Goal: Information Seeking & Learning: Learn about a topic

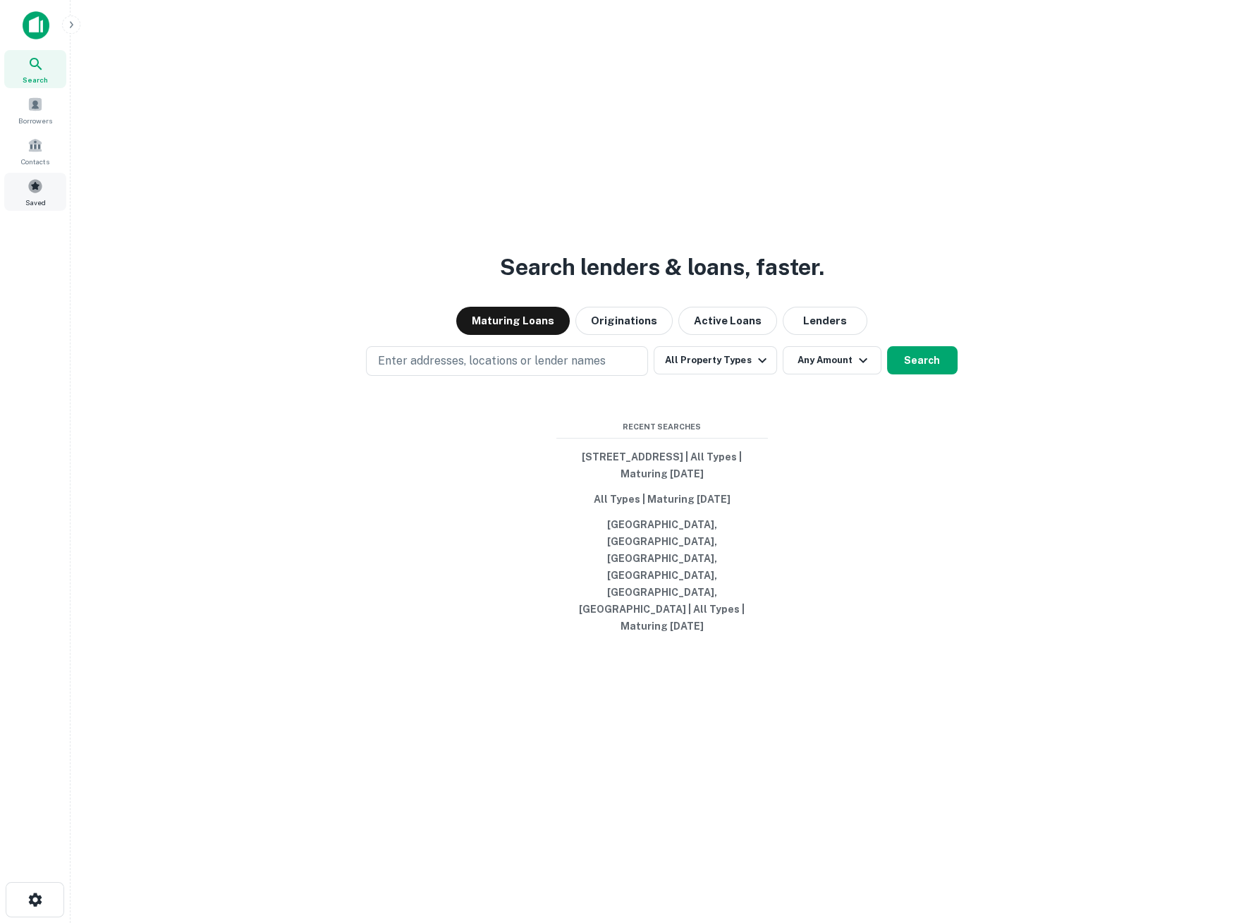
click at [31, 190] on span at bounding box center [35, 186] width 16 height 16
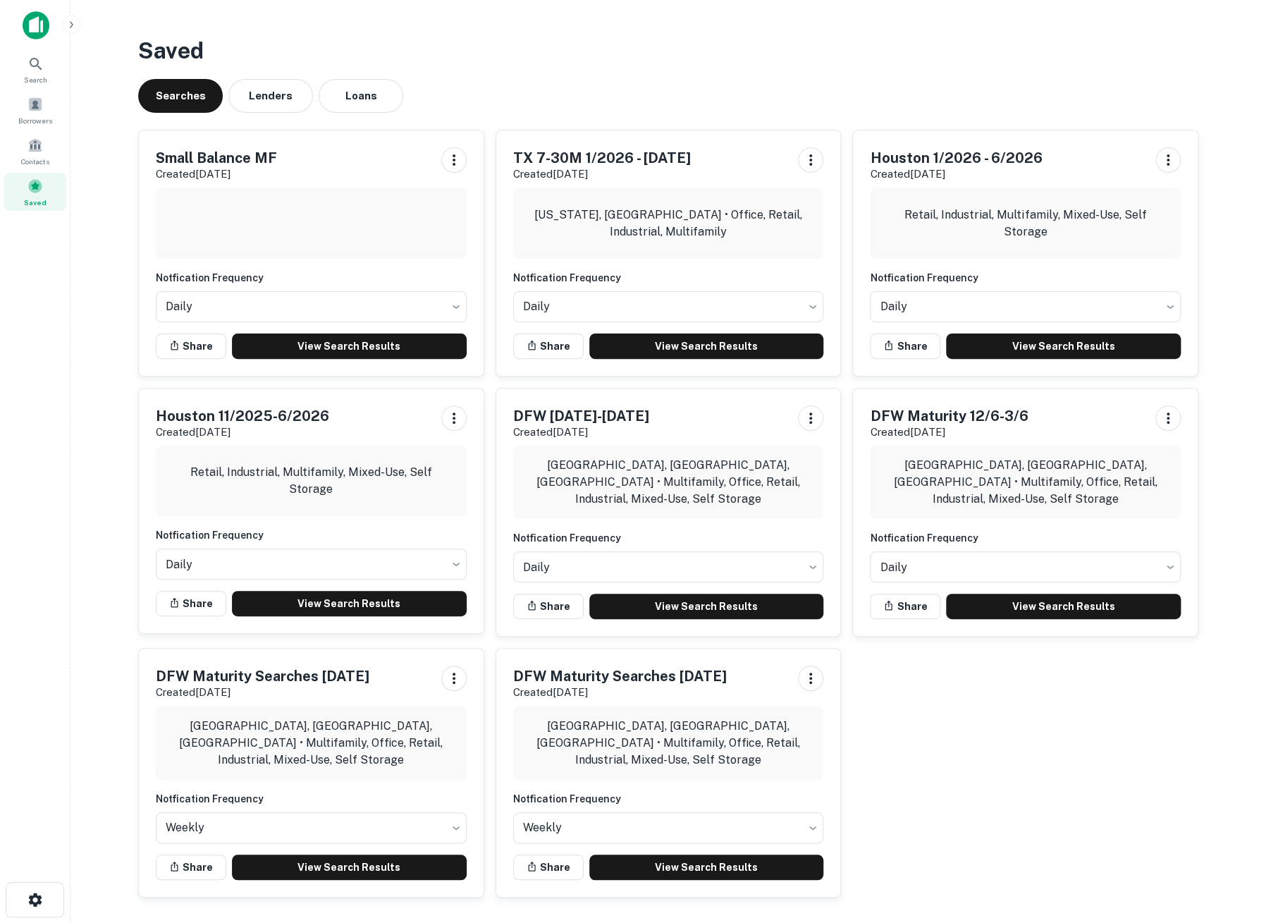
click at [350, 167] on div "Small Balance MF Created Oct 8th, 2025" at bounding box center [311, 164] width 311 height 35
click at [352, 343] on link "View Search Results" at bounding box center [349, 345] width 235 height 25
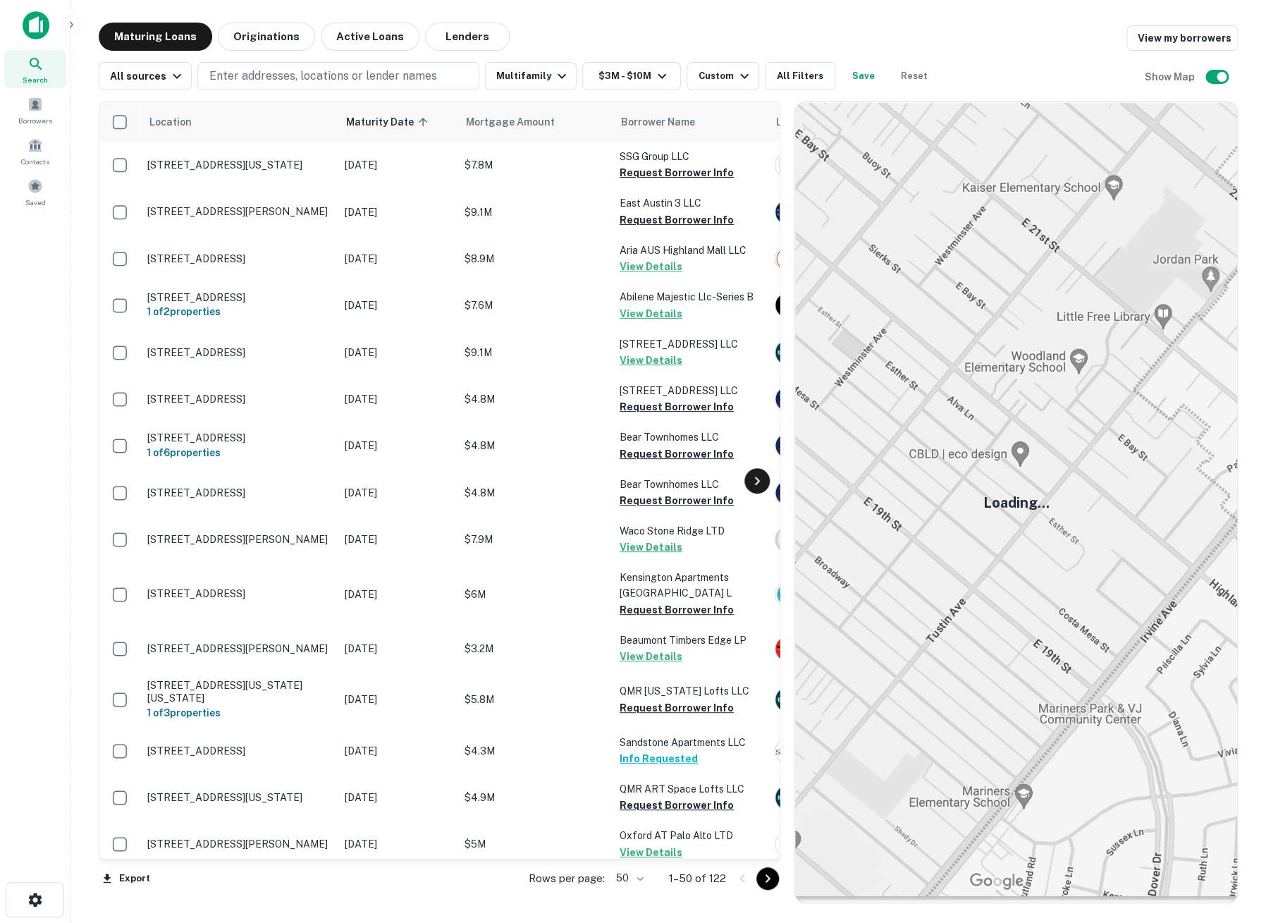
click at [763, 485] on icon at bounding box center [757, 480] width 17 height 17
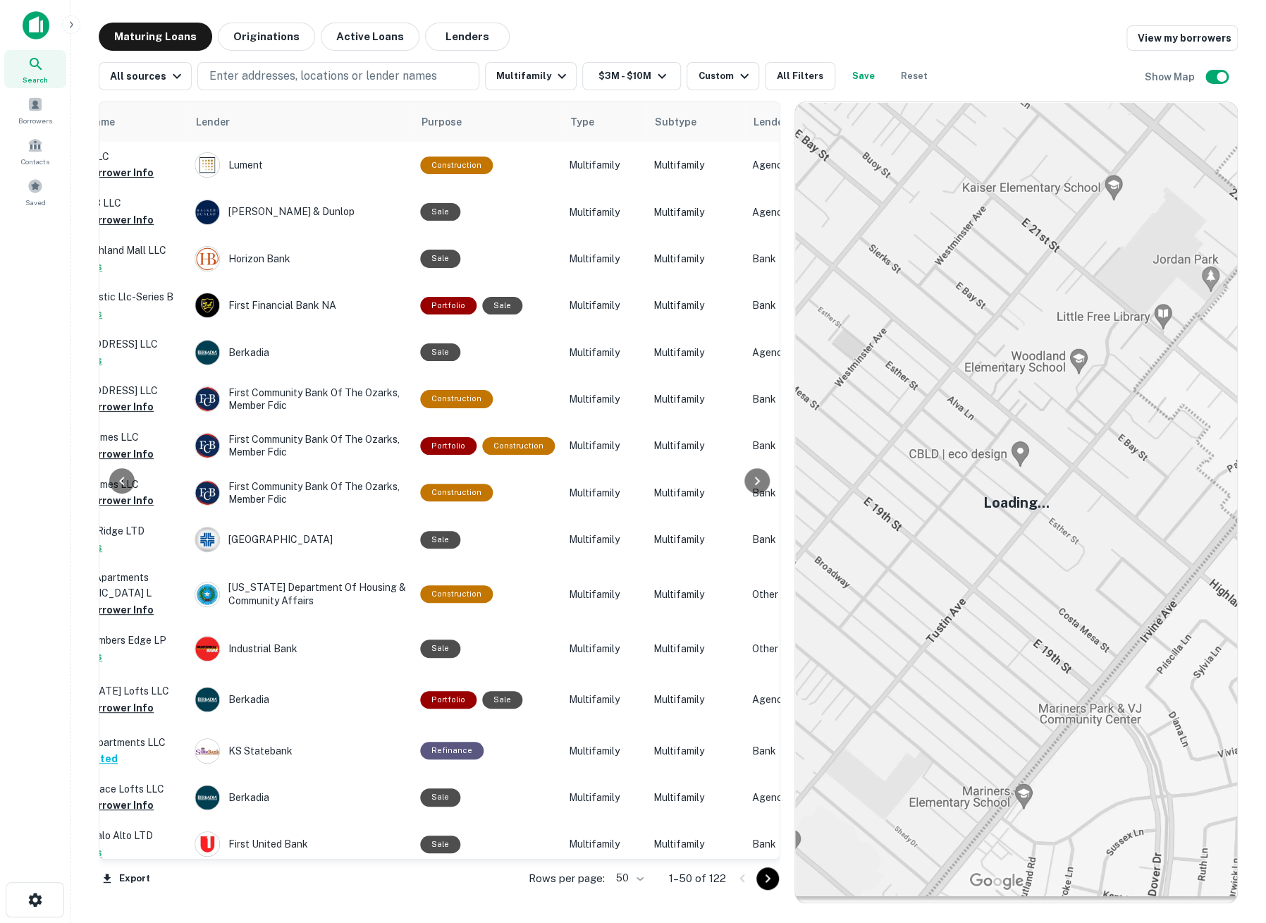
scroll to position [0, 592]
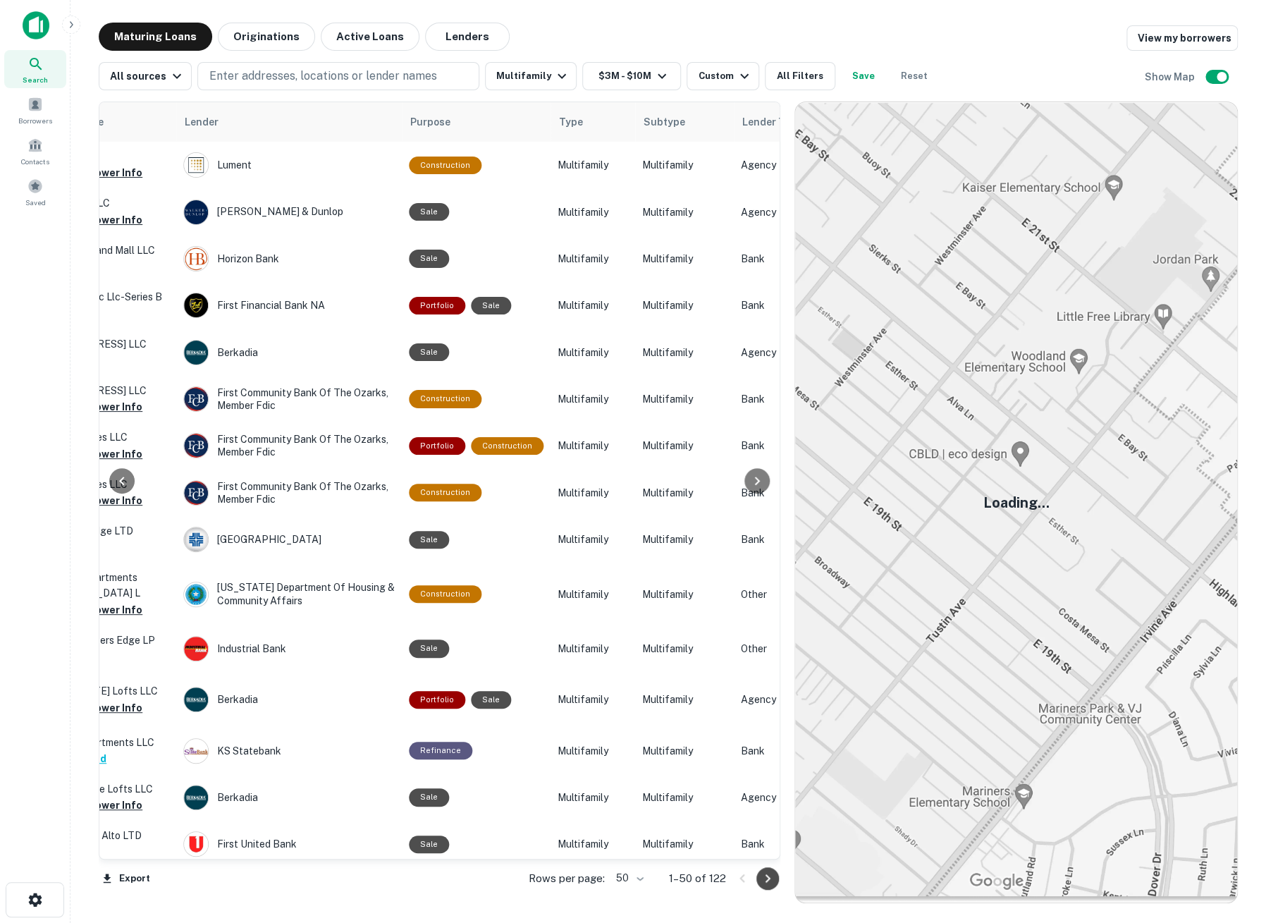
click at [766, 881] on icon "Go to next page" at bounding box center [768, 878] width 5 height 8
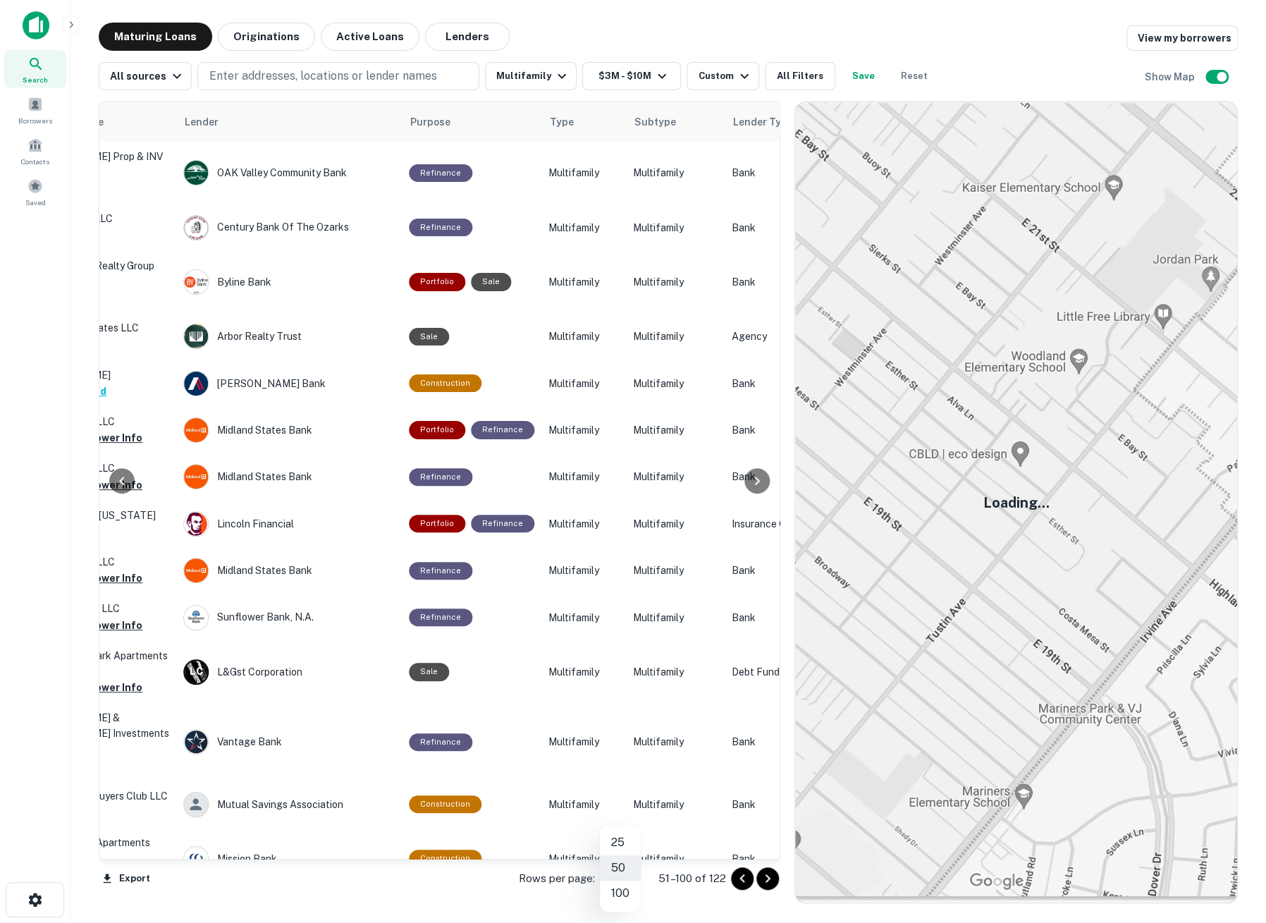
click at [628, 877] on body "Search Borrowers Contacts Saved Maturing Loans Originations Active Loans Lender…" at bounding box center [633, 461] width 1266 height 923
click at [620, 890] on li "100" at bounding box center [620, 893] width 41 height 25
type input "***"
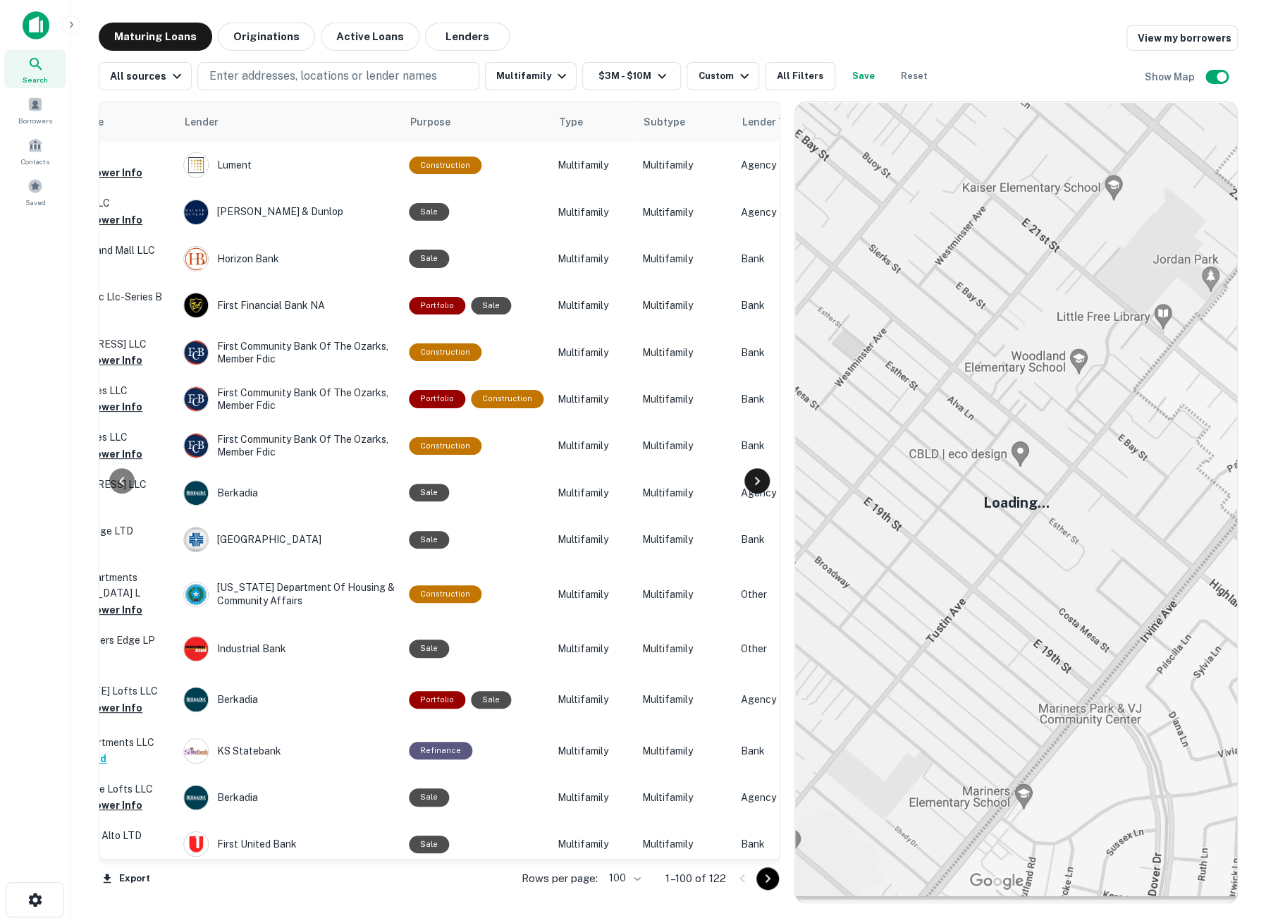
click at [760, 489] on div at bounding box center [757, 480] width 25 height 25
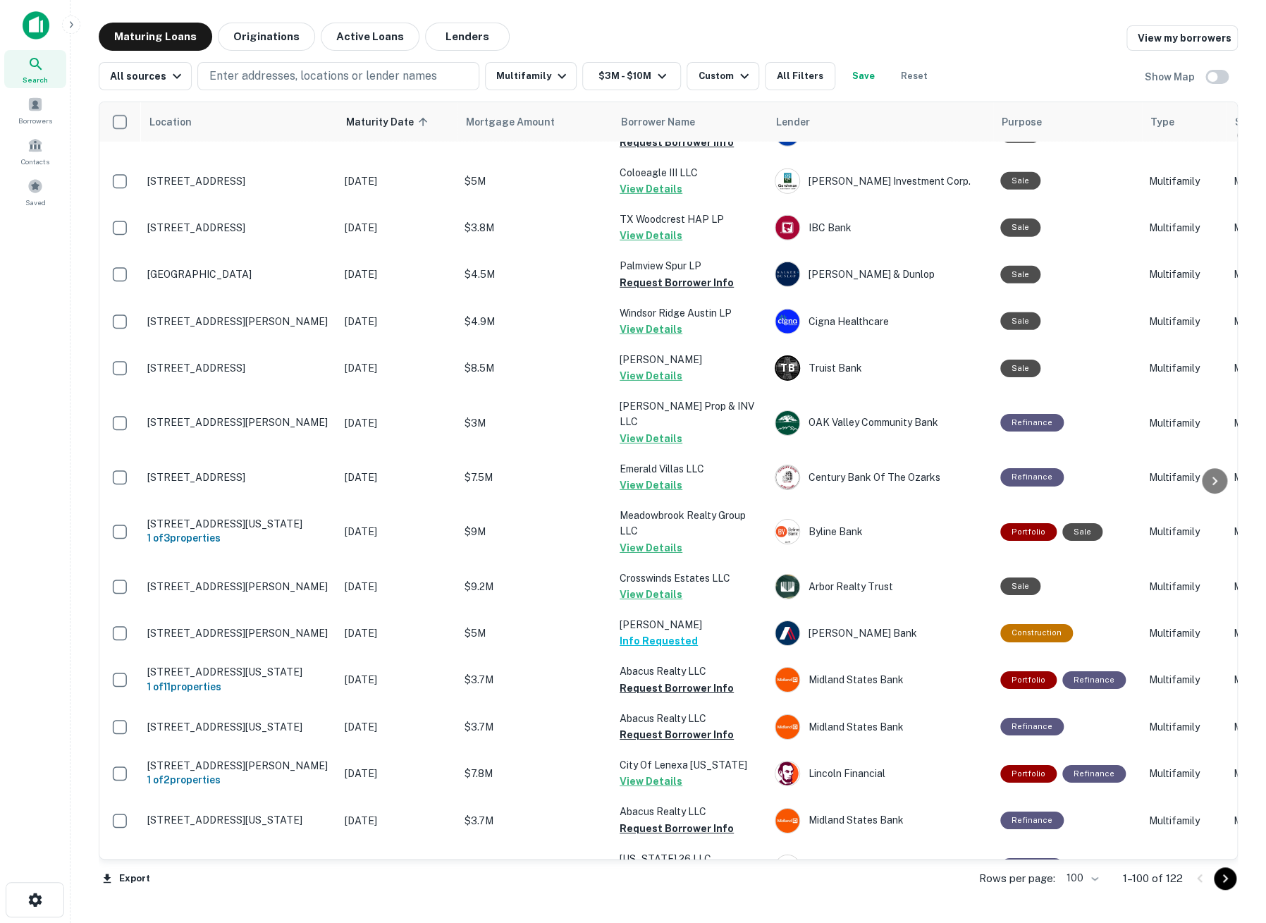
scroll to position [2272, 0]
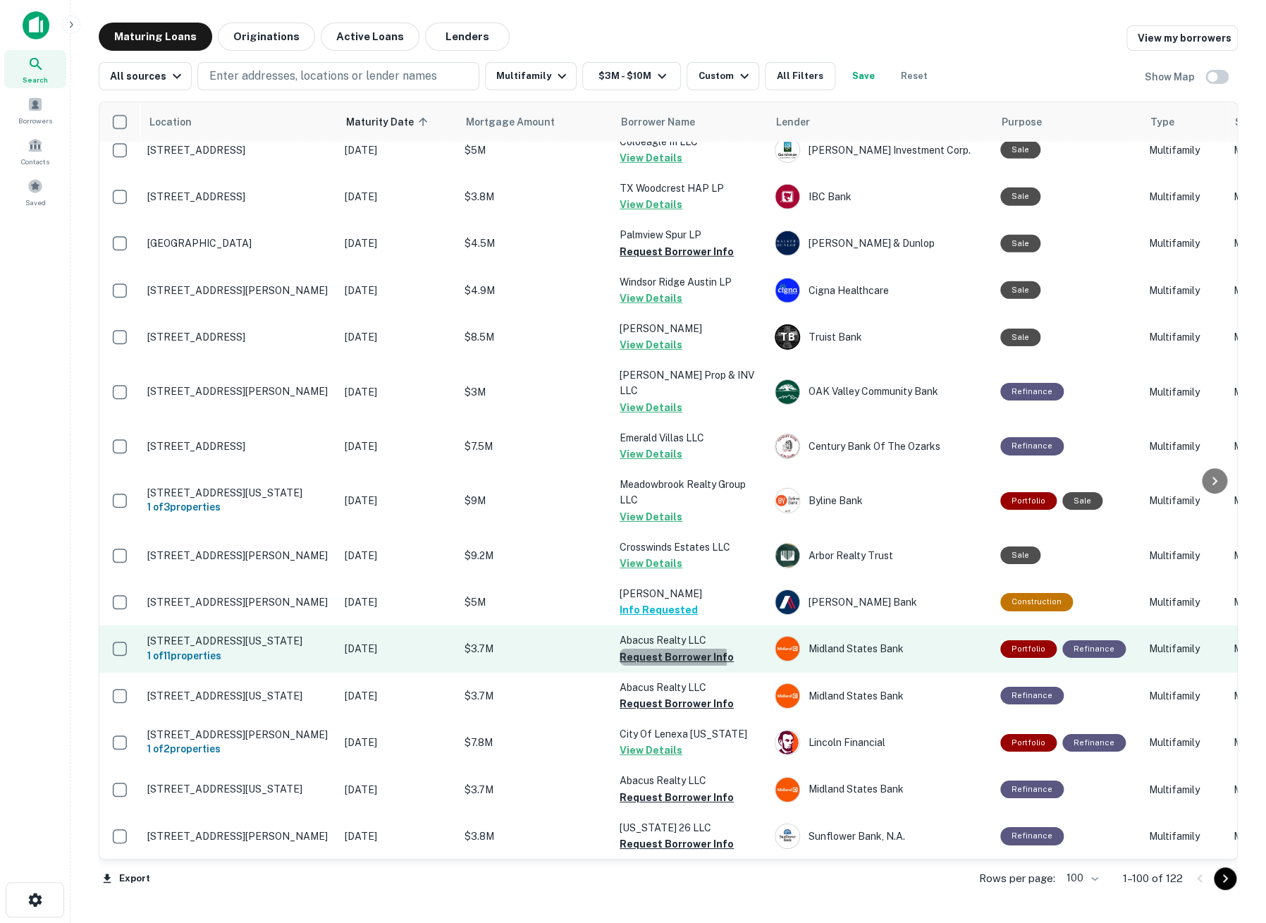
click at [645, 649] on button "Request Borrower Info" at bounding box center [677, 657] width 114 height 17
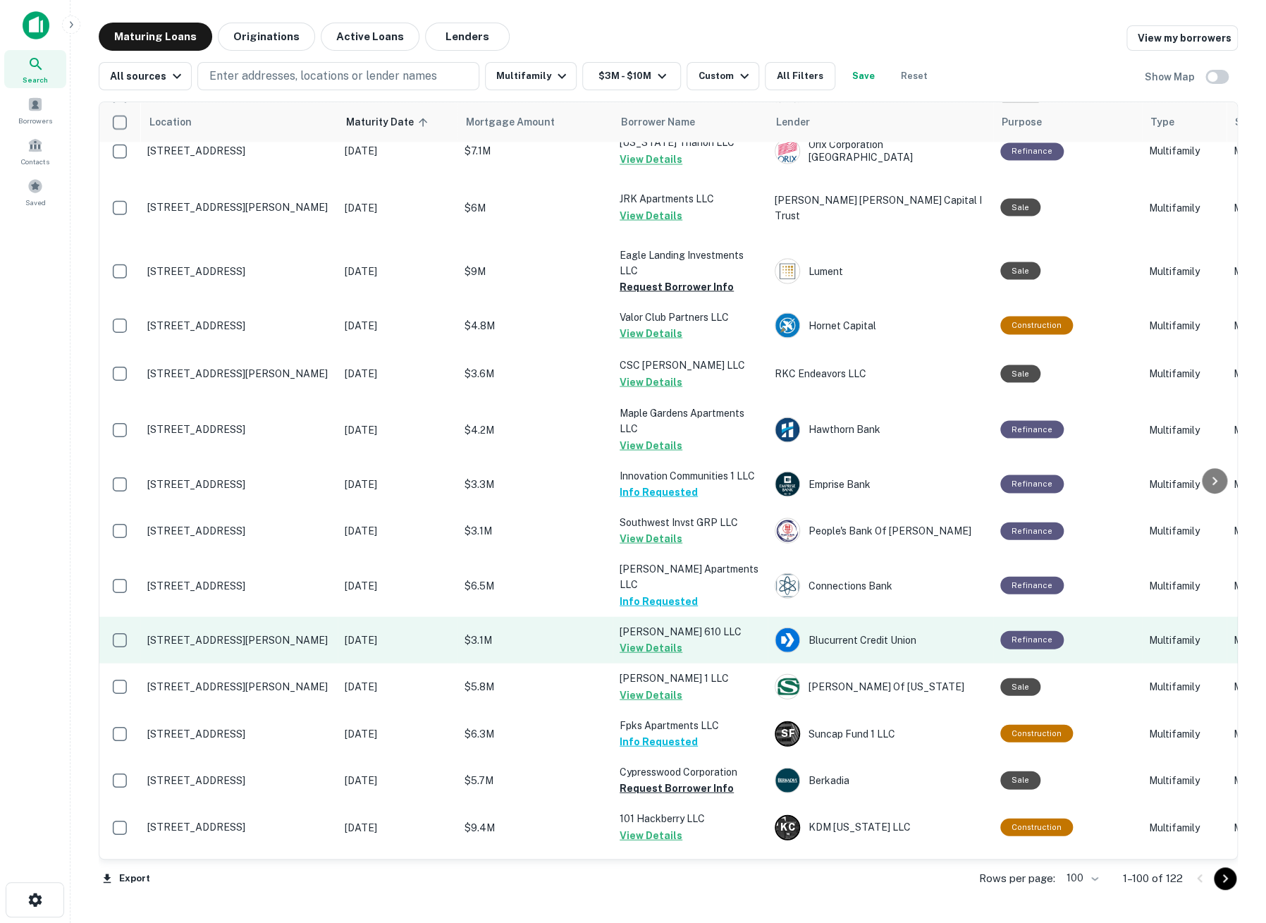
scroll to position [4236, 0]
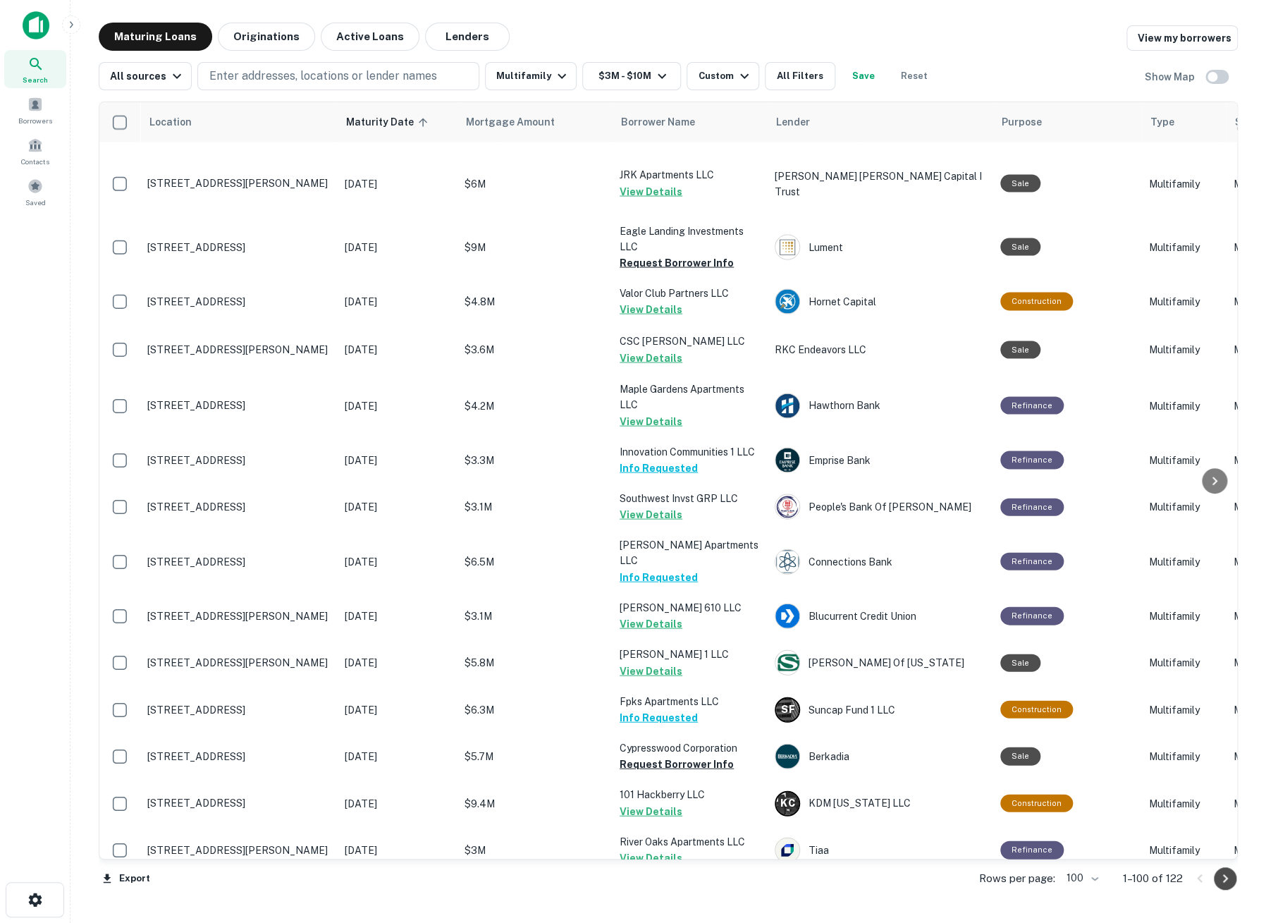
click at [1229, 881] on icon "Go to next page" at bounding box center [1225, 878] width 17 height 17
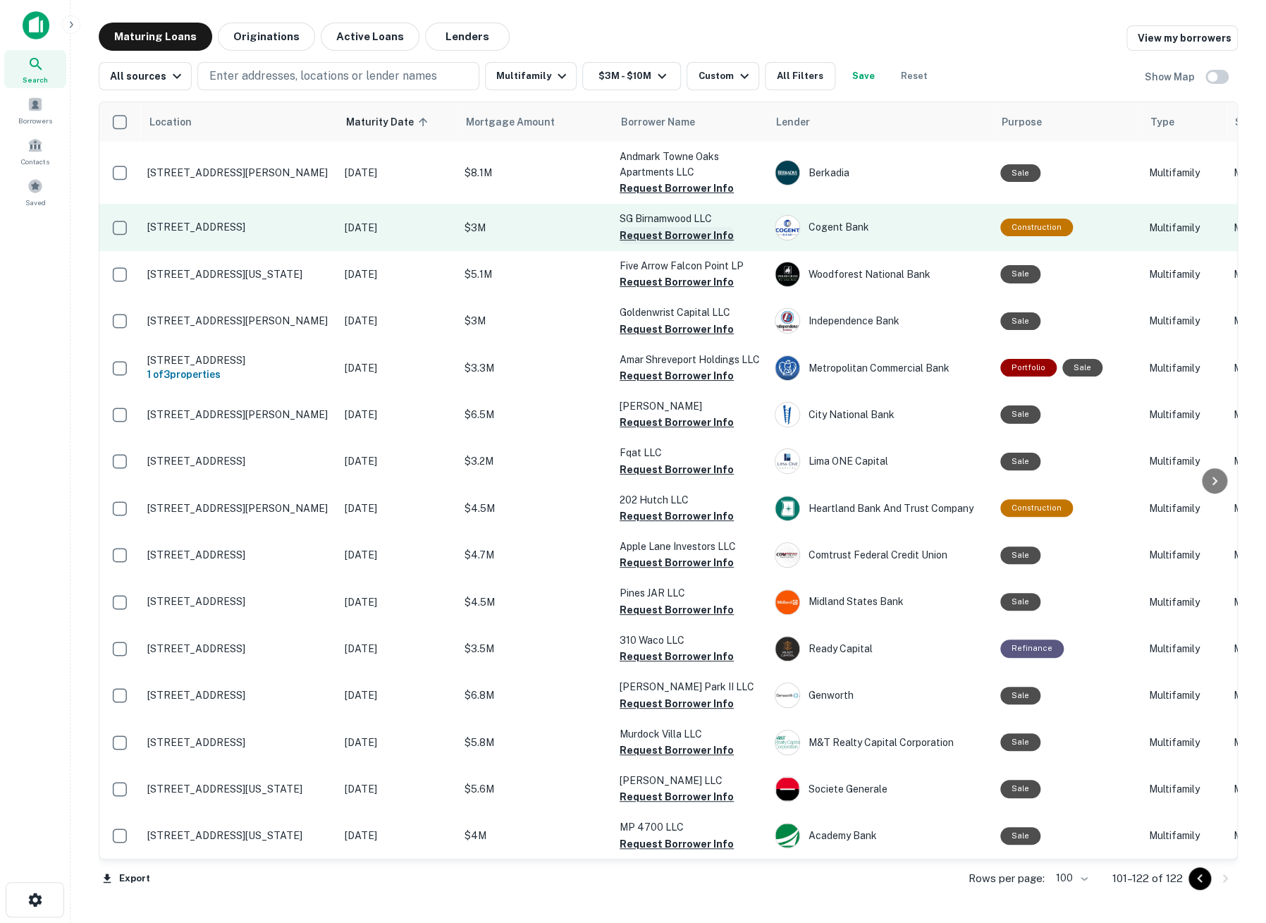
click at [625, 238] on button "Request Borrower Info" at bounding box center [677, 235] width 114 height 17
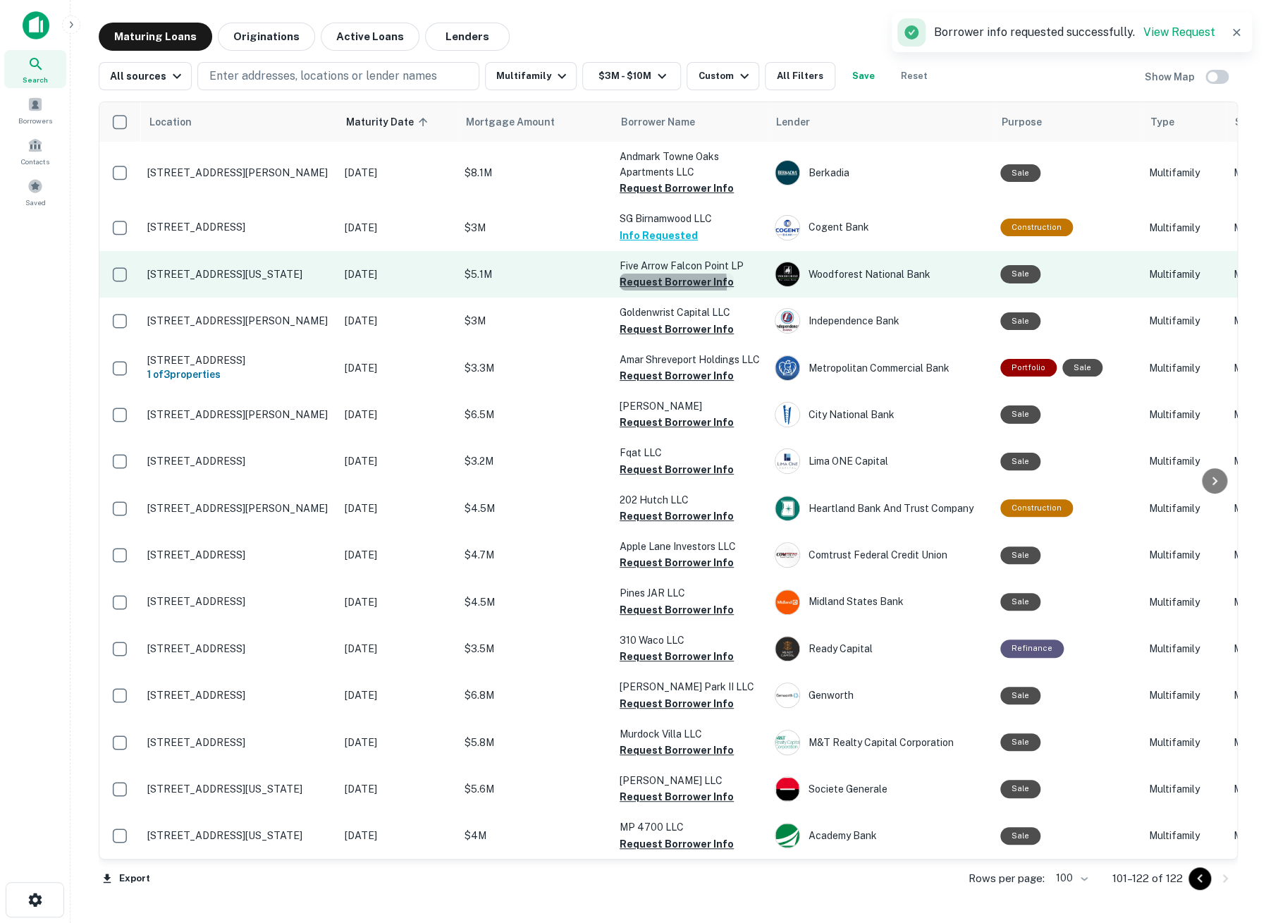
click at [625, 285] on button "Request Borrower Info" at bounding box center [677, 282] width 114 height 17
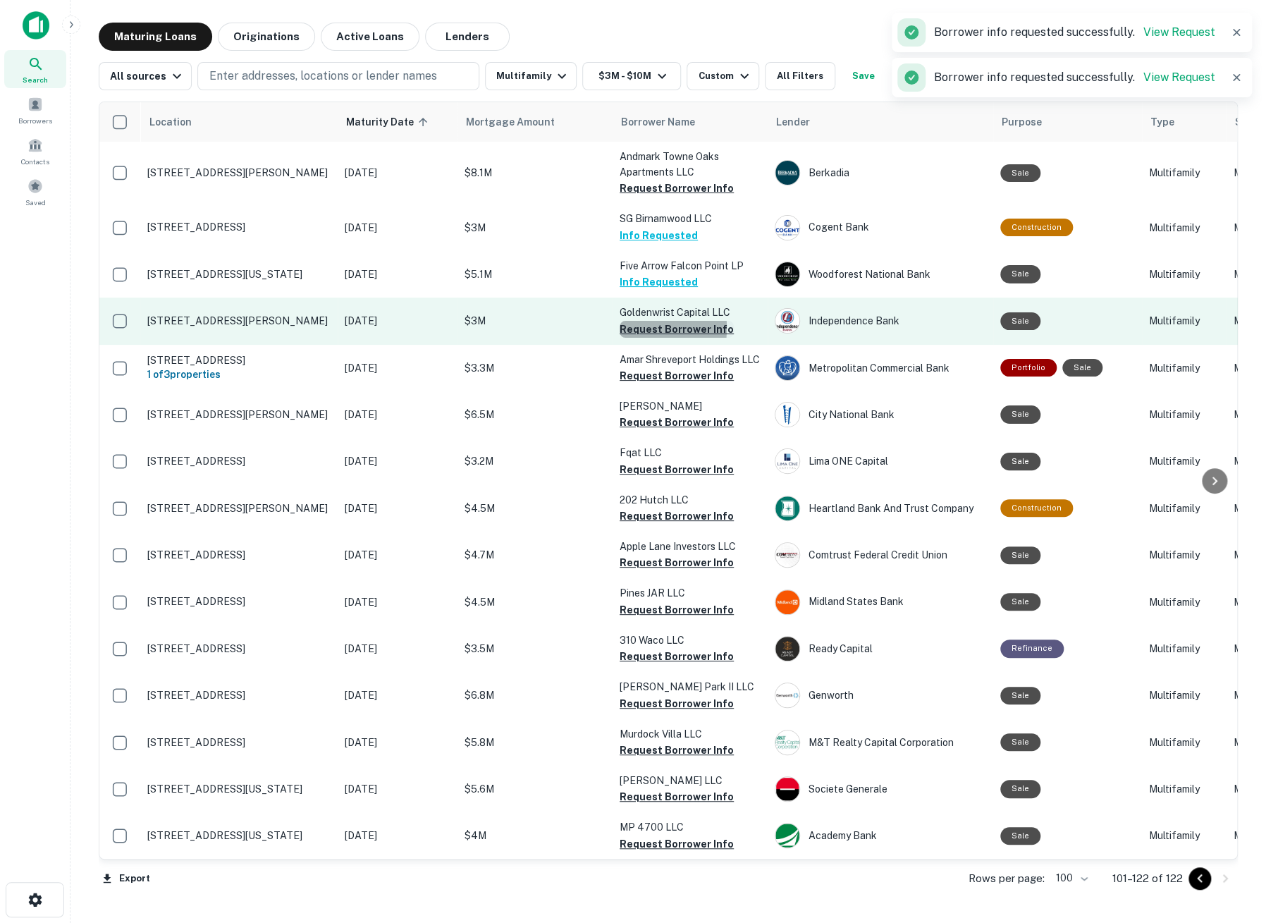
click at [632, 328] on button "Request Borrower Info" at bounding box center [677, 329] width 114 height 17
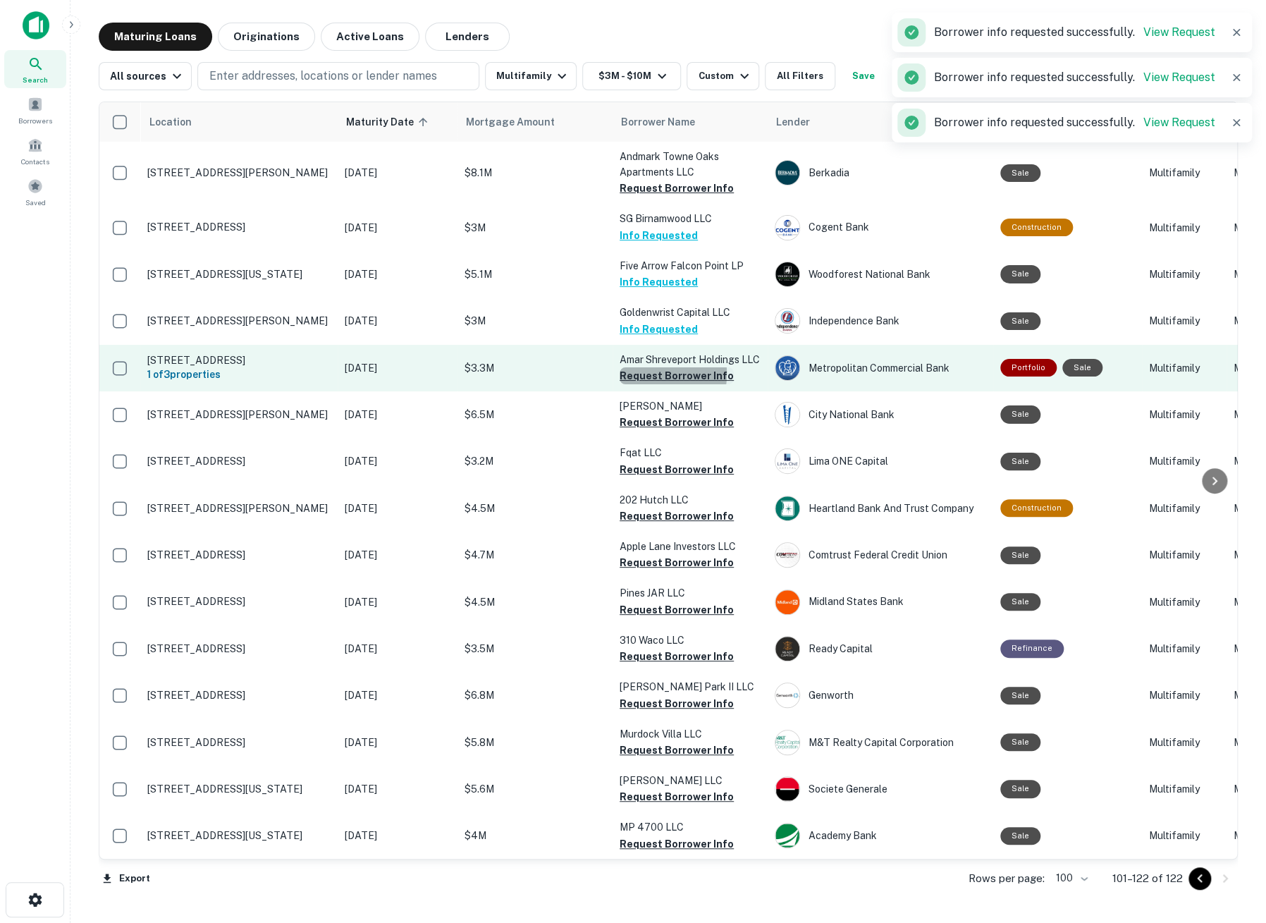
click at [637, 384] on button "Request Borrower Info" at bounding box center [677, 375] width 114 height 17
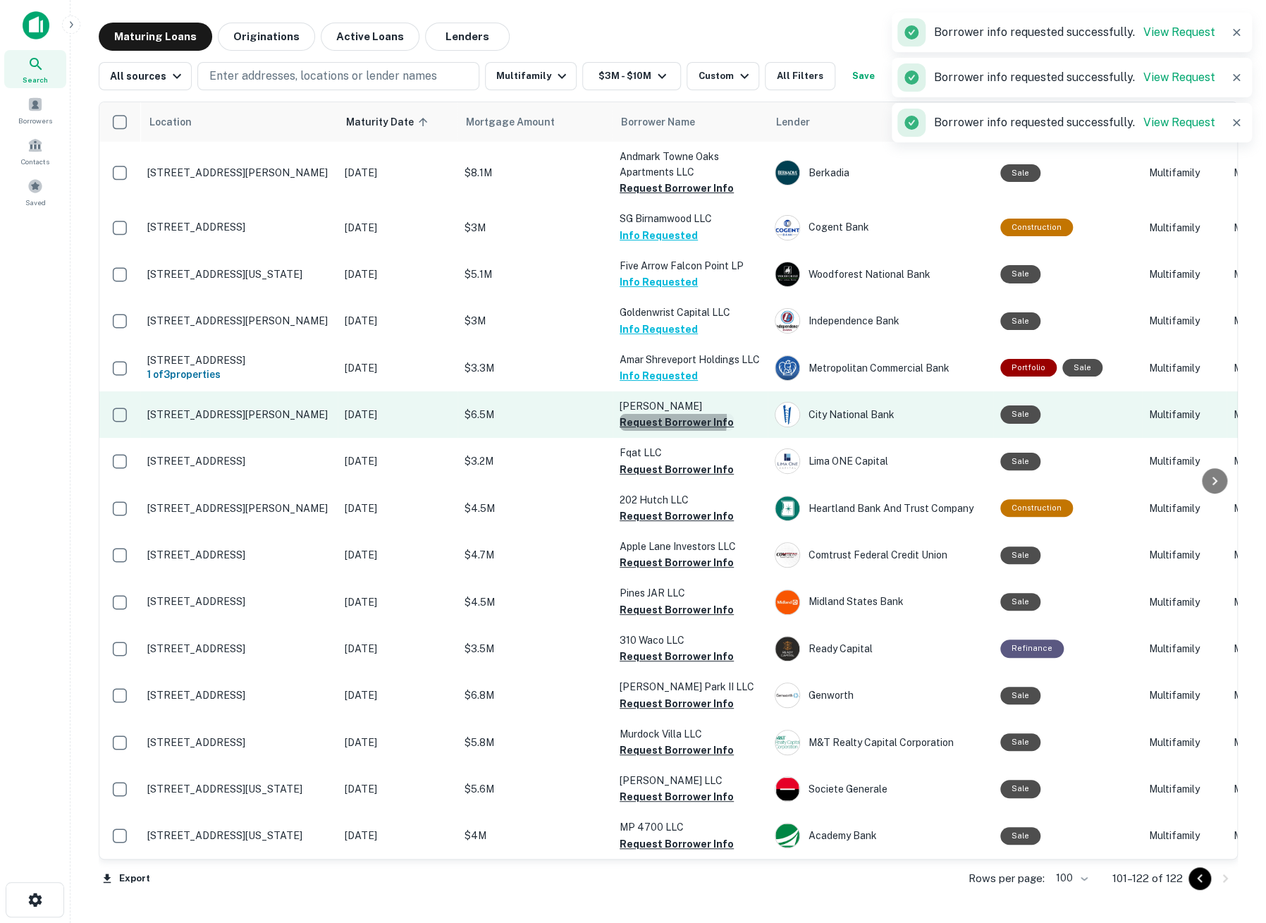
click at [639, 431] on button "Request Borrower Info" at bounding box center [677, 422] width 114 height 17
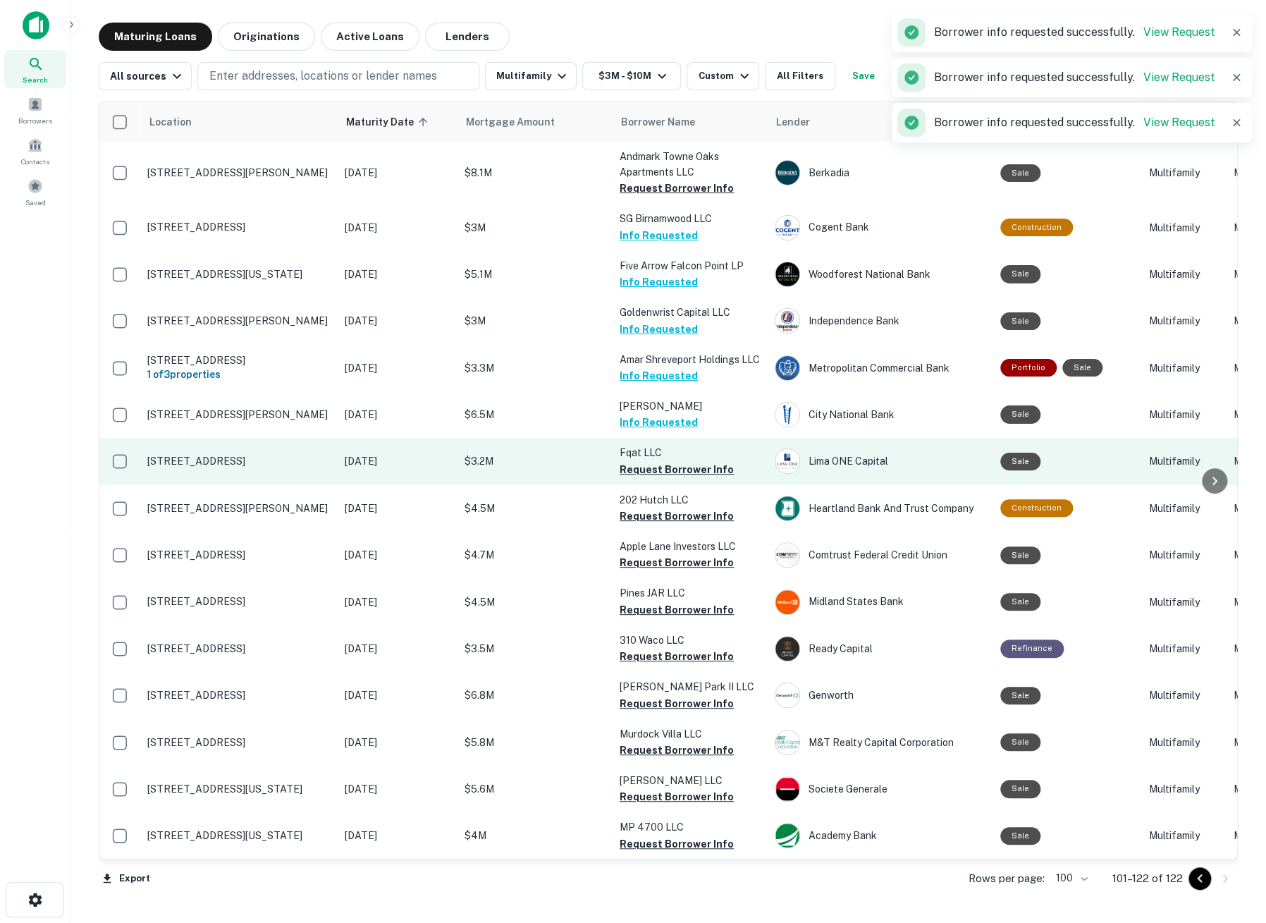
click at [644, 484] on td "Fqat LLC Request Borrower Info" at bounding box center [690, 461] width 155 height 47
click at [642, 478] on button "Request Borrower Info" at bounding box center [677, 469] width 114 height 17
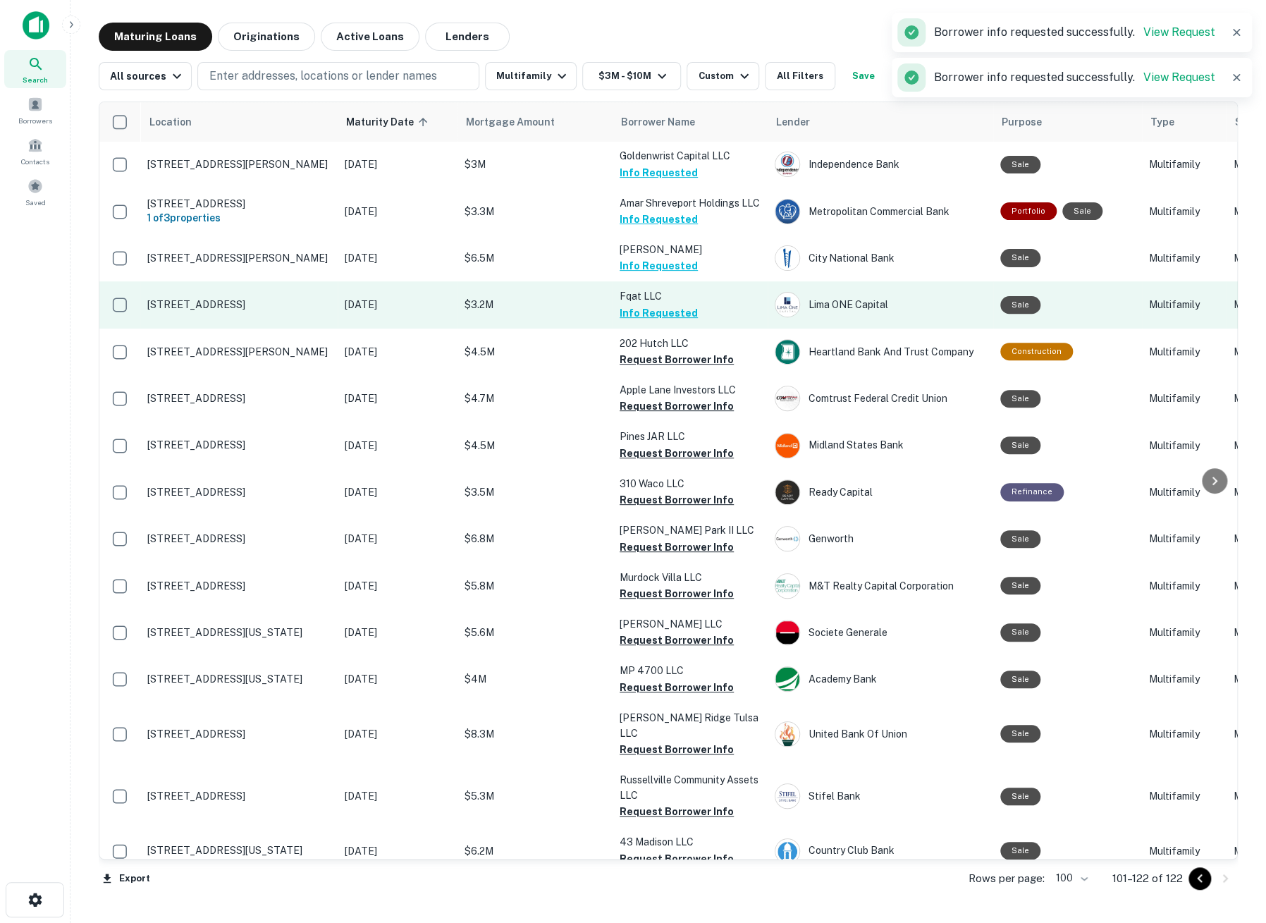
scroll to position [235, 0]
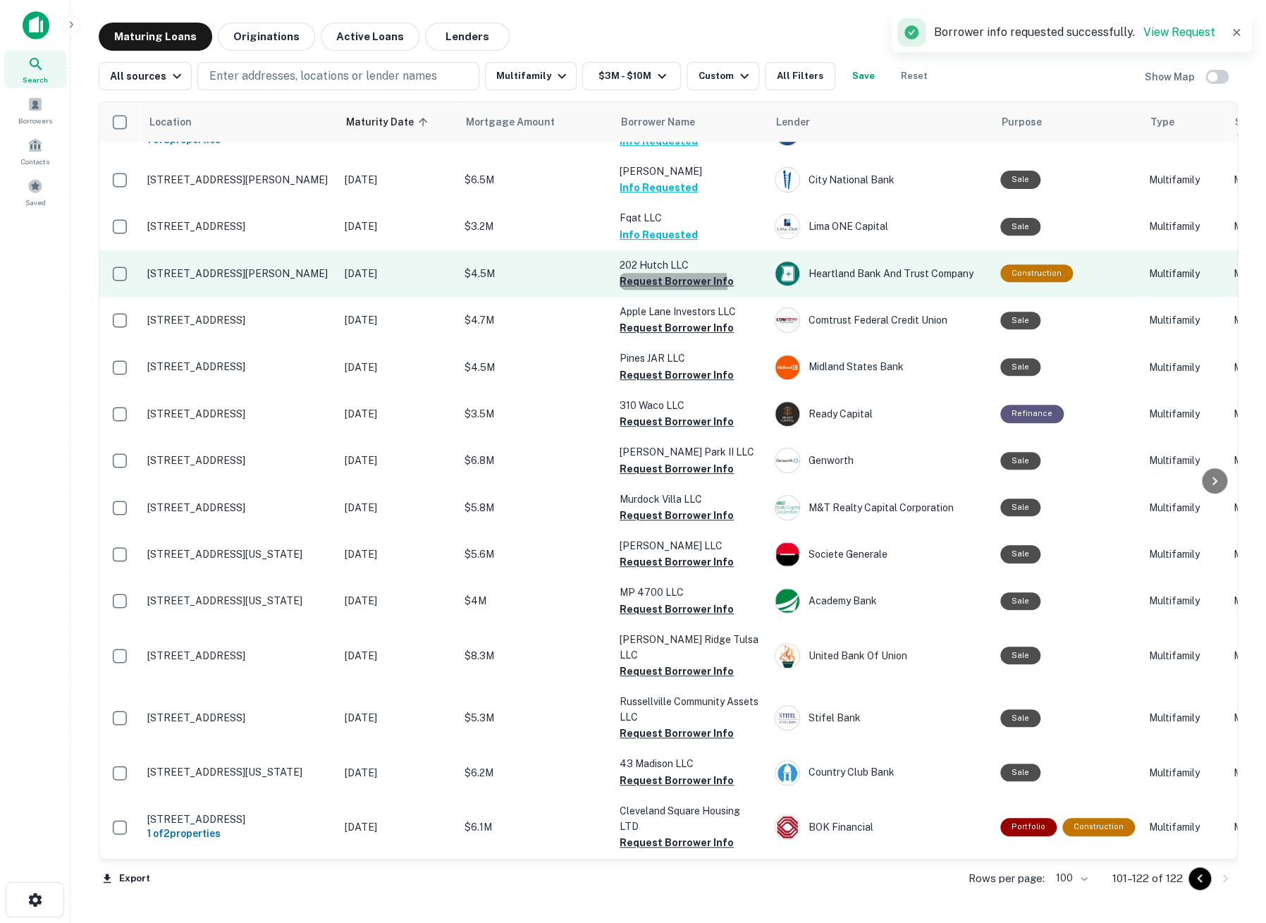
click at [659, 290] on button "Request Borrower Info" at bounding box center [677, 281] width 114 height 17
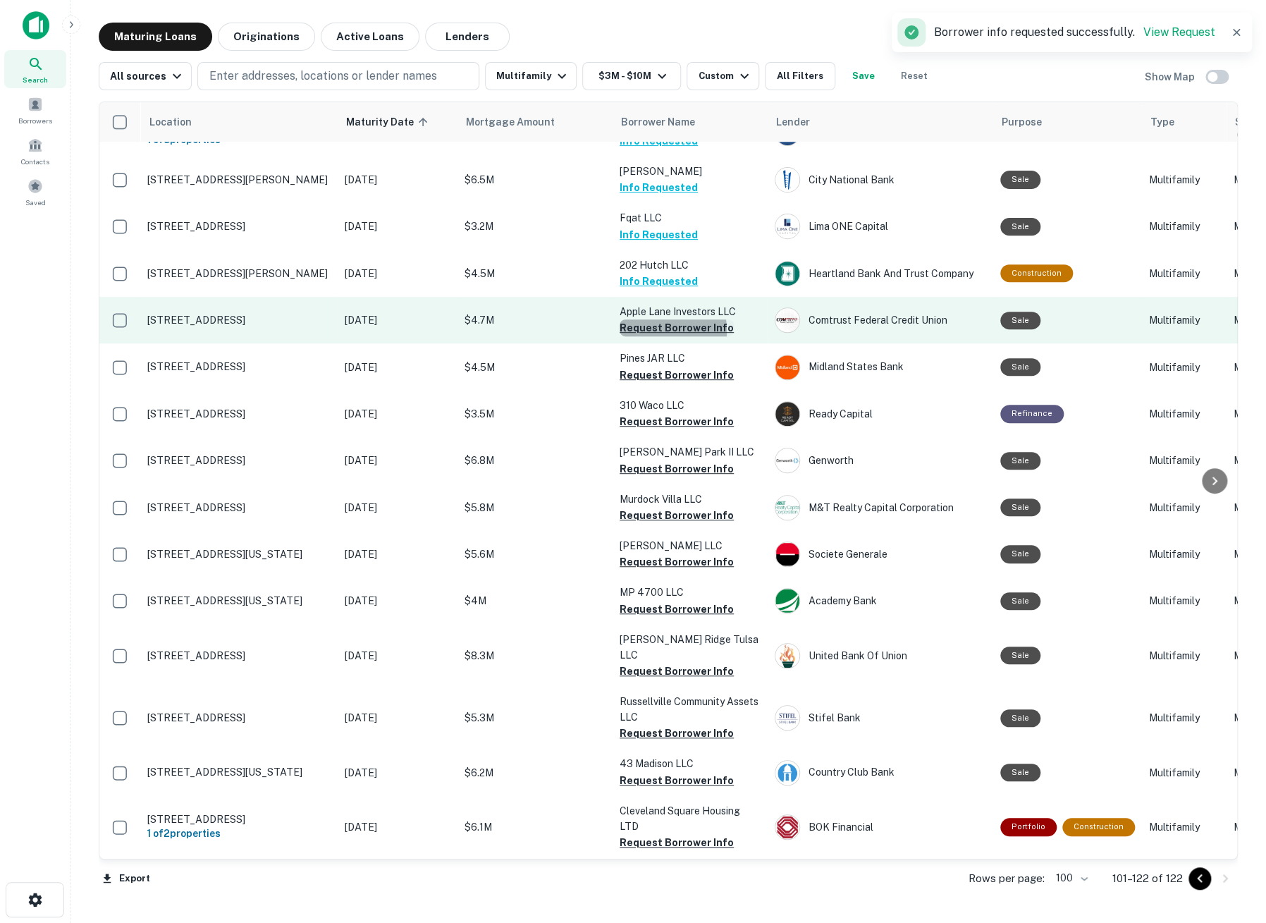
click at [646, 336] on button "Request Borrower Info" at bounding box center [677, 327] width 114 height 17
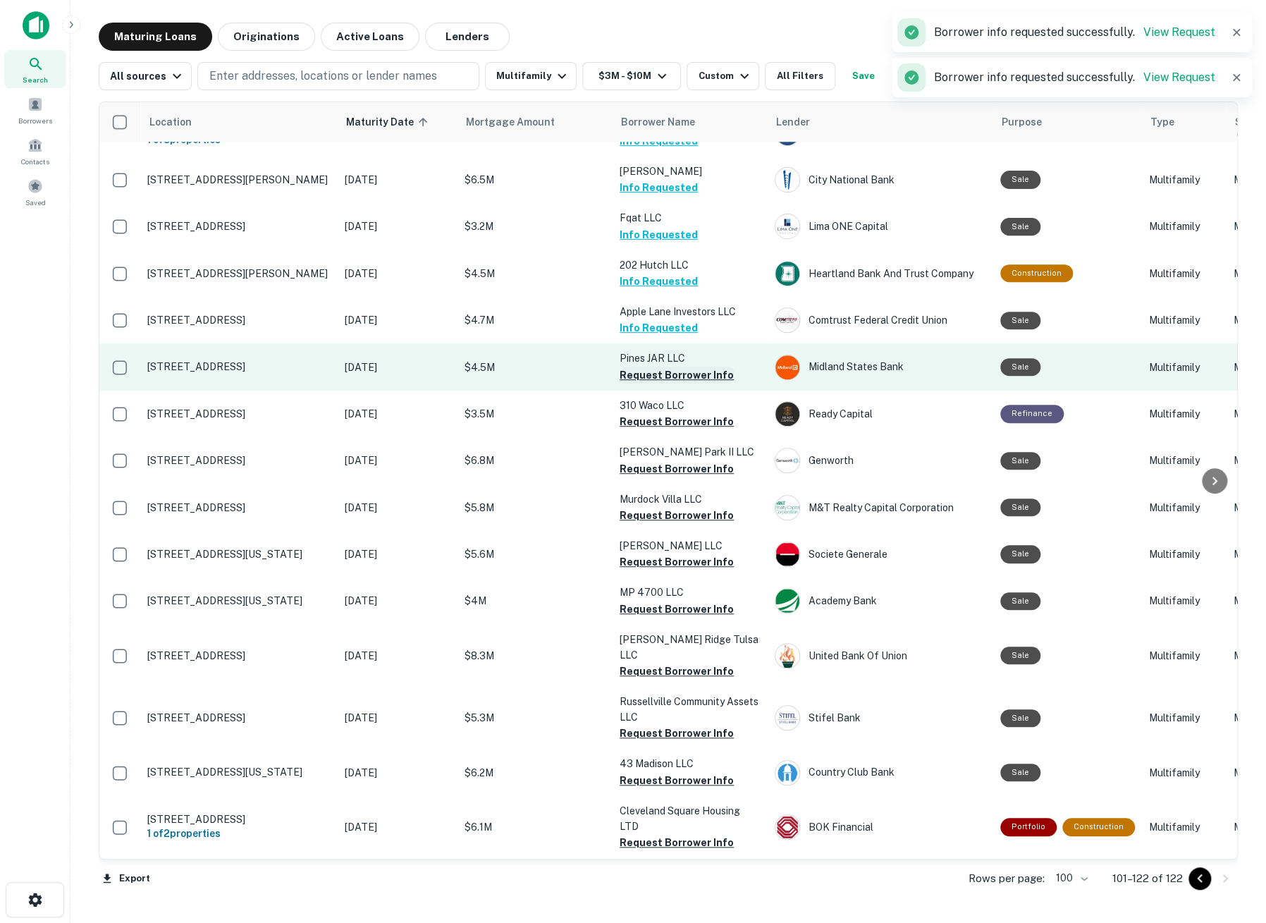
click at [640, 384] on button "Request Borrower Info" at bounding box center [677, 375] width 114 height 17
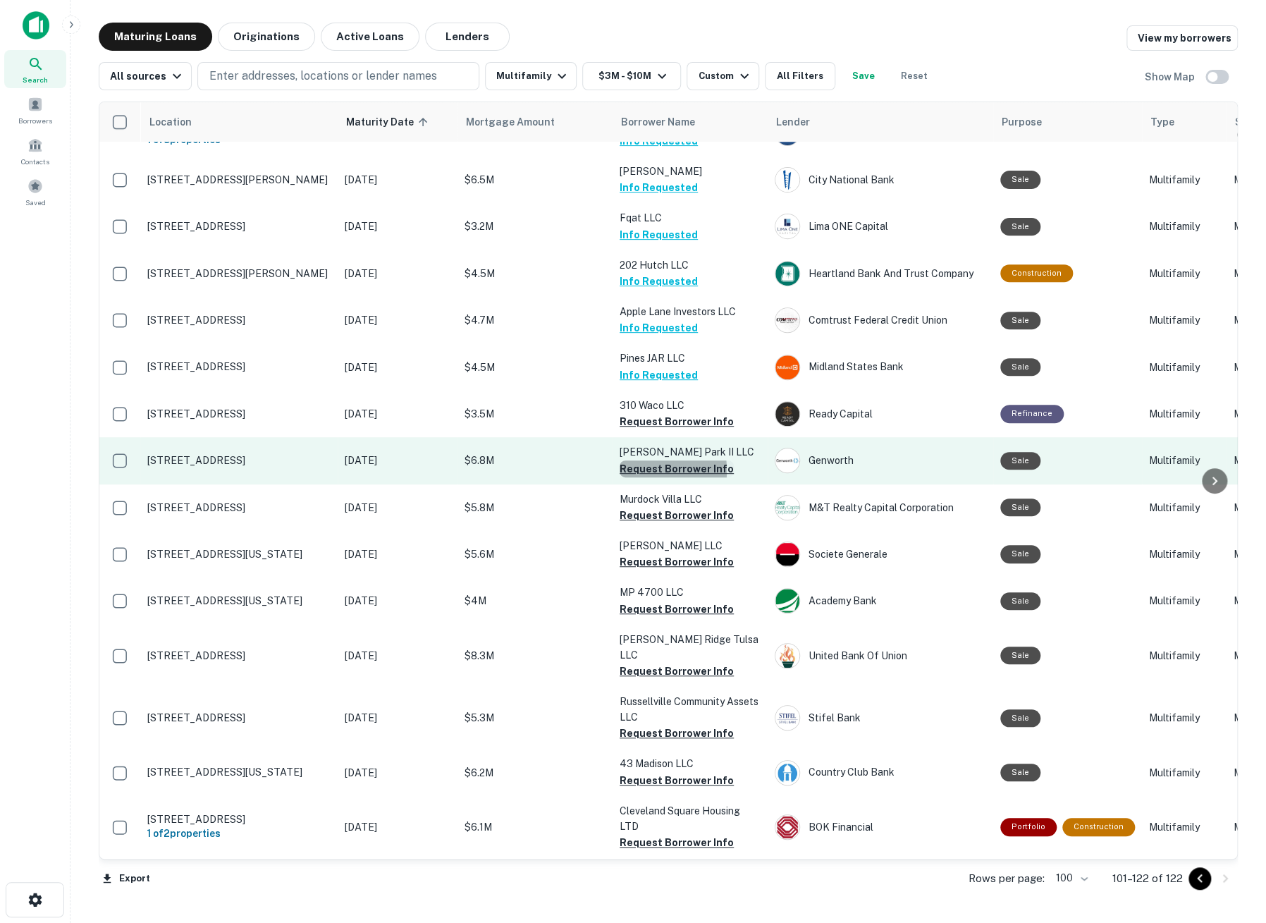
click at [627, 477] on button "Request Borrower Info" at bounding box center [677, 468] width 114 height 17
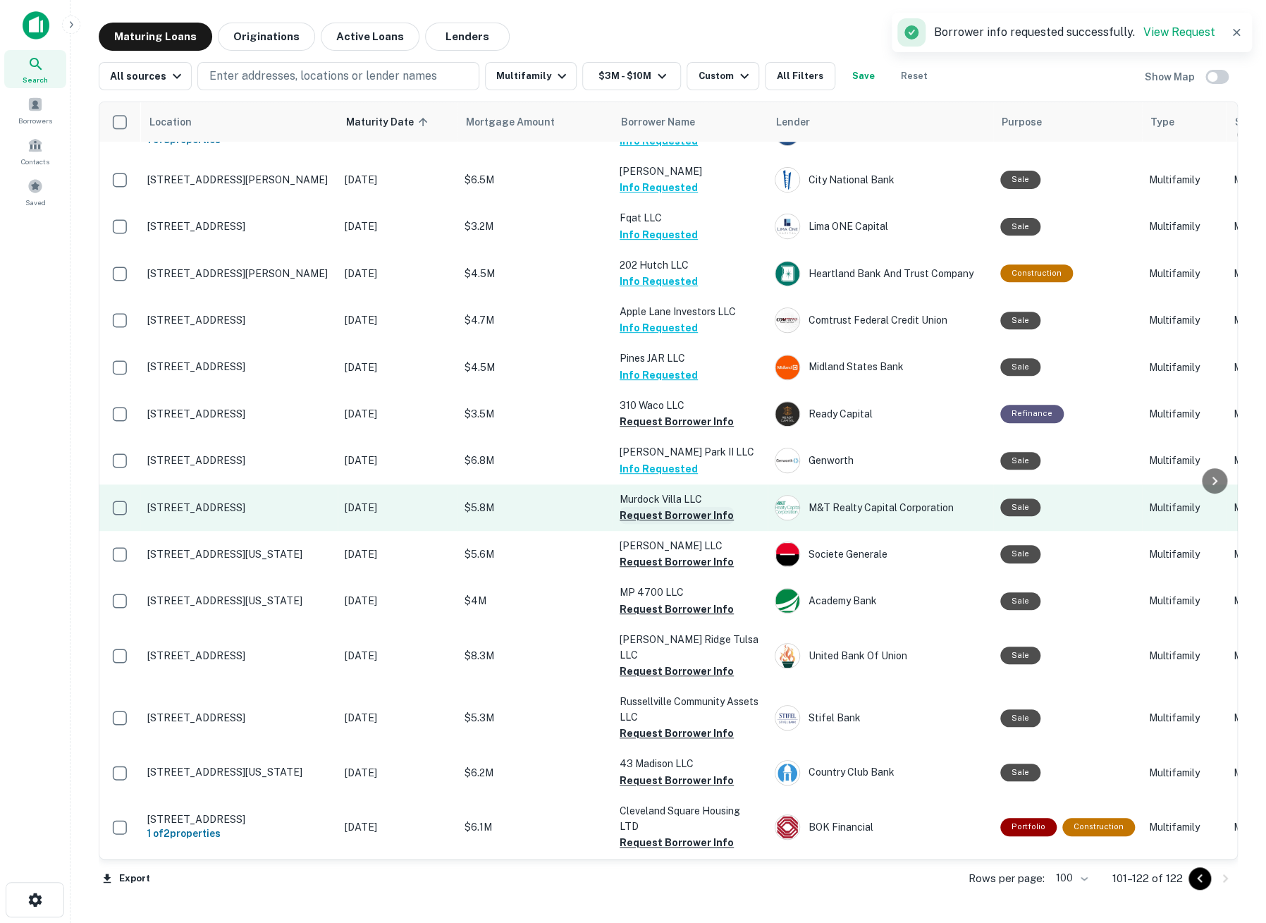
click at [636, 524] on button "Request Borrower Info" at bounding box center [677, 515] width 114 height 17
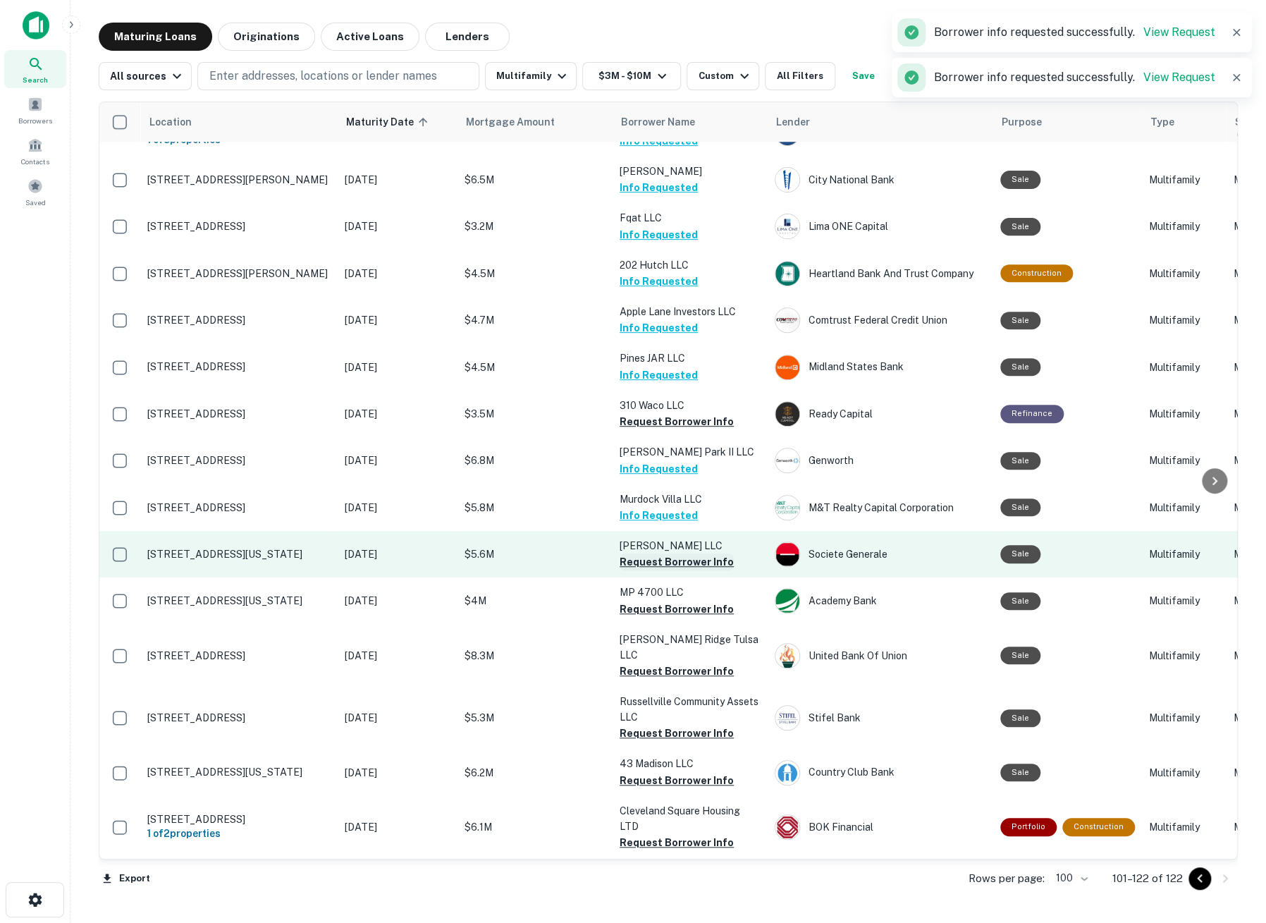
click at [639, 570] on button "Request Borrower Info" at bounding box center [677, 561] width 114 height 17
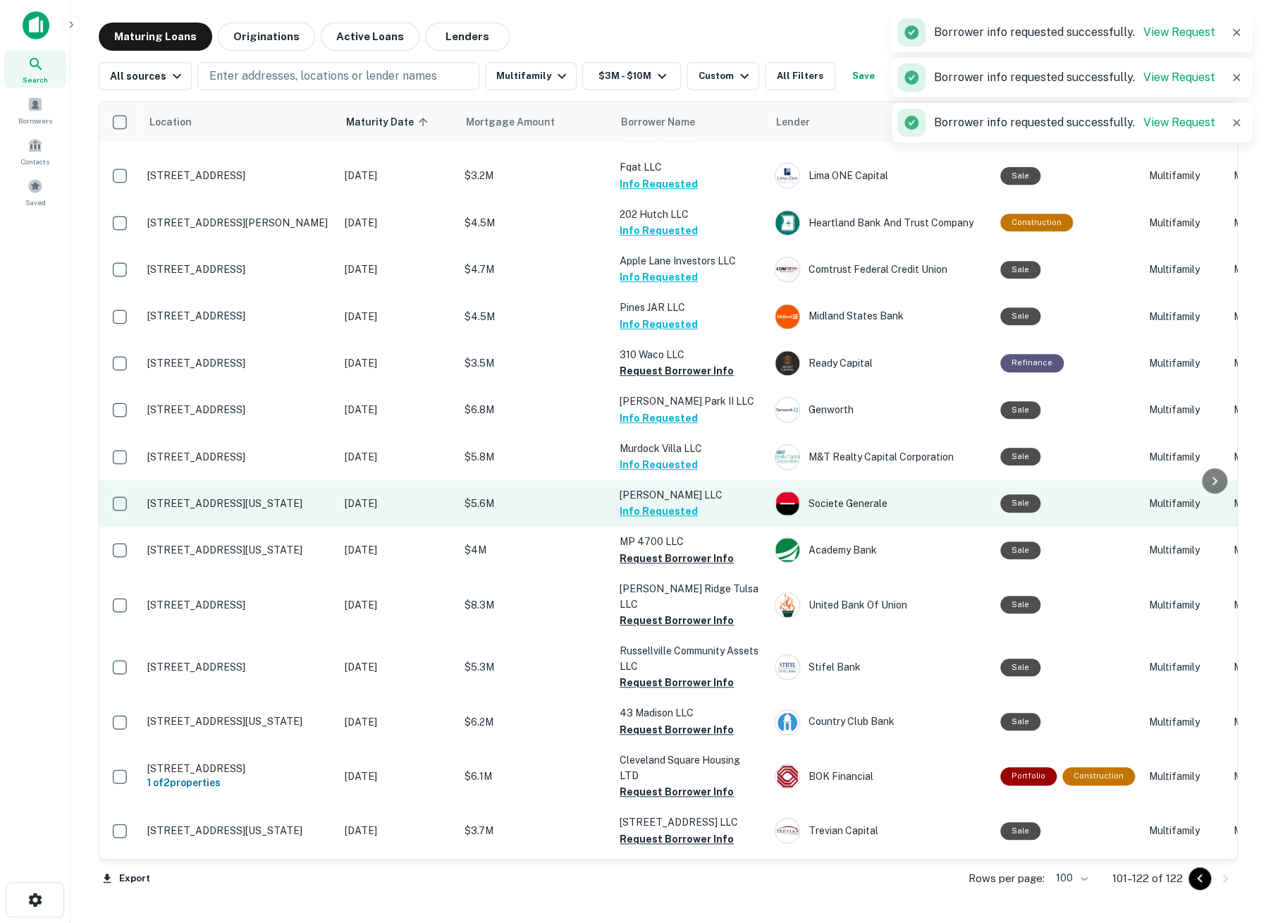
scroll to position [313, 0]
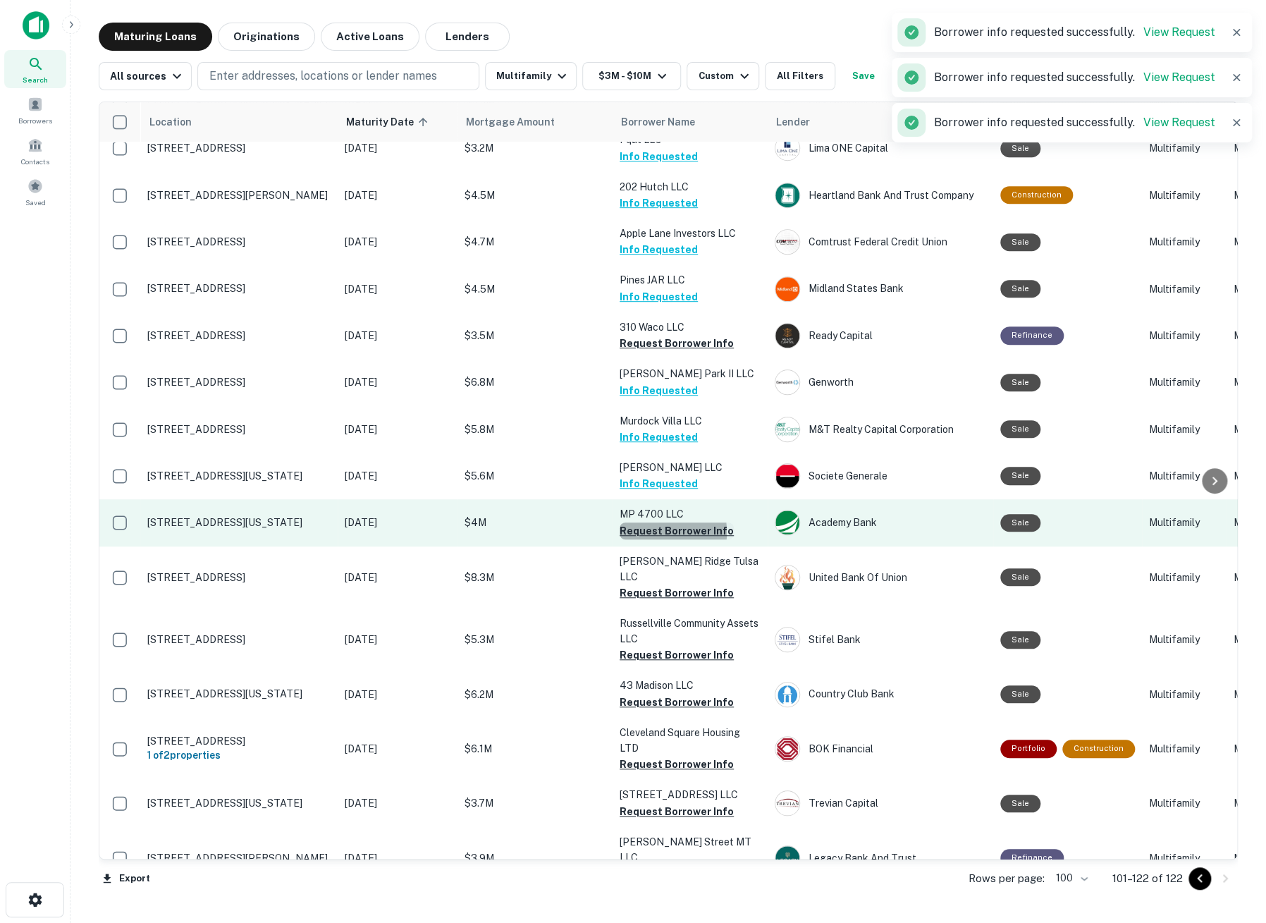
click at [638, 539] on button "Request Borrower Info" at bounding box center [677, 530] width 114 height 17
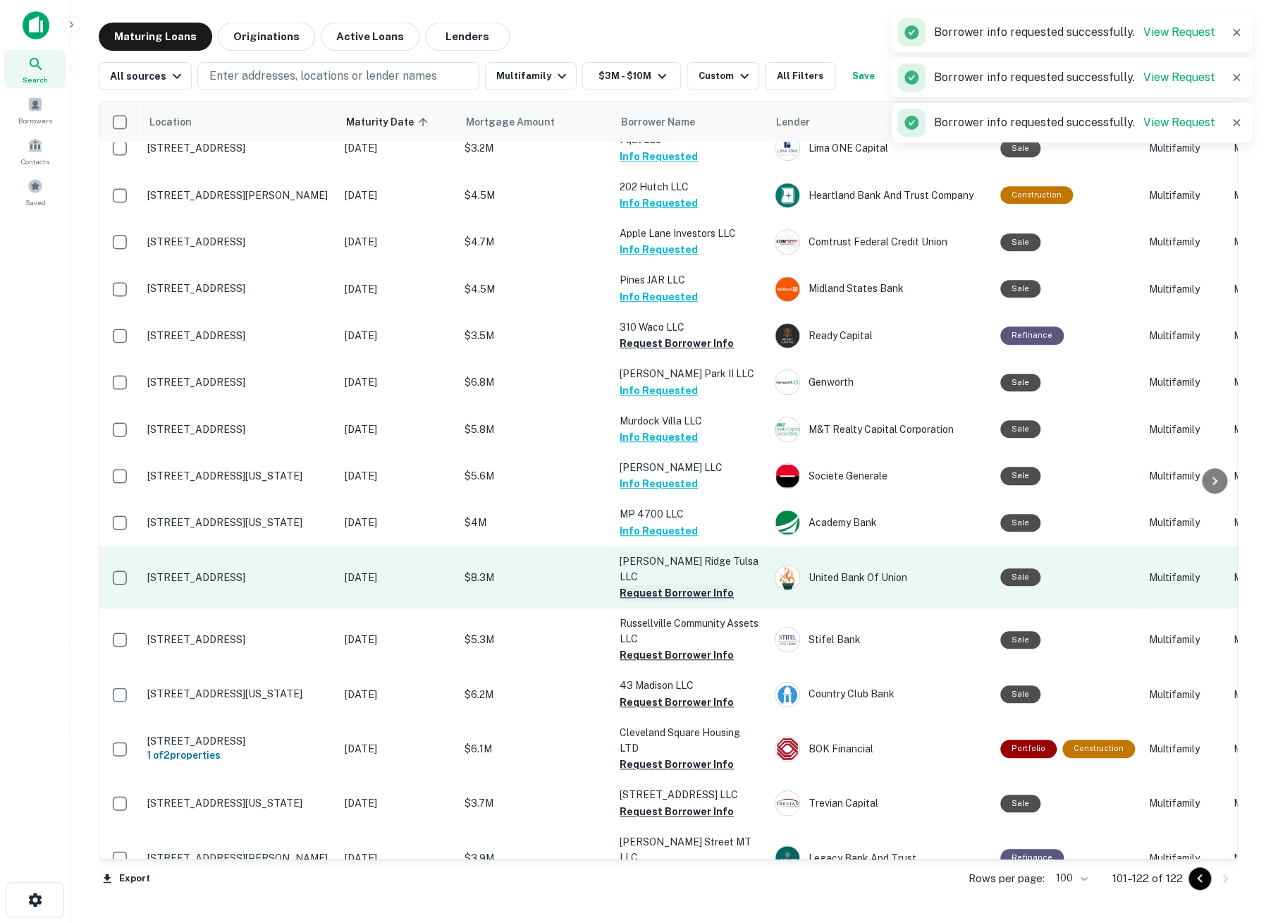
click at [637, 587] on button "Request Borrower Info" at bounding box center [677, 593] width 114 height 17
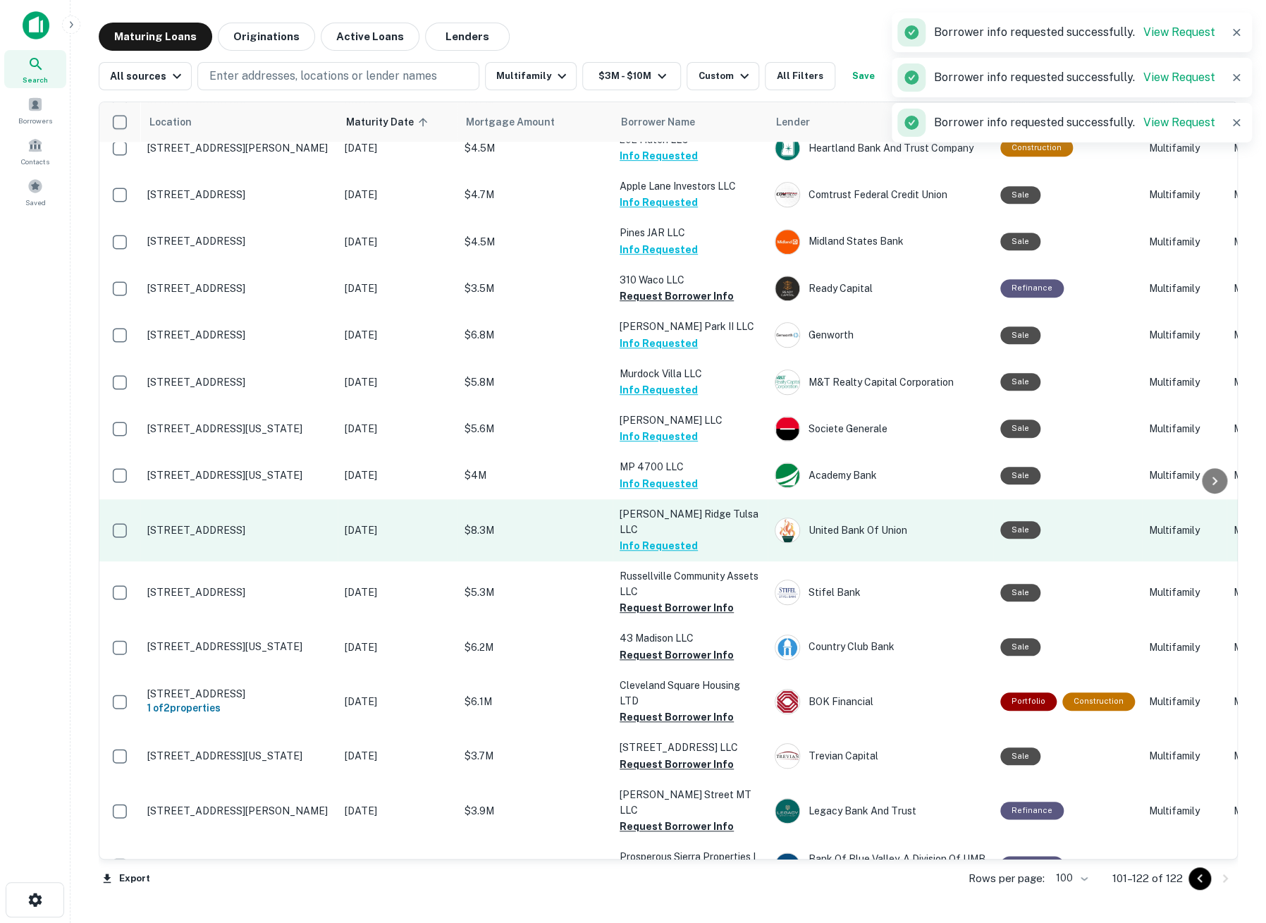
scroll to position [386, 0]
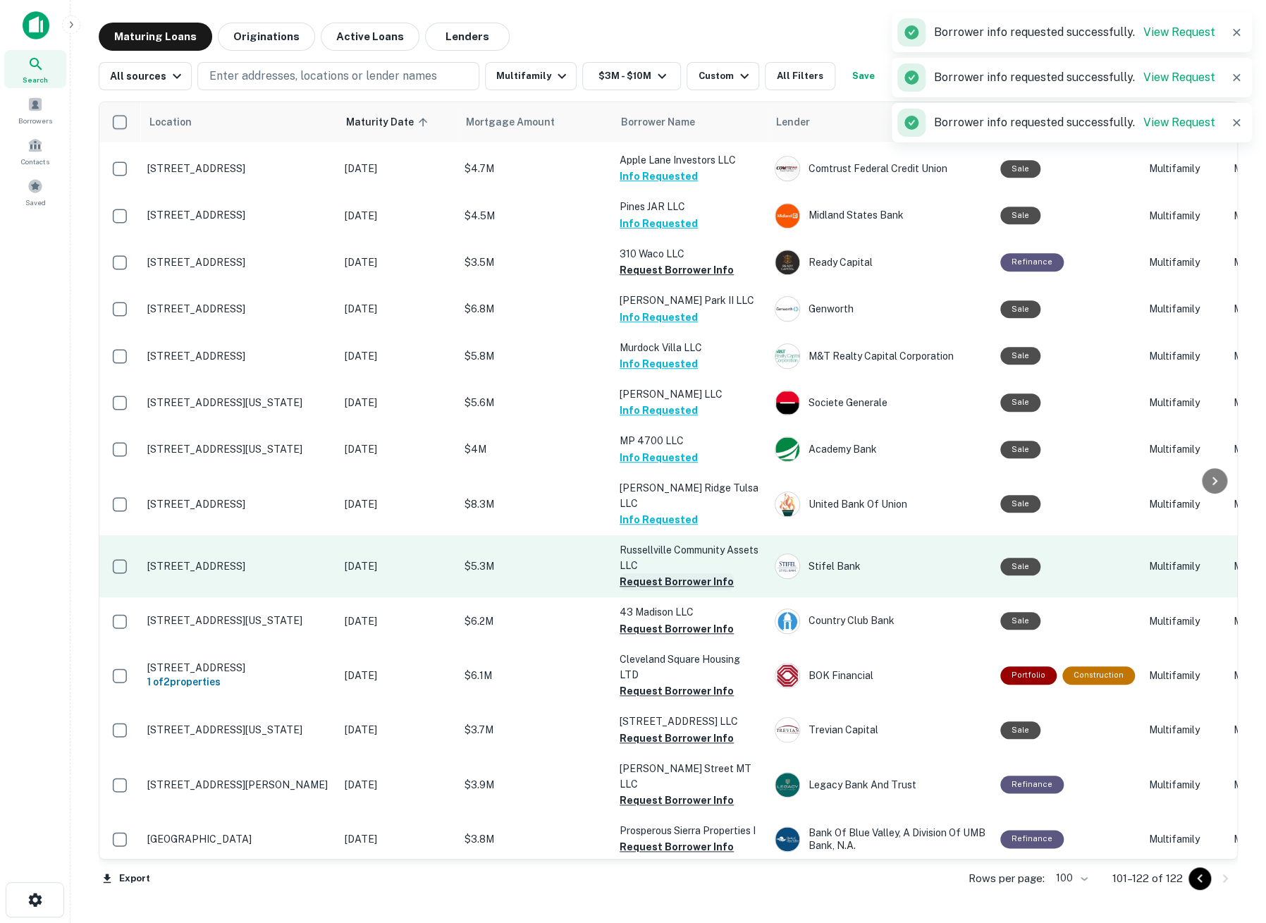
click at [636, 587] on button "Request Borrower Info" at bounding box center [677, 581] width 114 height 17
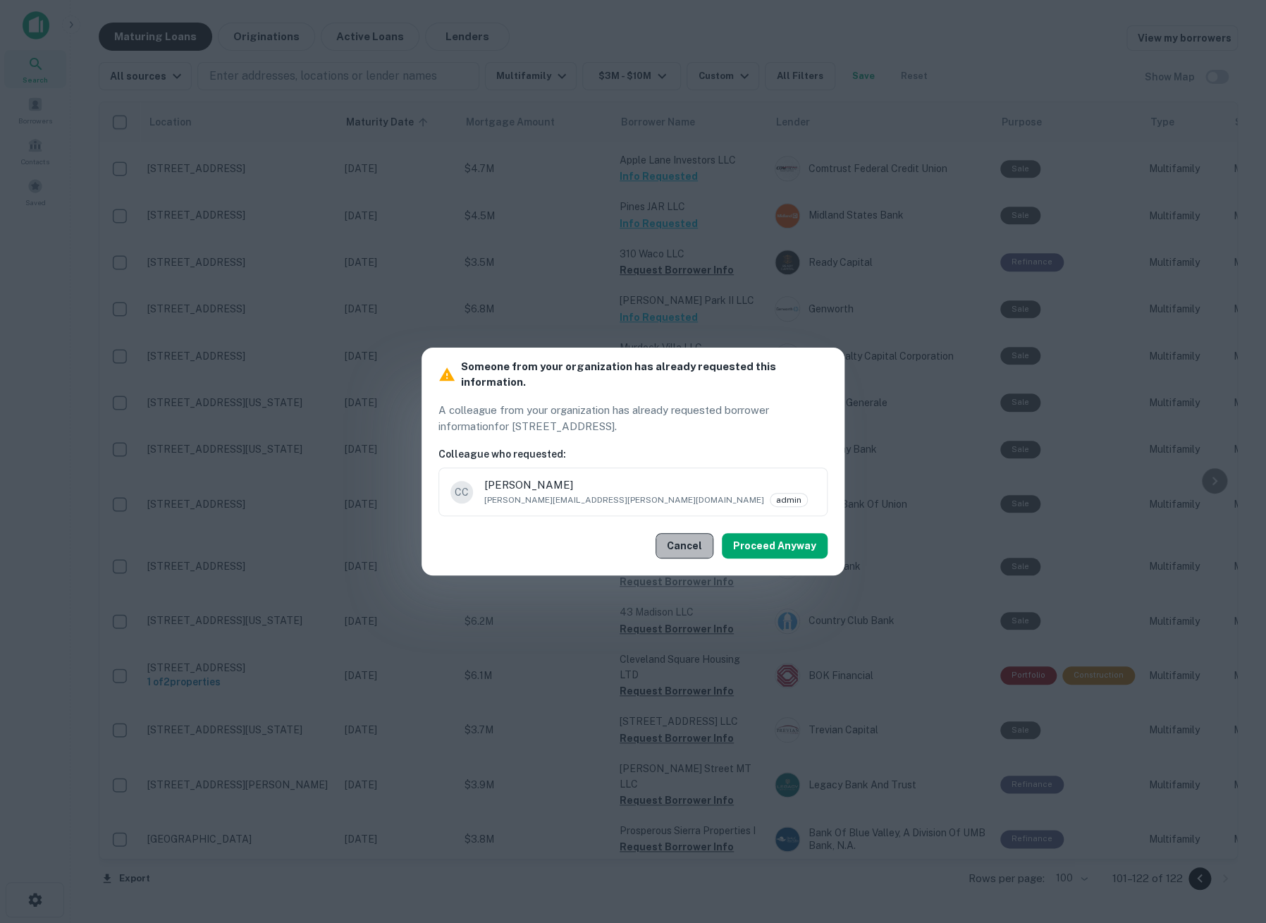
click at [694, 536] on button "Cancel" at bounding box center [685, 545] width 58 height 25
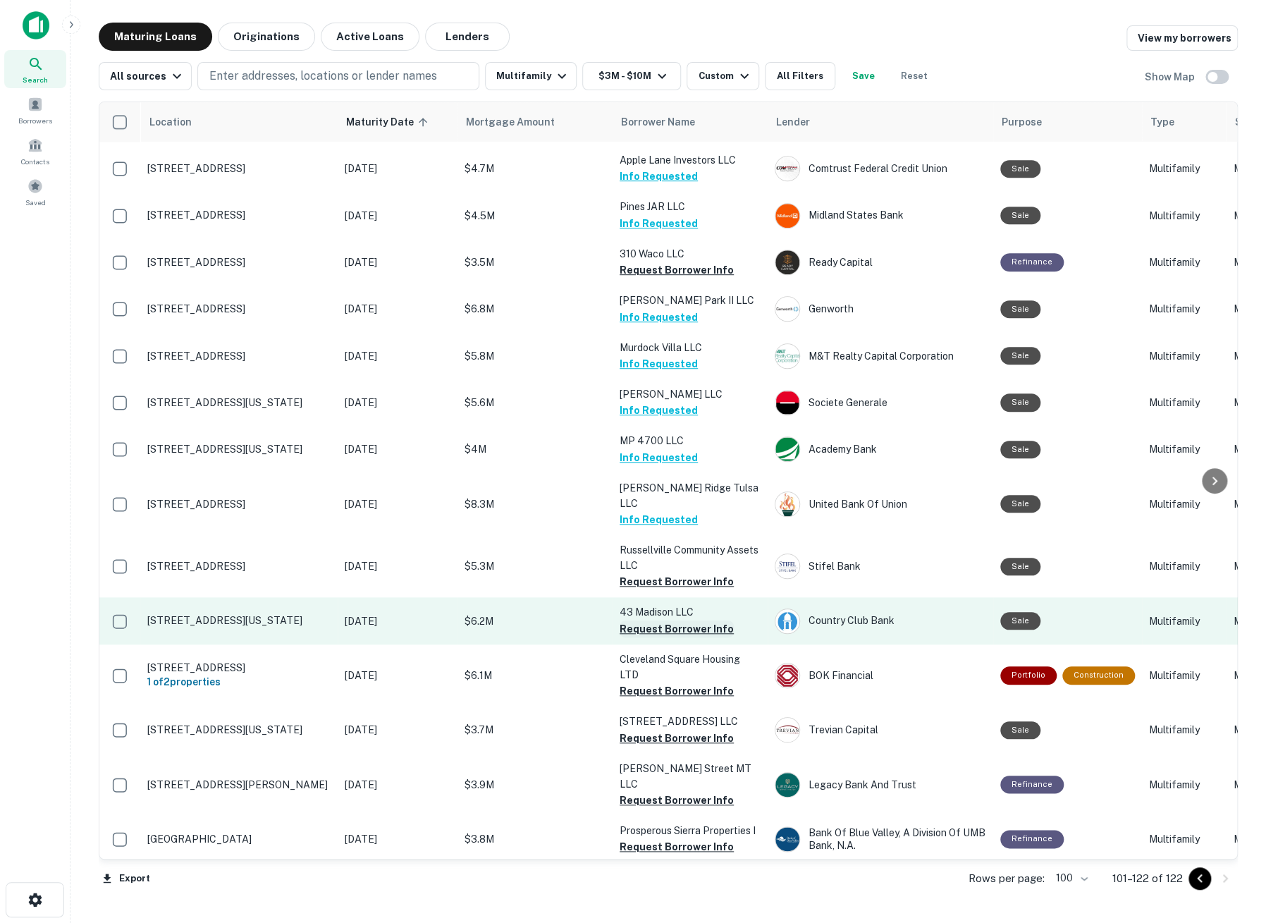
click at [673, 624] on button "Request Borrower Info" at bounding box center [677, 628] width 114 height 17
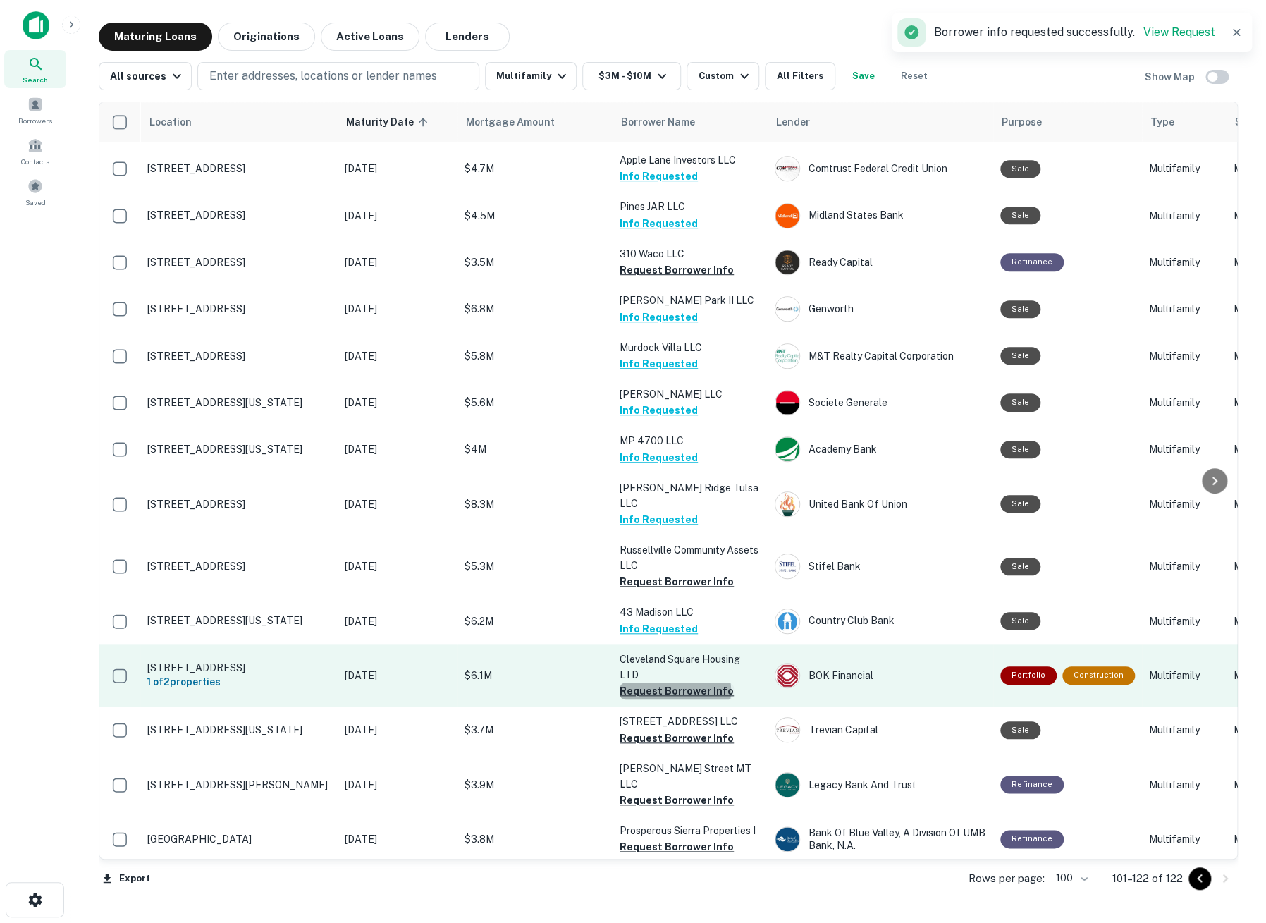
click at [675, 689] on button "Request Borrower Info" at bounding box center [677, 691] width 114 height 17
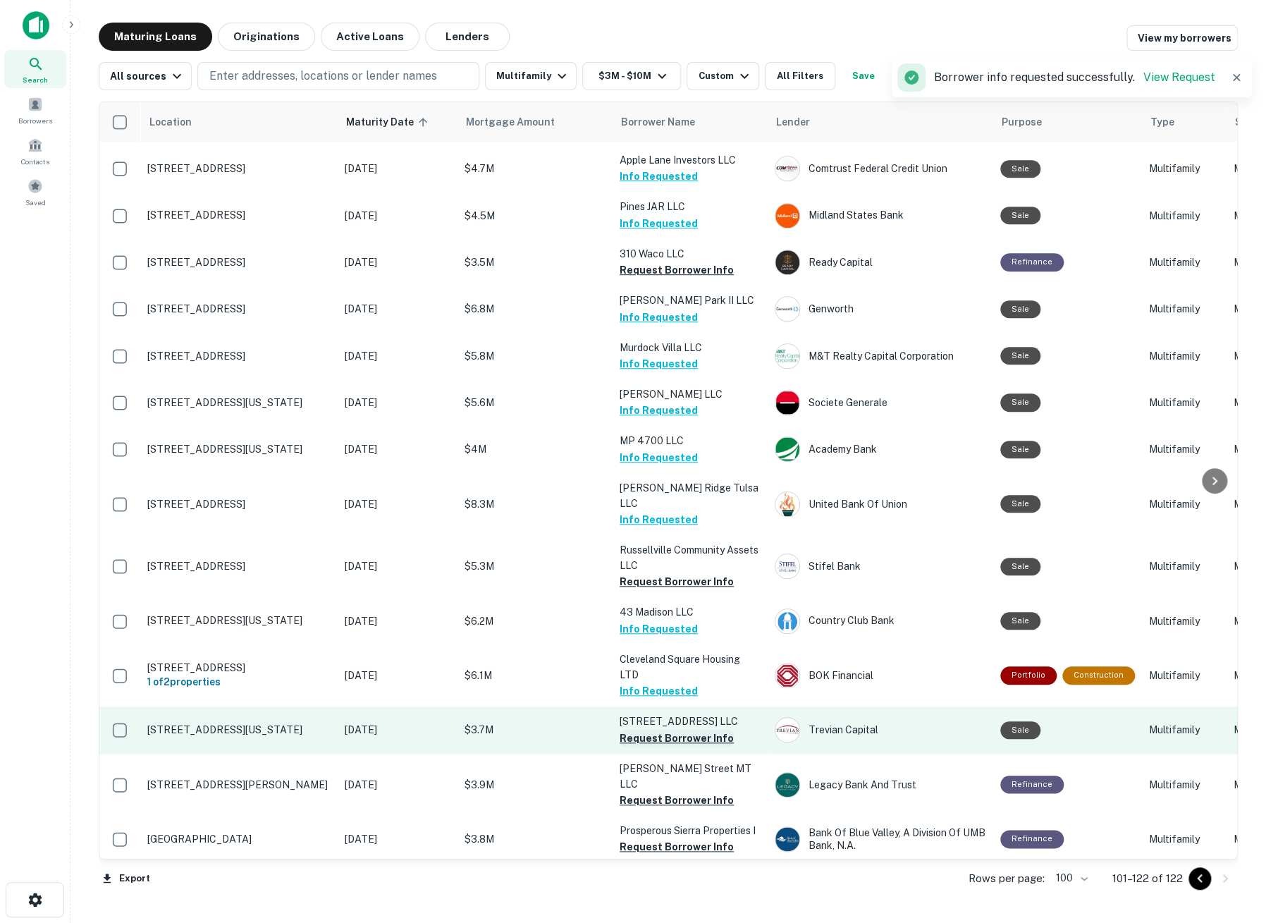
click at [675, 732] on button "Request Borrower Info" at bounding box center [677, 738] width 114 height 17
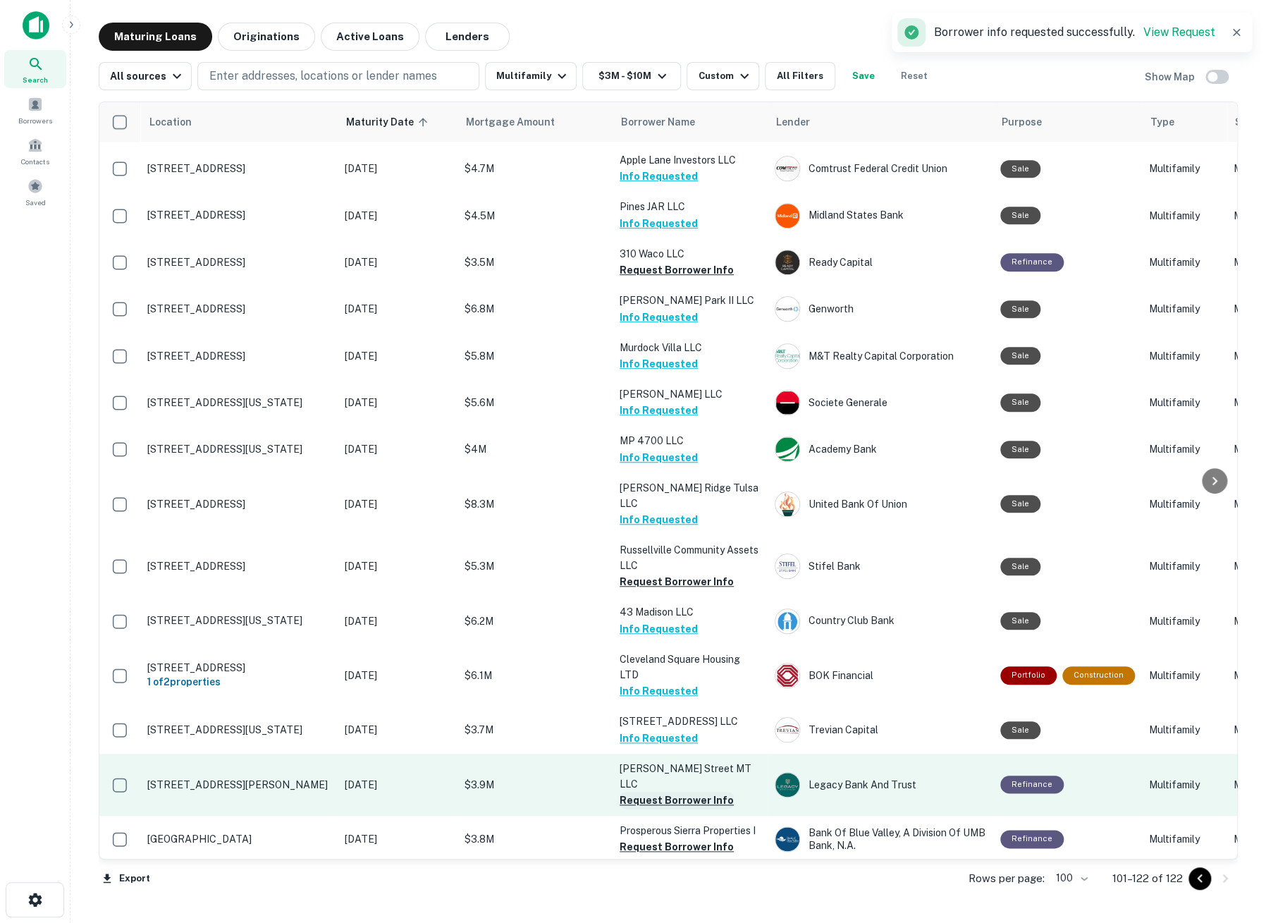
click at [677, 792] on button "Request Borrower Info" at bounding box center [677, 800] width 114 height 17
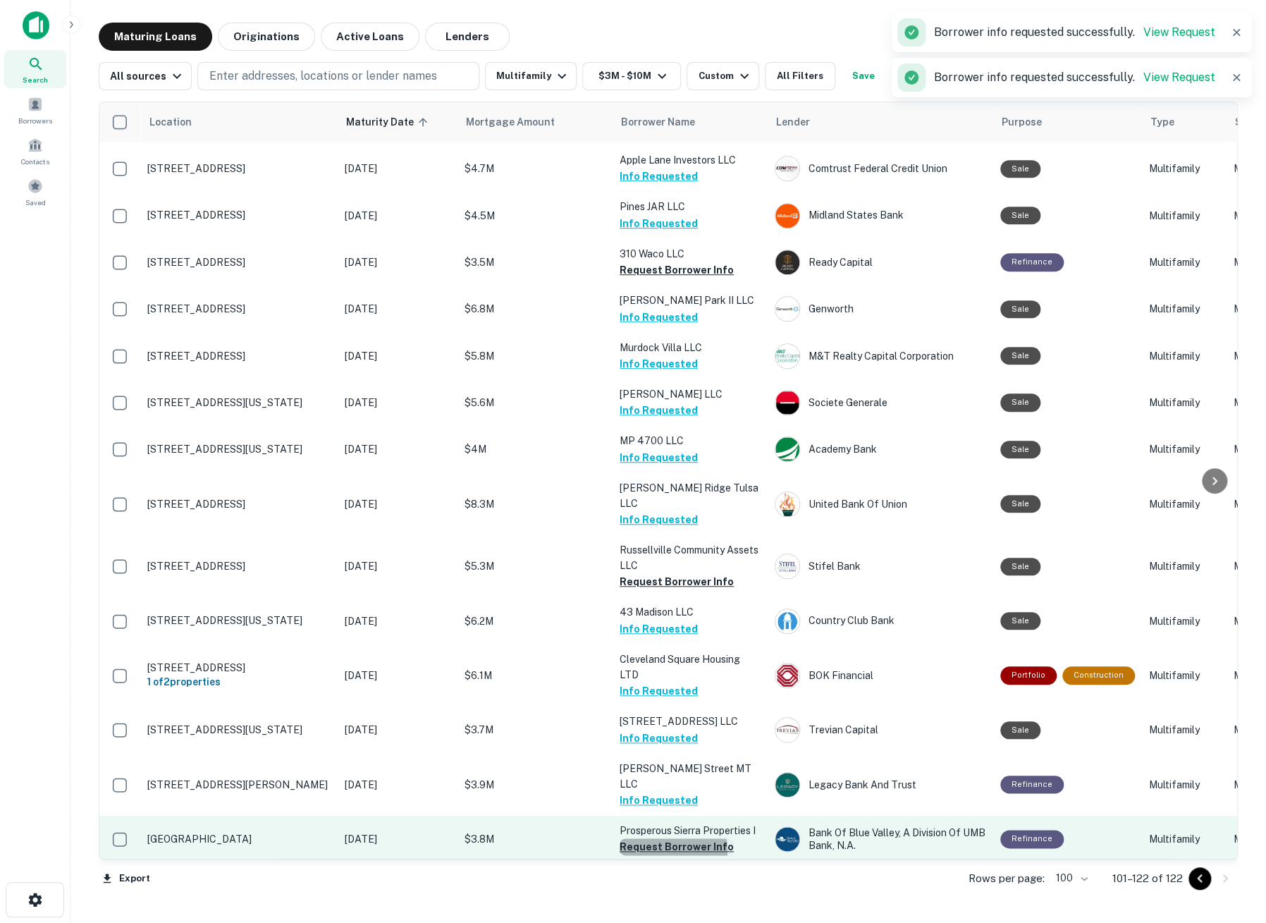
click at [668, 838] on button "Request Borrower Info" at bounding box center [677, 846] width 114 height 17
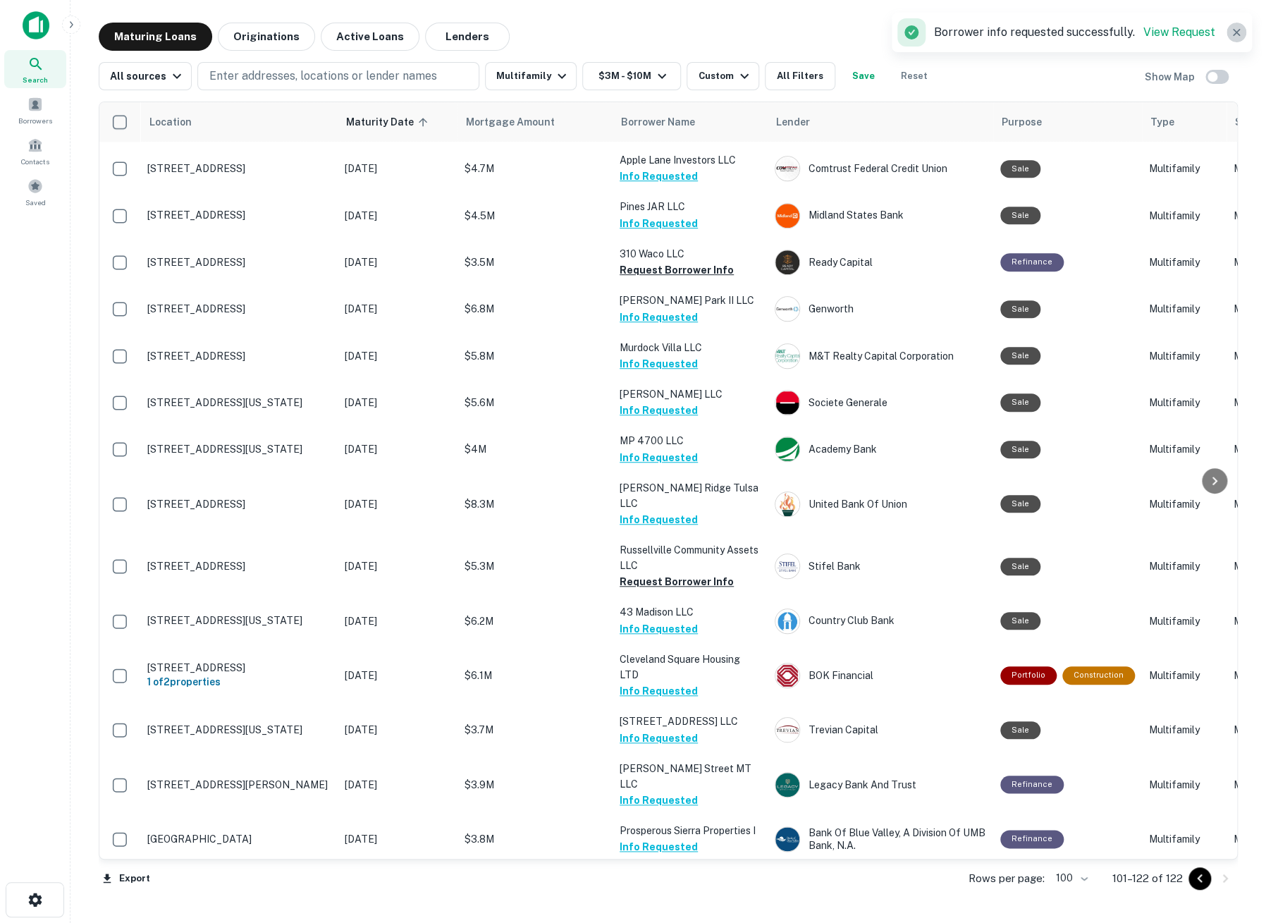
click at [1234, 30] on icon "button" at bounding box center [1236, 32] width 7 height 7
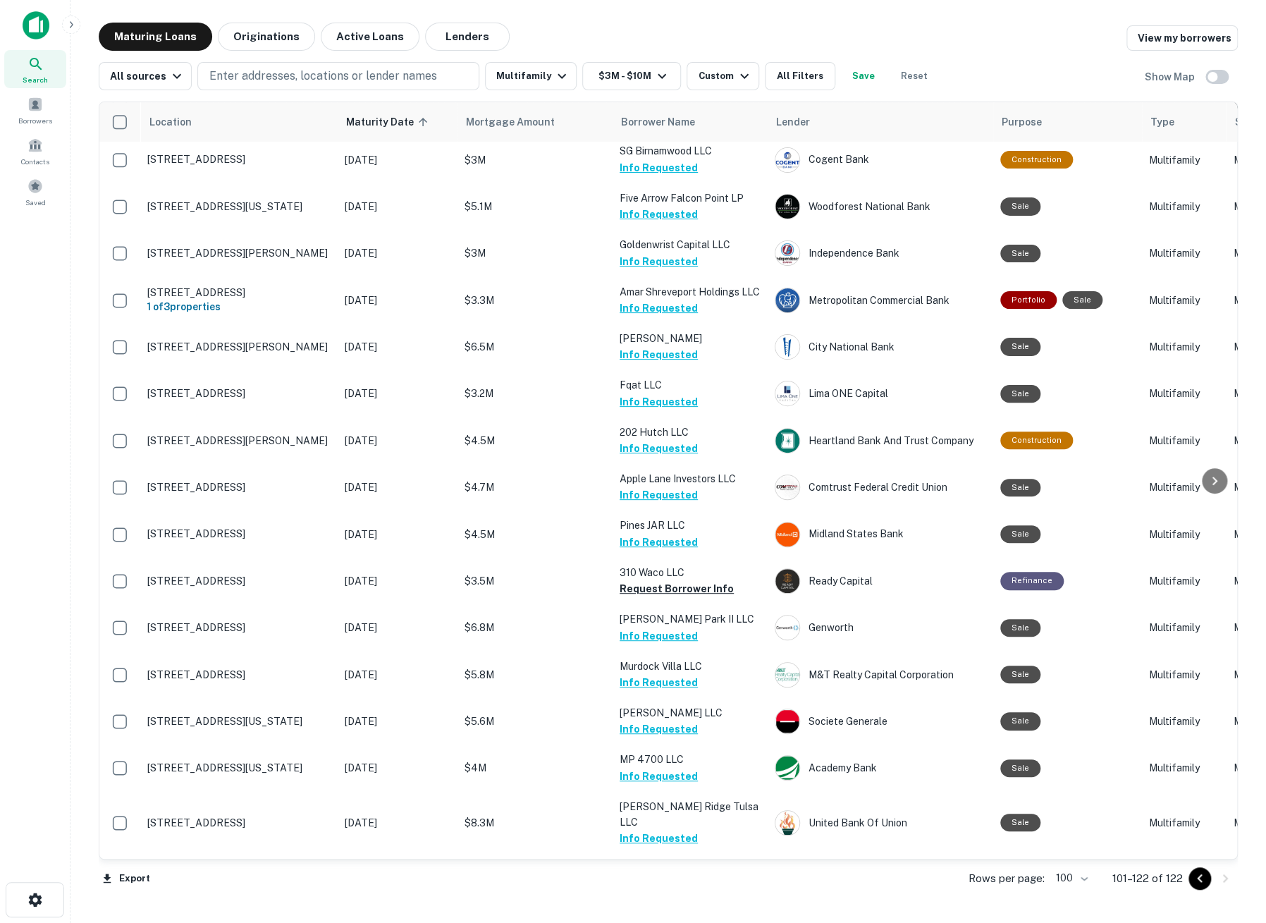
scroll to position [0, 0]
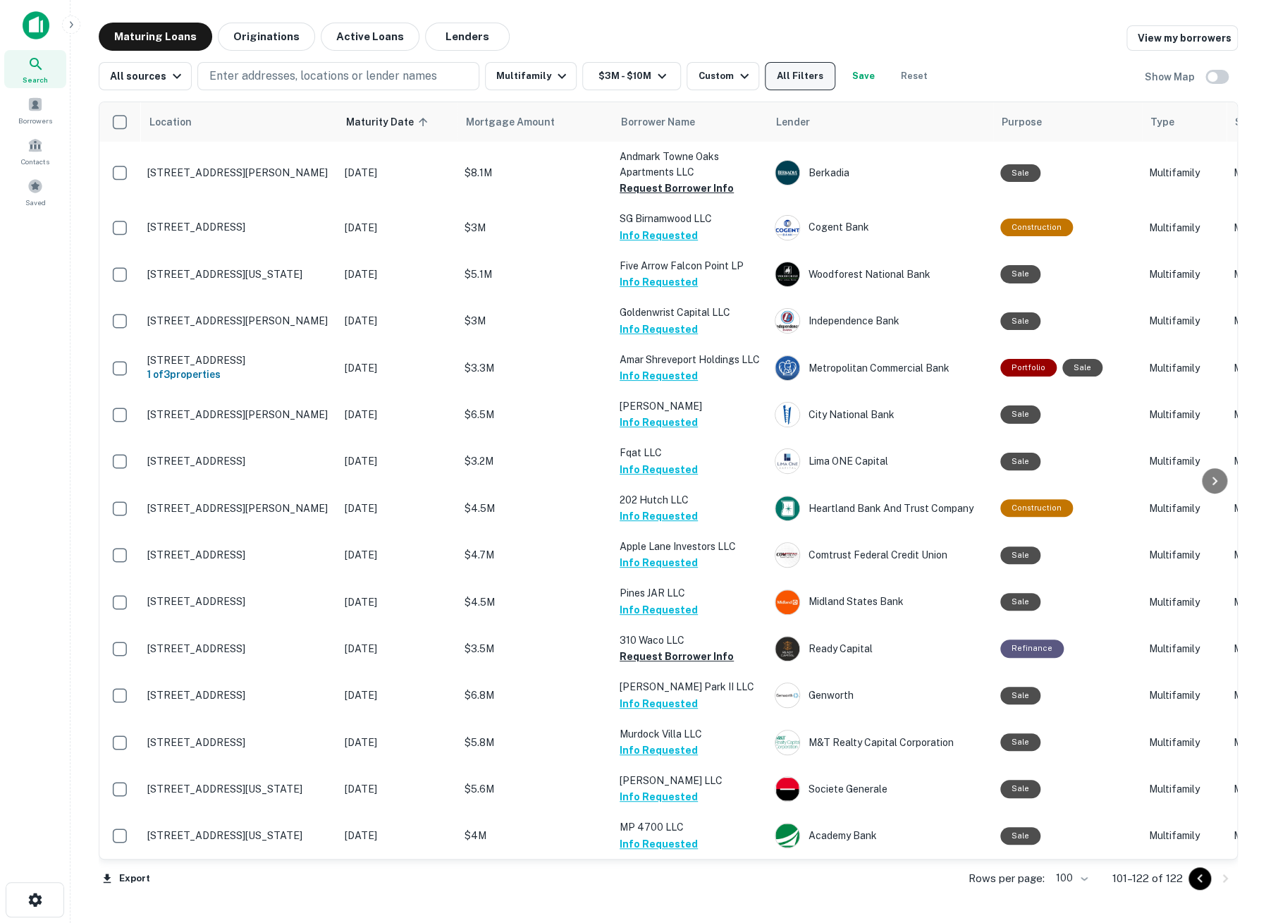
click at [783, 87] on button "All Filters" at bounding box center [800, 76] width 71 height 28
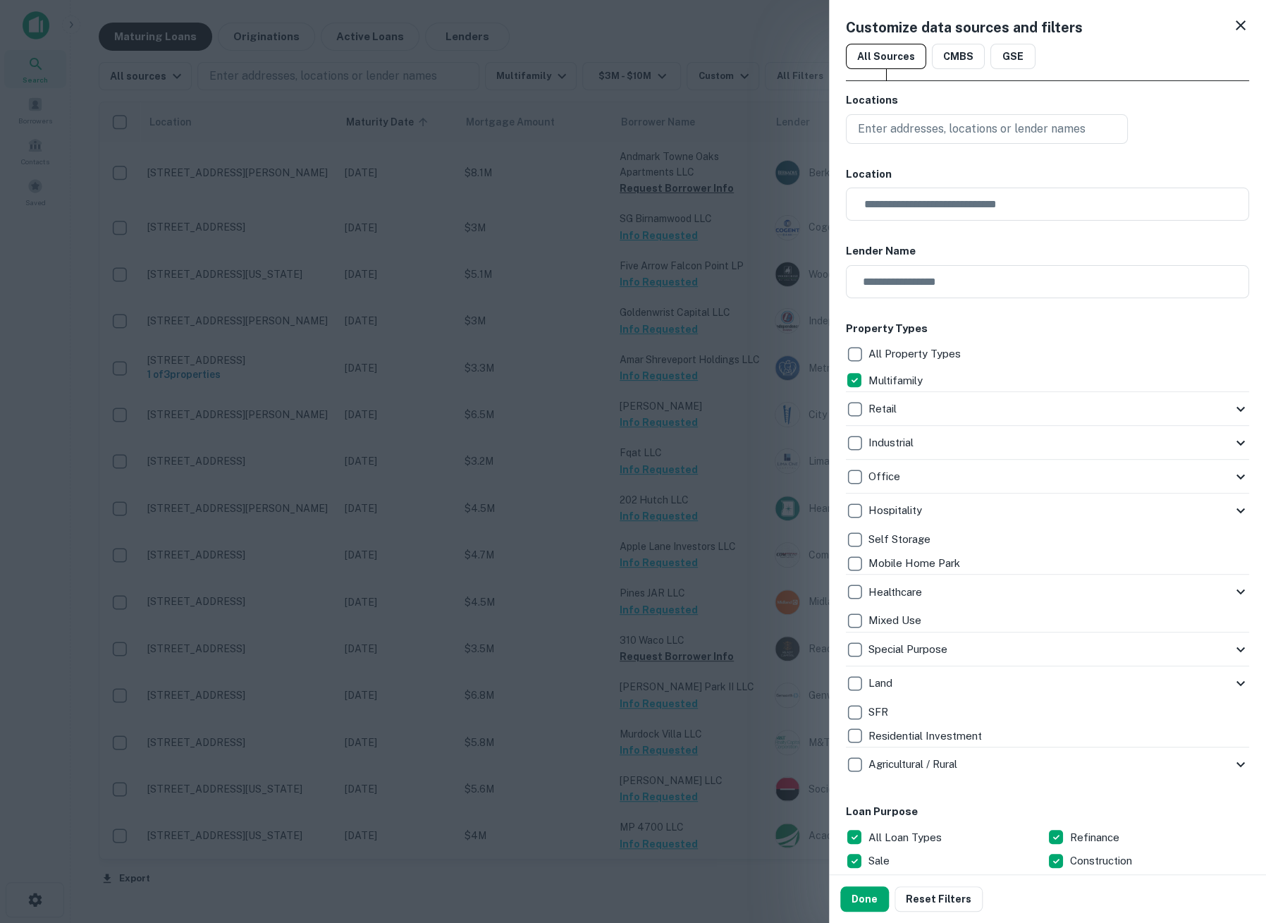
click at [1232, 30] on icon at bounding box center [1240, 25] width 17 height 17
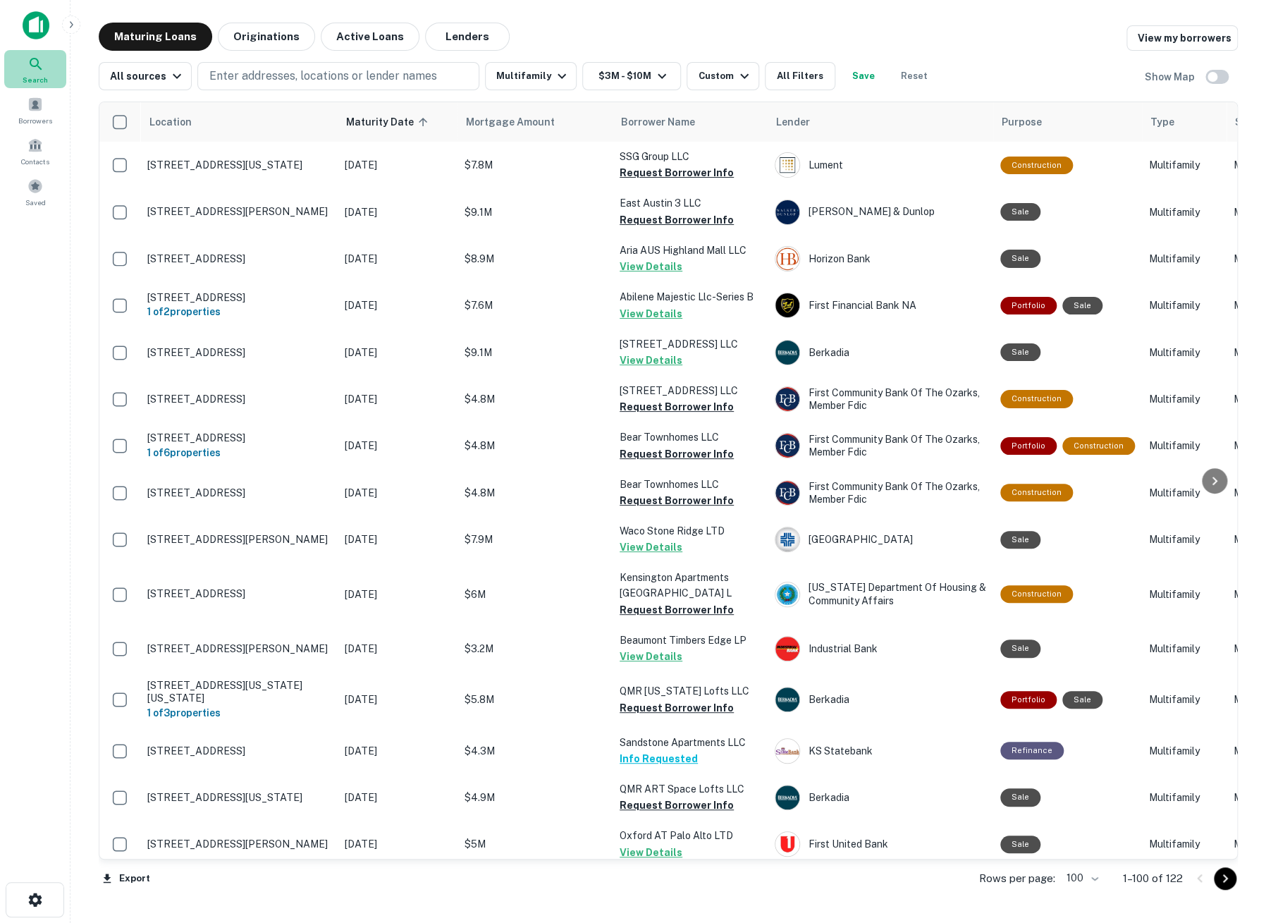
click at [46, 80] on span "Search" at bounding box center [35, 79] width 25 height 11
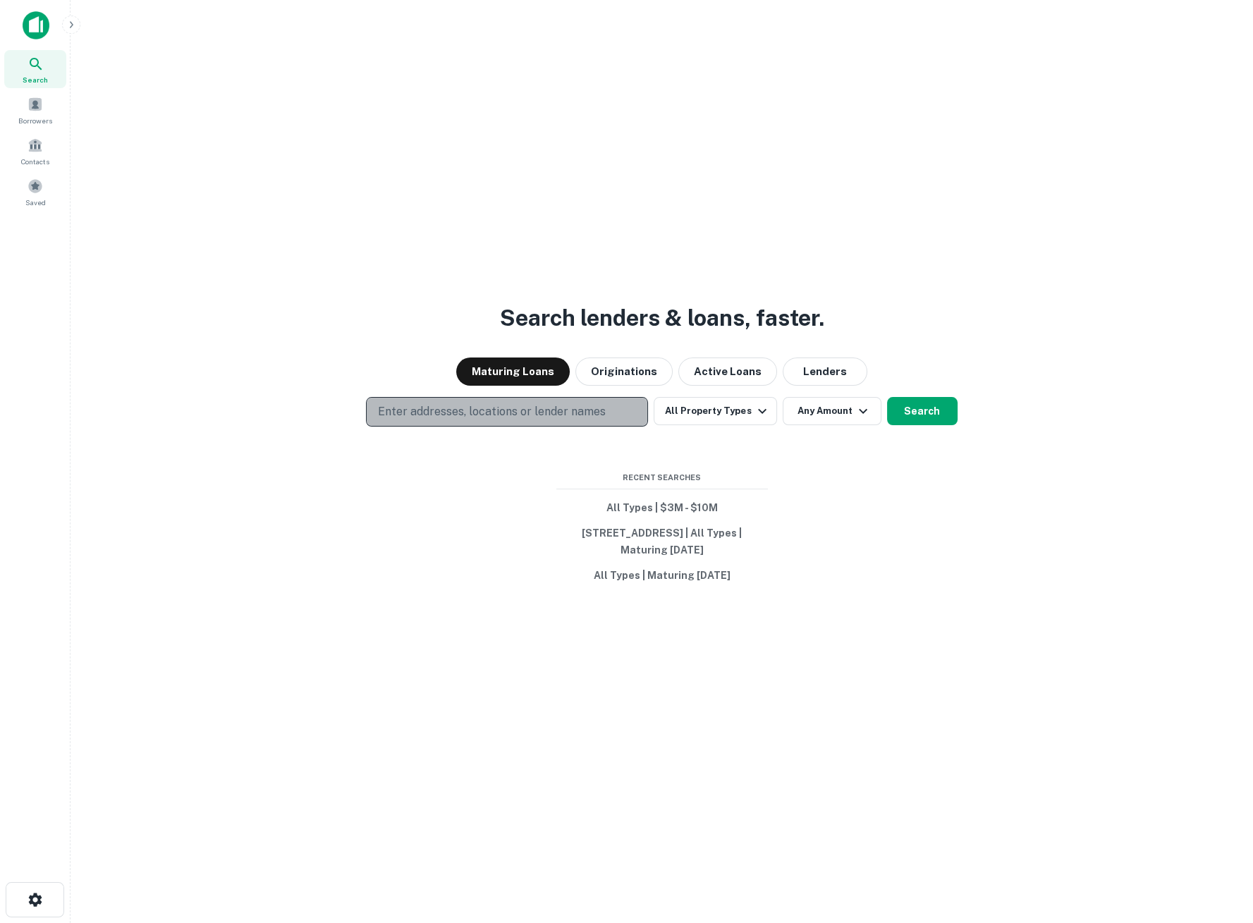
click at [556, 419] on p "Enter addresses, locations or lender names" at bounding box center [492, 411] width 228 height 17
type input "*****"
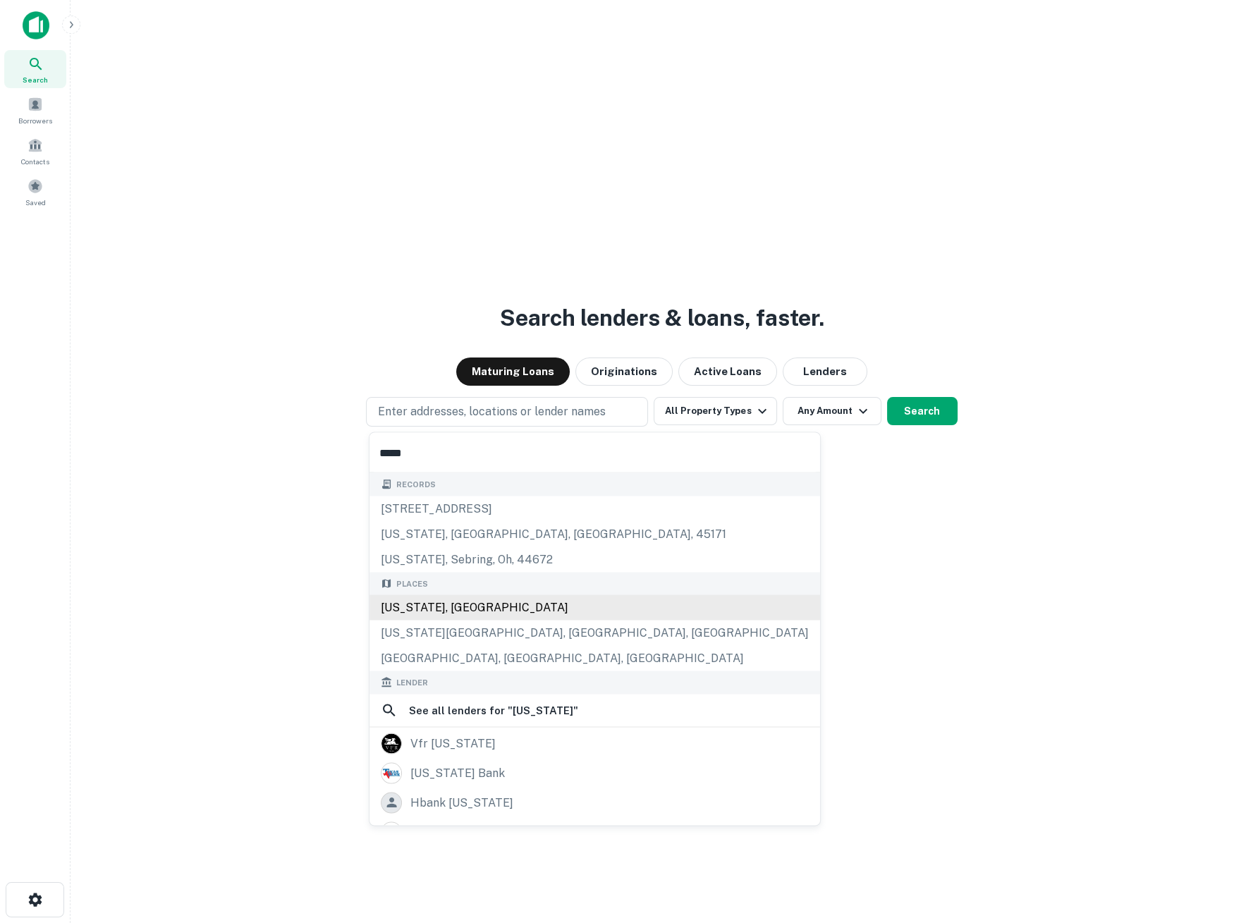
click at [429, 614] on div "Texas, USA" at bounding box center [594, 606] width 451 height 25
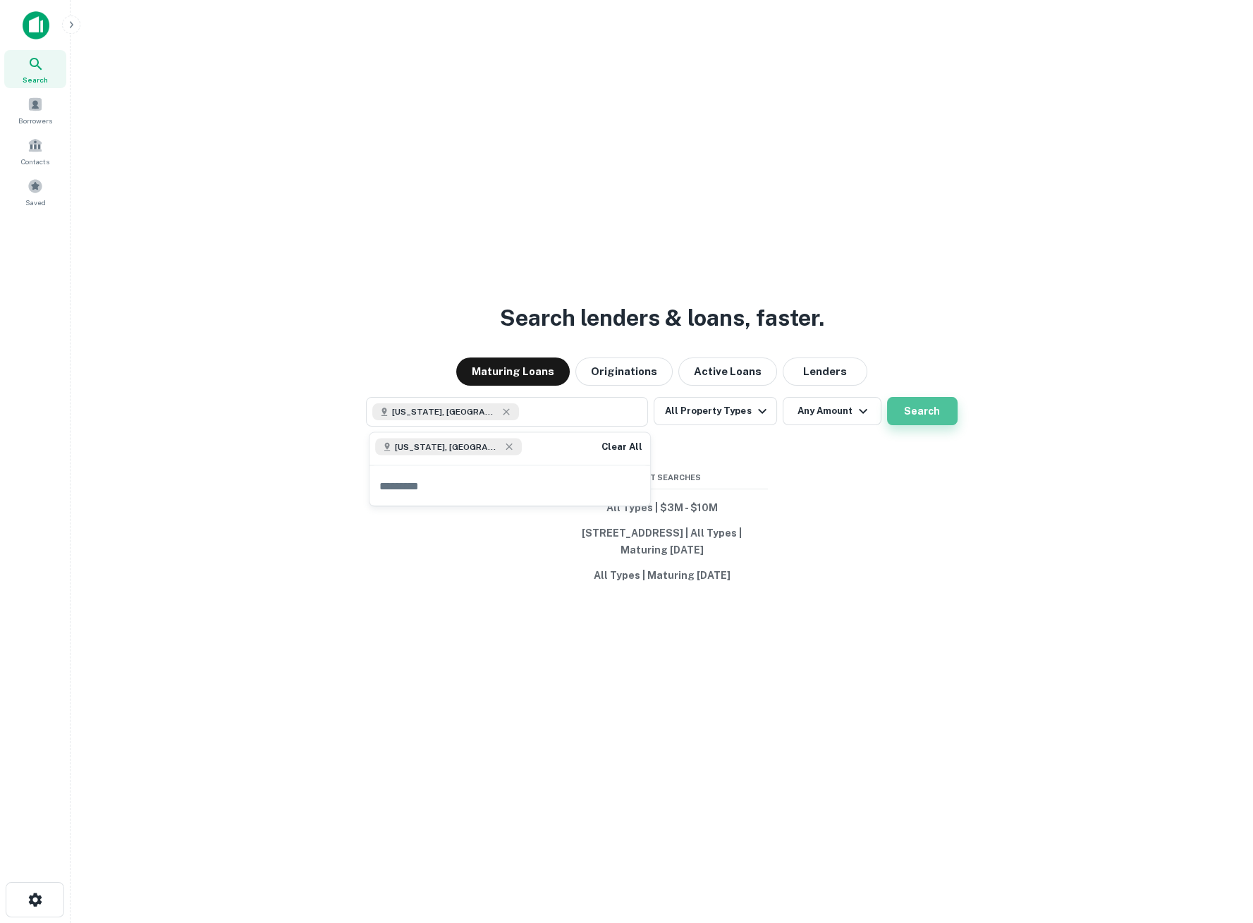
click at [915, 407] on button "Search" at bounding box center [922, 411] width 71 height 28
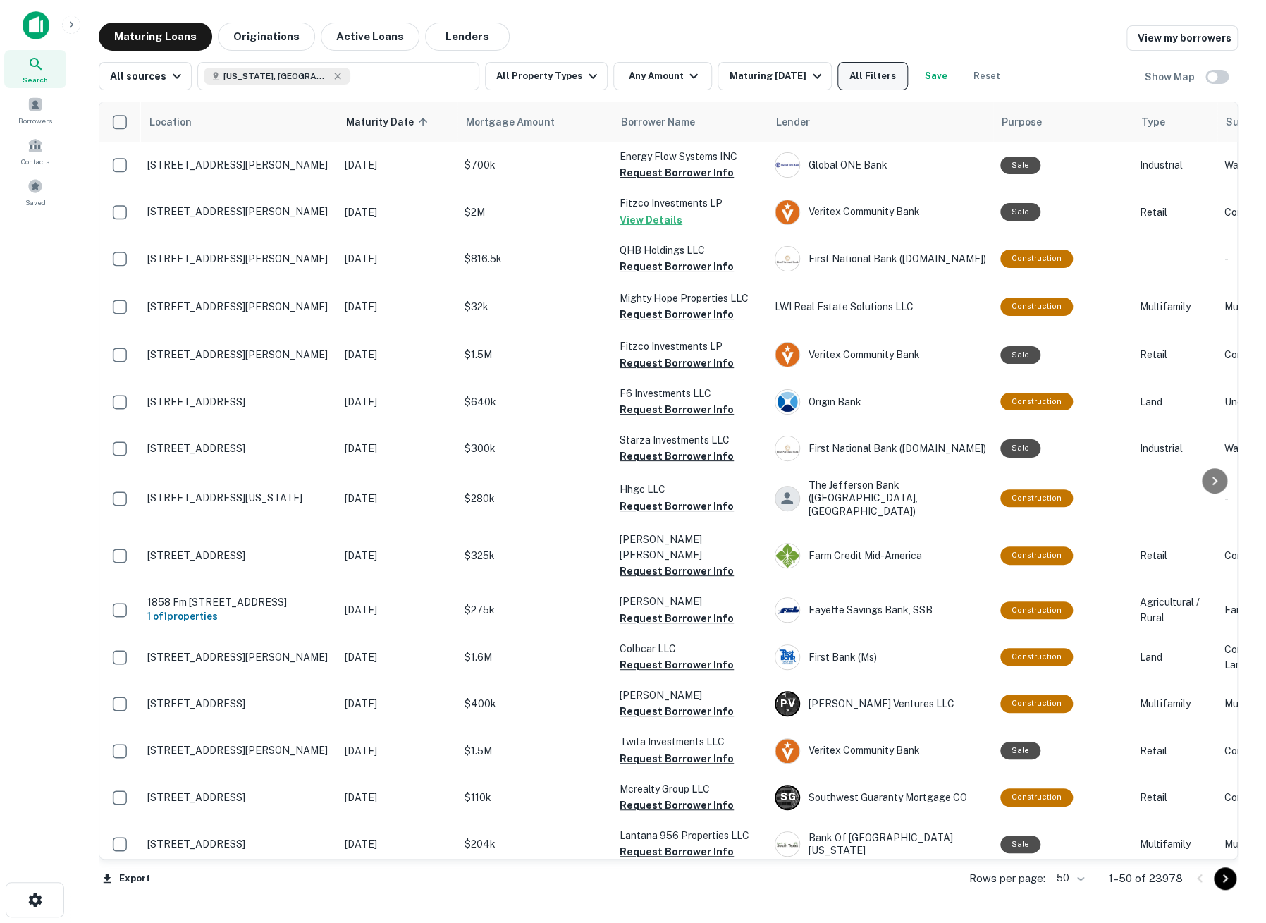
click at [875, 80] on button "All Filters" at bounding box center [873, 76] width 71 height 28
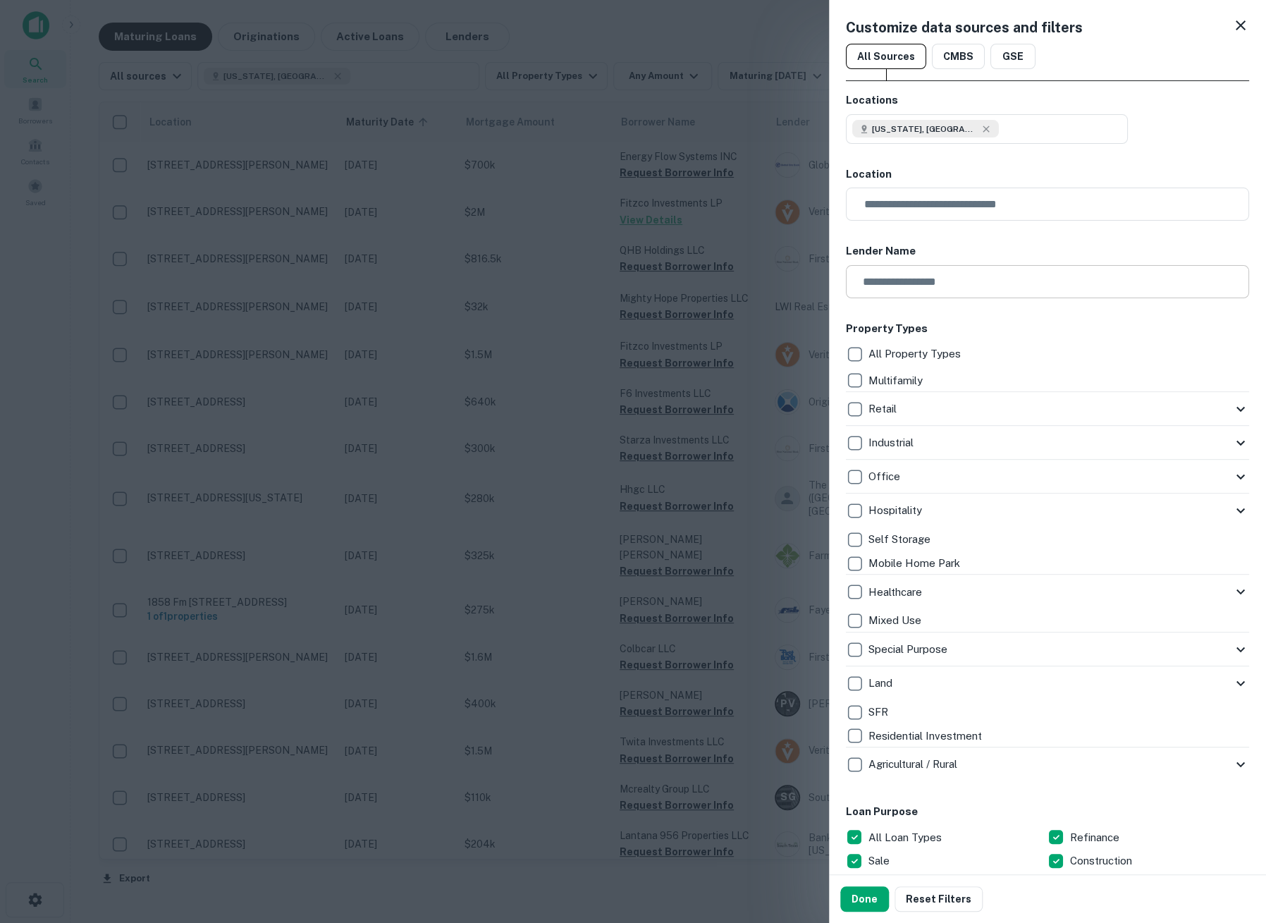
click at [926, 283] on input "text" at bounding box center [1042, 281] width 393 height 33
type input "********"
click at [861, 892] on button "Done" at bounding box center [864, 898] width 49 height 25
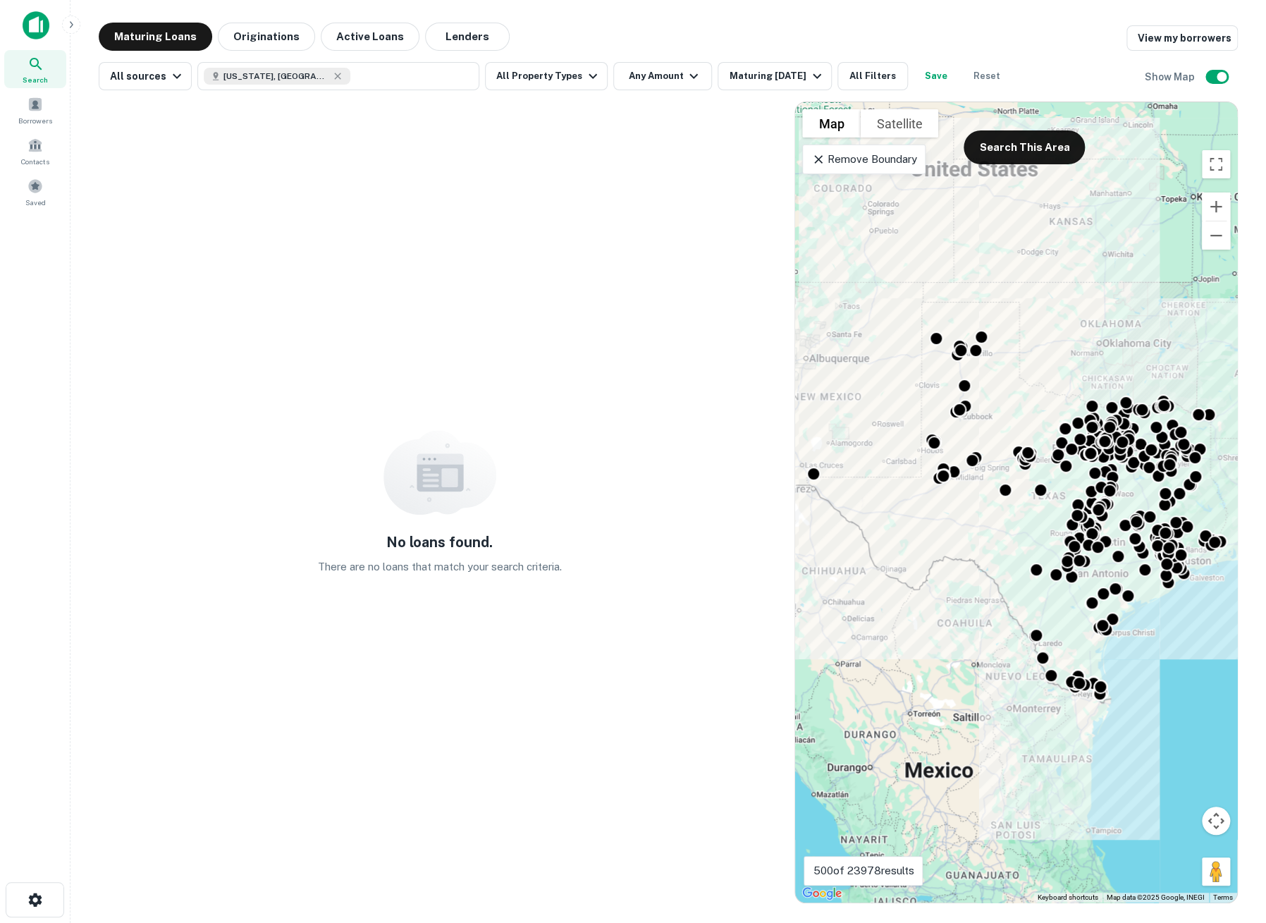
click at [874, 166] on p "Remove Boundary" at bounding box center [864, 159] width 105 height 17
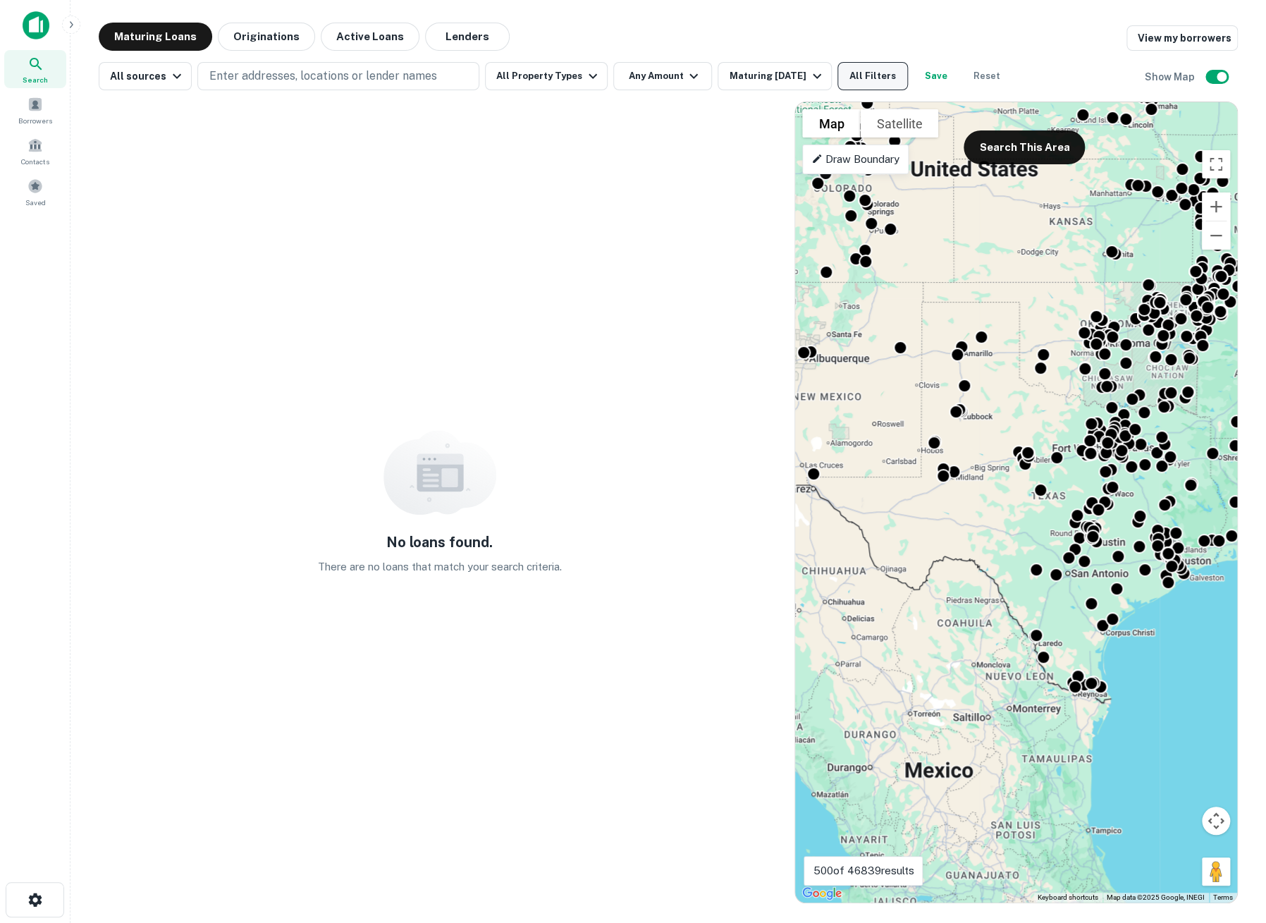
click at [886, 72] on button "All Filters" at bounding box center [873, 76] width 71 height 28
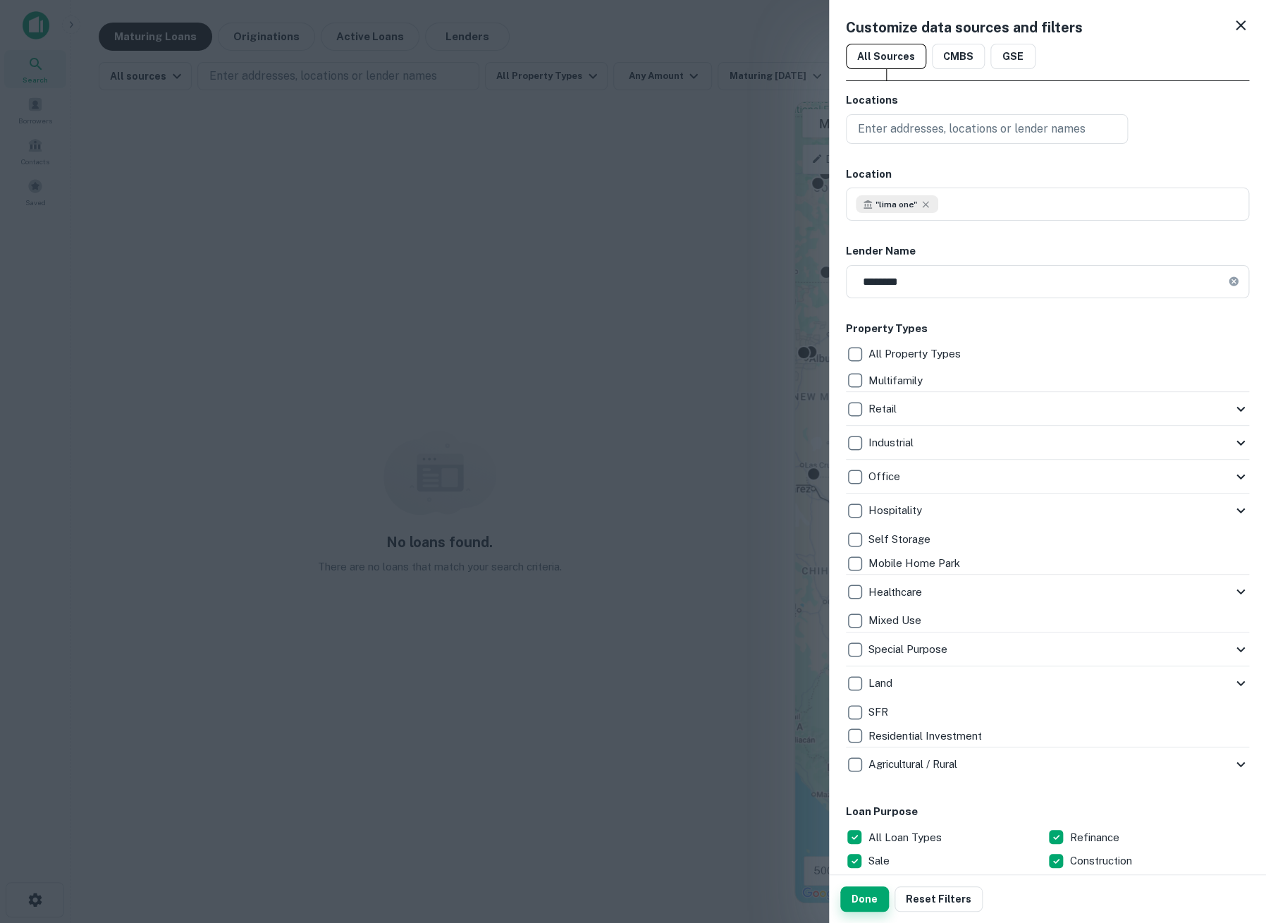
click at [864, 894] on button "Done" at bounding box center [864, 898] width 49 height 25
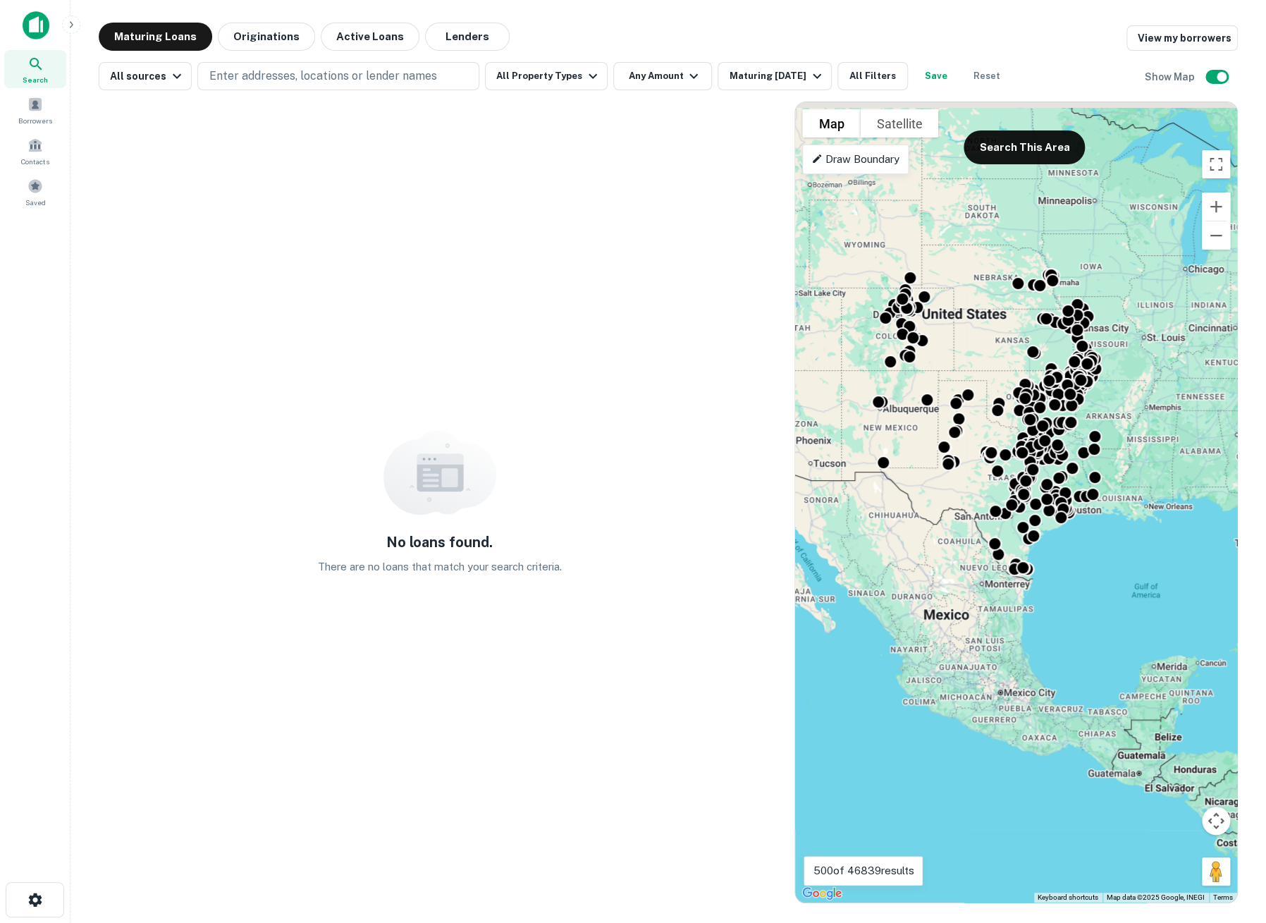
drag, startPoint x: 992, startPoint y: 383, endPoint x: 965, endPoint y: 496, distance: 116.6
click at [965, 496] on div "To activate drag with keyboard, press Alt + Enter. Once in keyboard drag state,…" at bounding box center [1016, 502] width 442 height 800
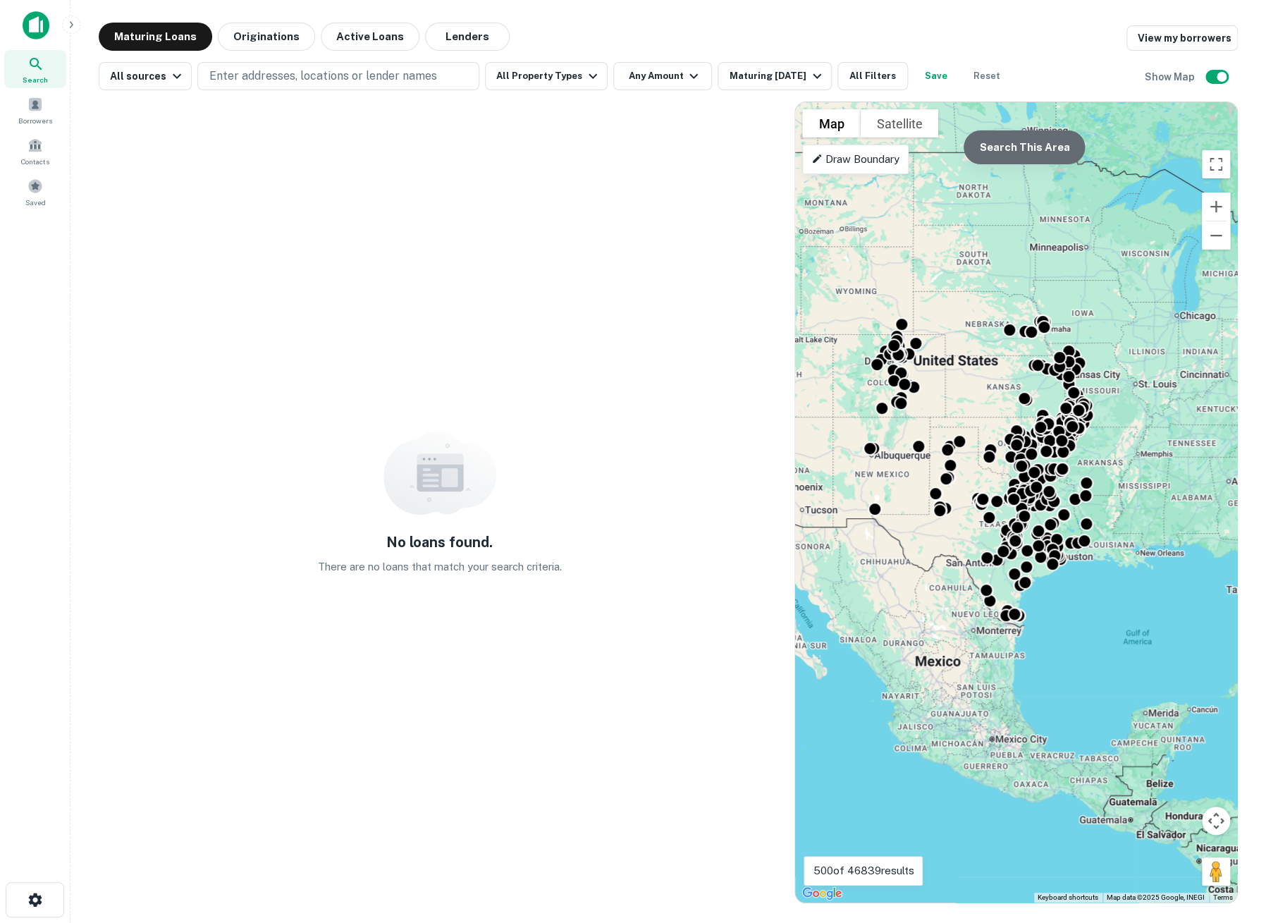
click at [1023, 160] on button "Search This Area" at bounding box center [1024, 147] width 121 height 34
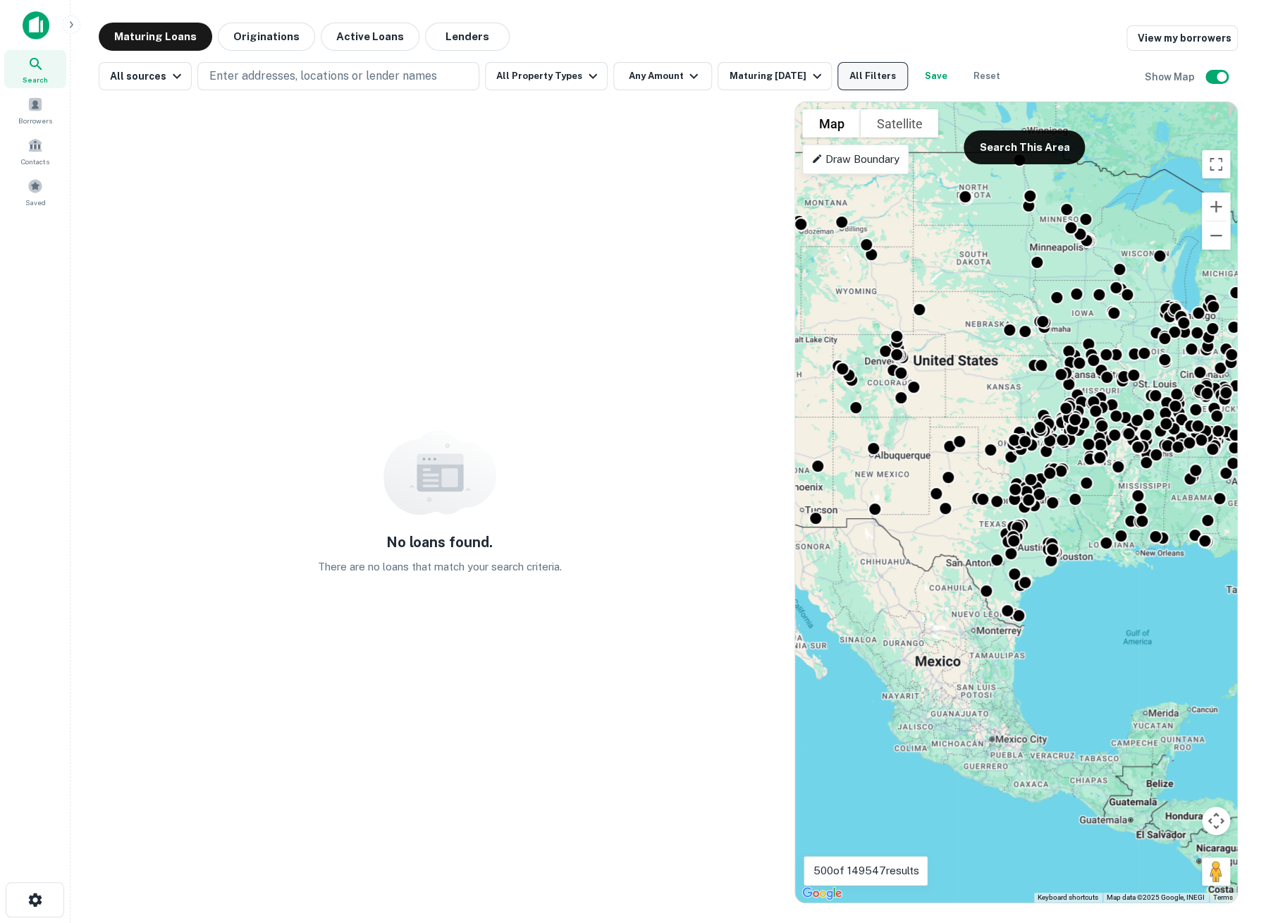
click at [864, 74] on button "All Filters" at bounding box center [873, 76] width 71 height 28
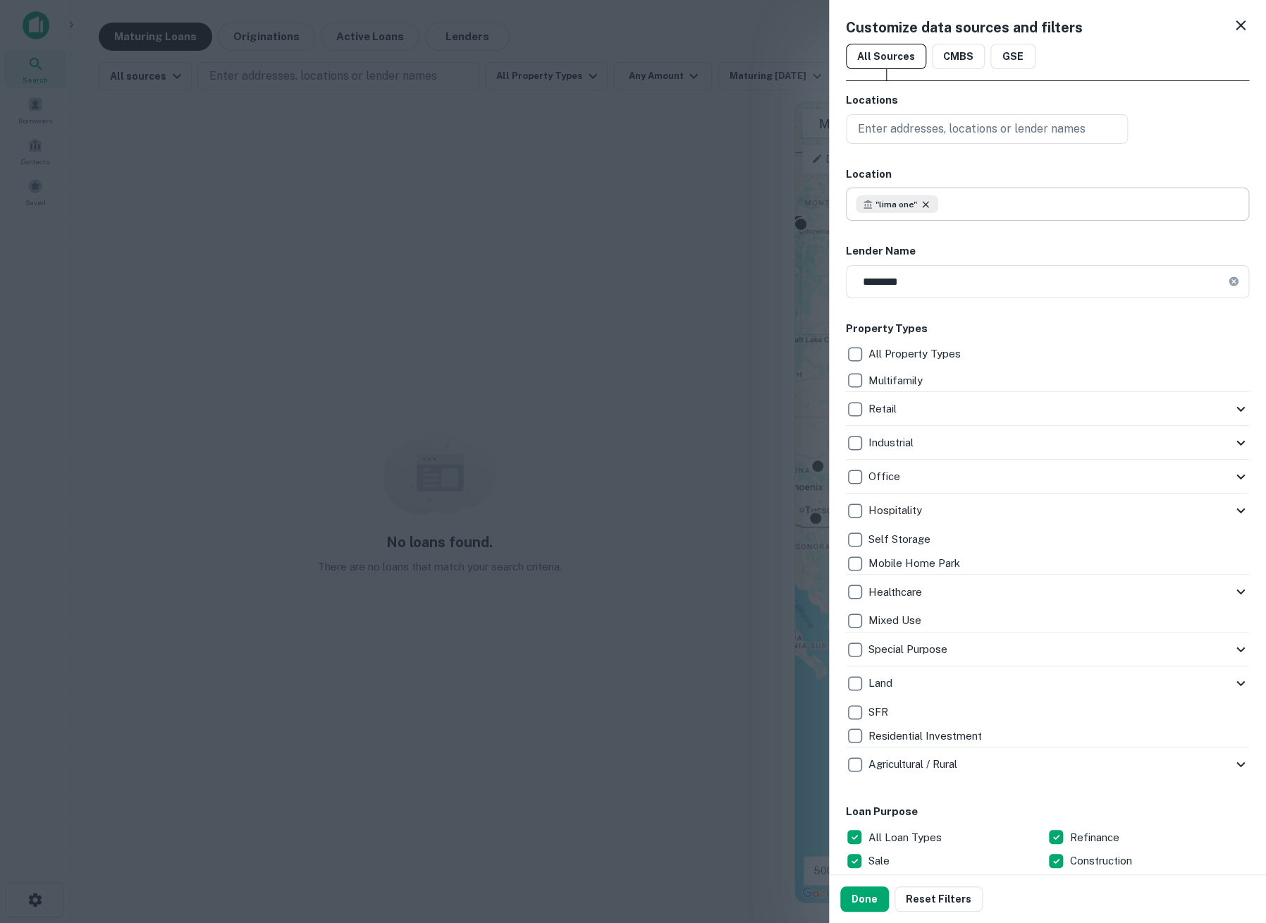
click at [926, 204] on icon at bounding box center [925, 204] width 11 height 11
click at [934, 285] on input "text" at bounding box center [1042, 281] width 393 height 33
type input "****"
click at [861, 898] on button "Done" at bounding box center [864, 898] width 49 height 25
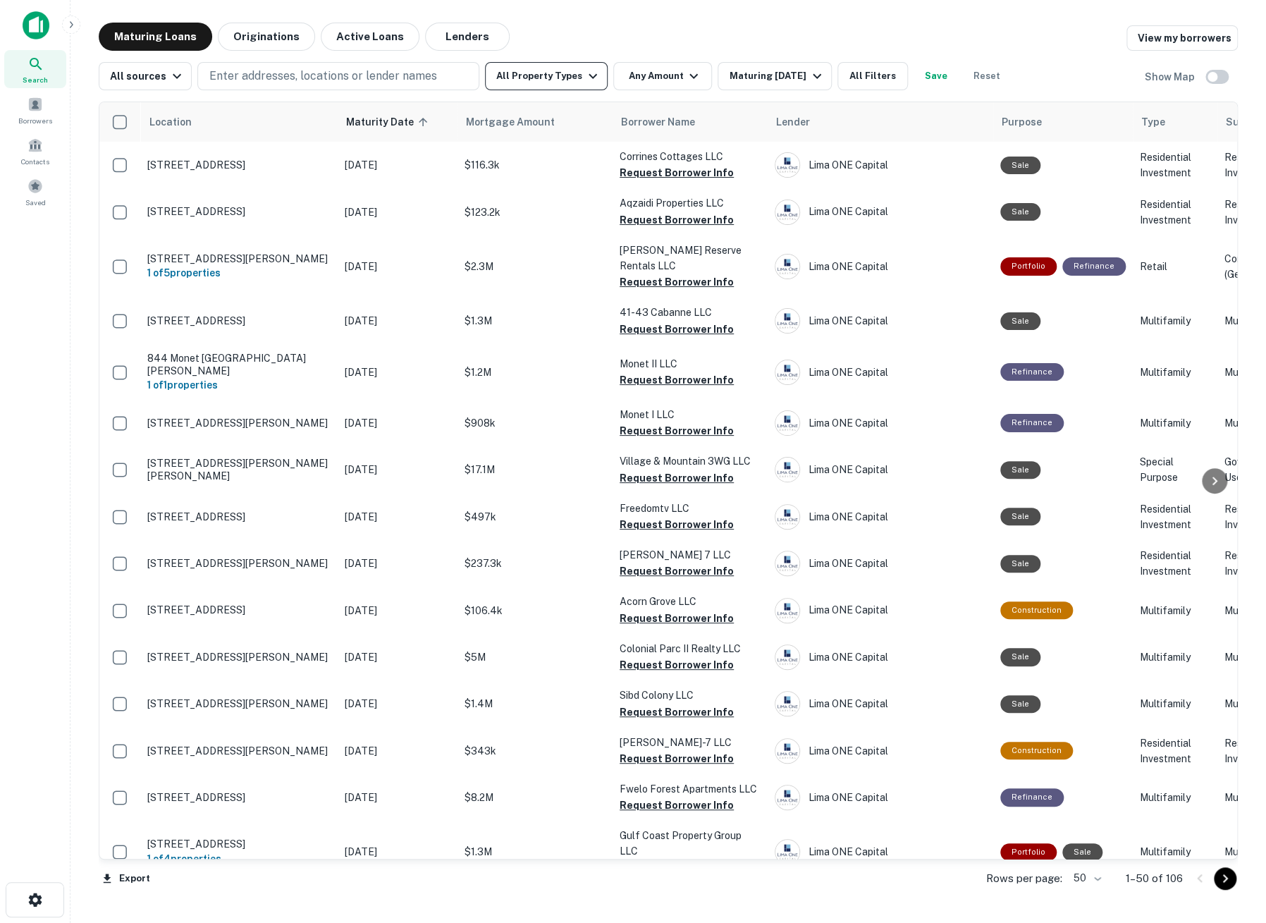
click at [526, 87] on button "All Property Types" at bounding box center [546, 76] width 123 height 28
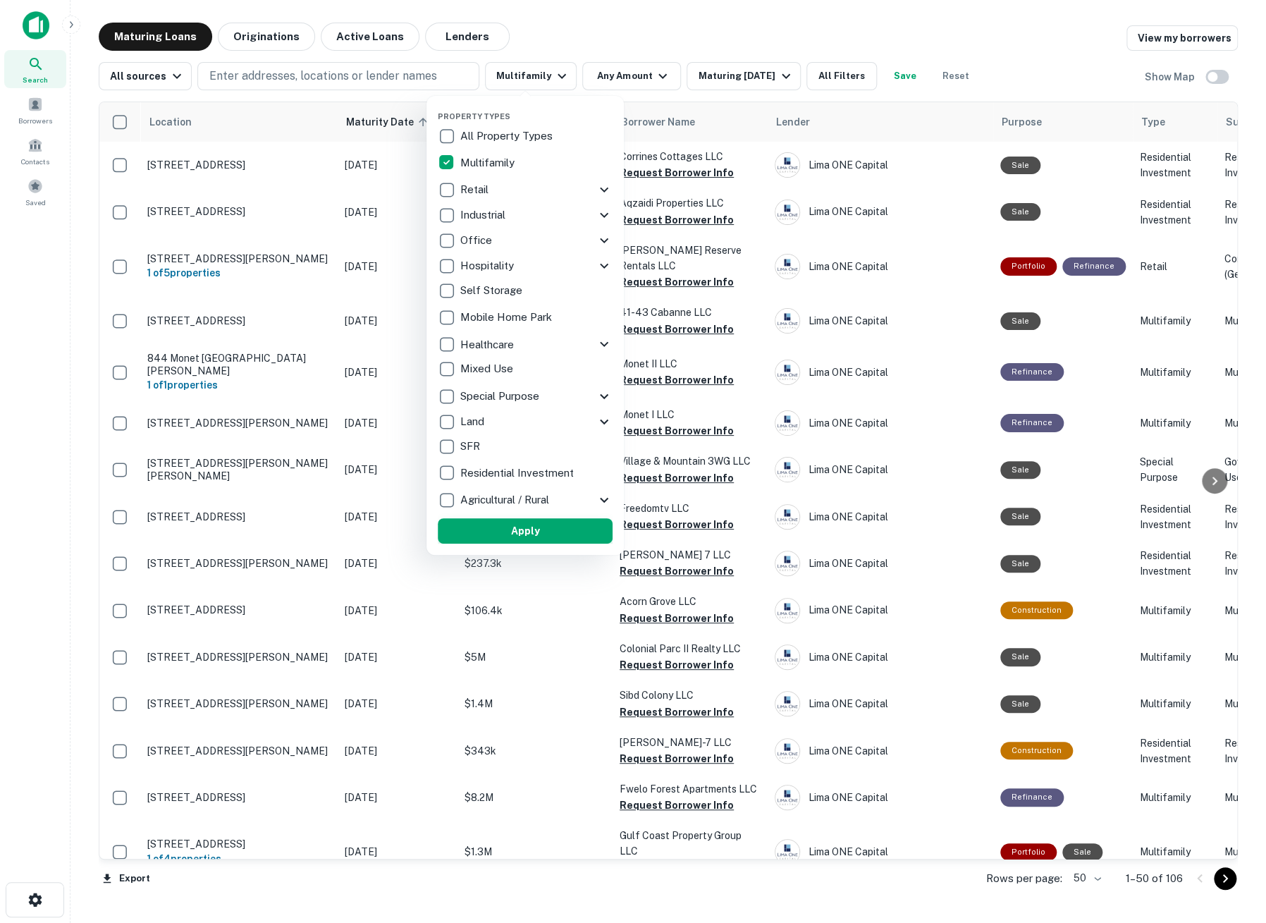
click at [531, 536] on button "Apply" at bounding box center [525, 530] width 175 height 25
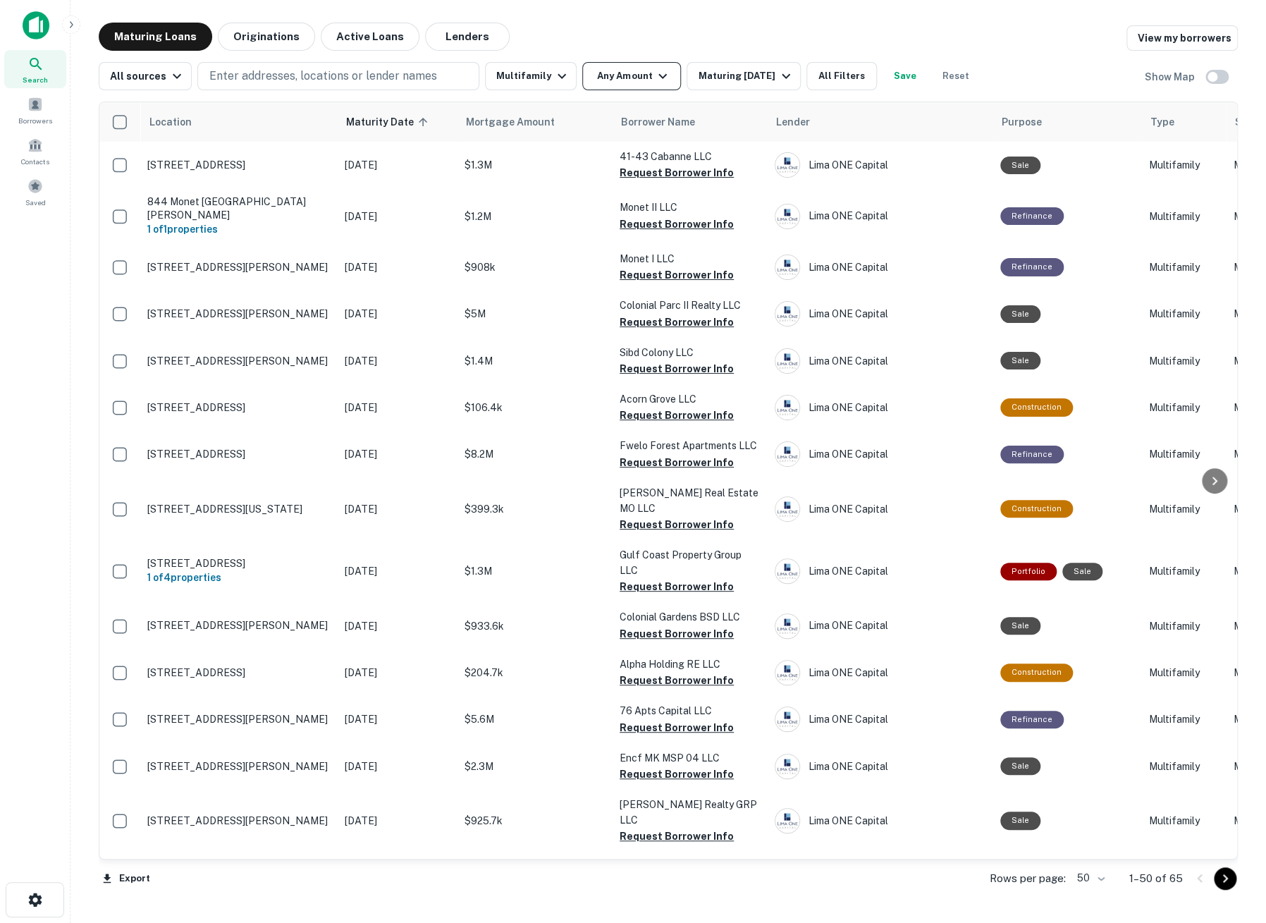
click at [654, 72] on icon "button" at bounding box center [662, 76] width 17 height 17
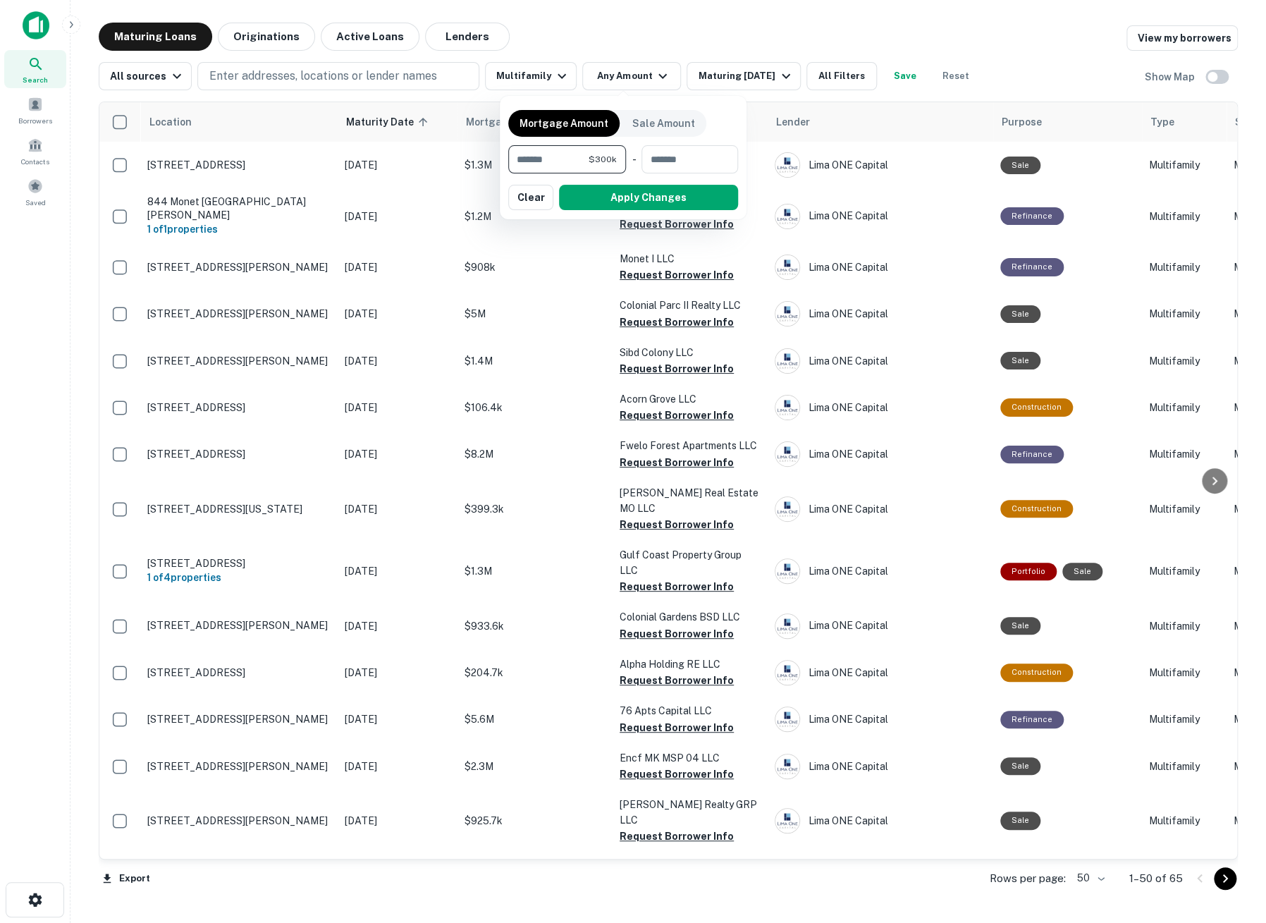
type input "*******"
click at [635, 208] on button "Apply Changes" at bounding box center [648, 197] width 179 height 25
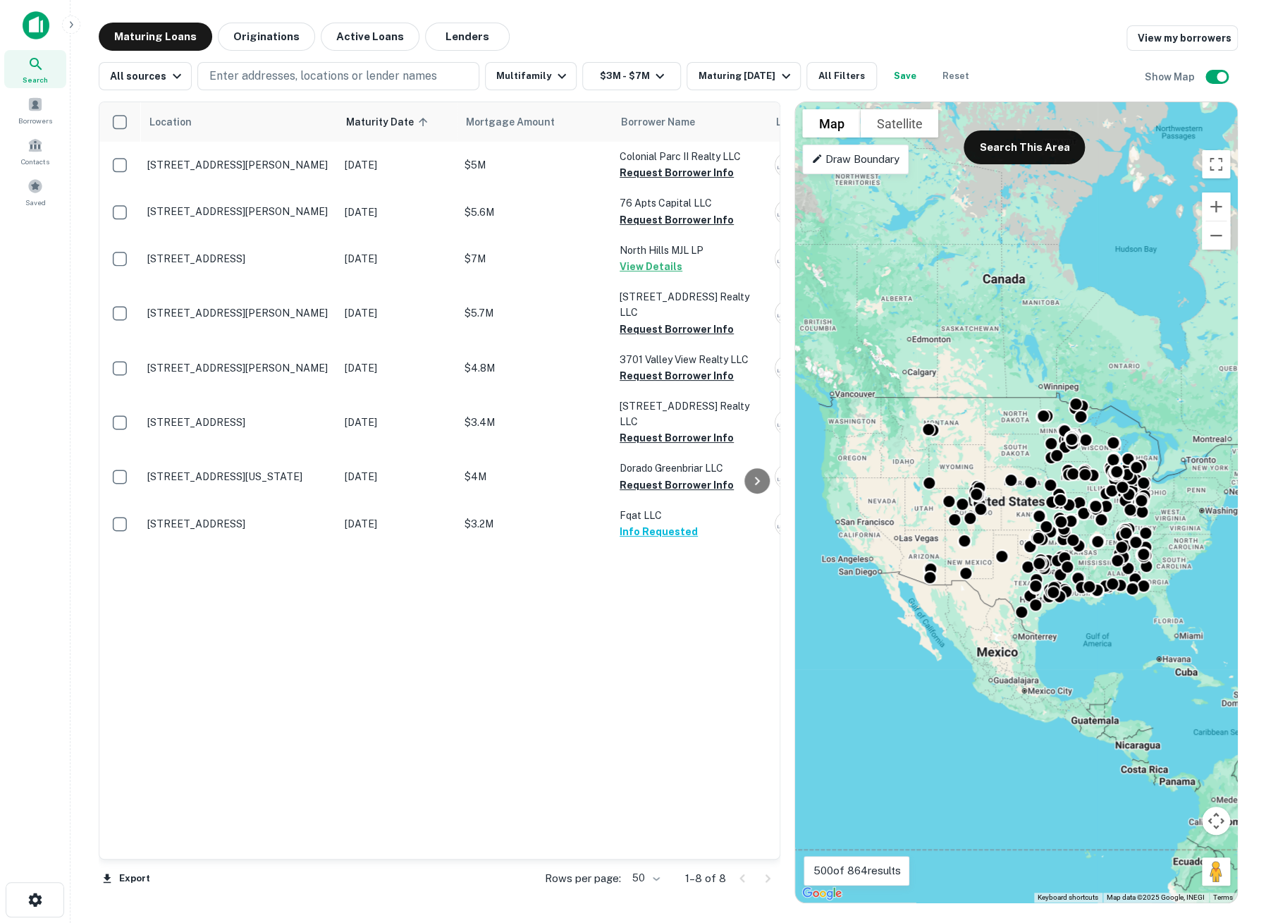
click at [1014, 157] on button "Search This Area" at bounding box center [1024, 147] width 121 height 34
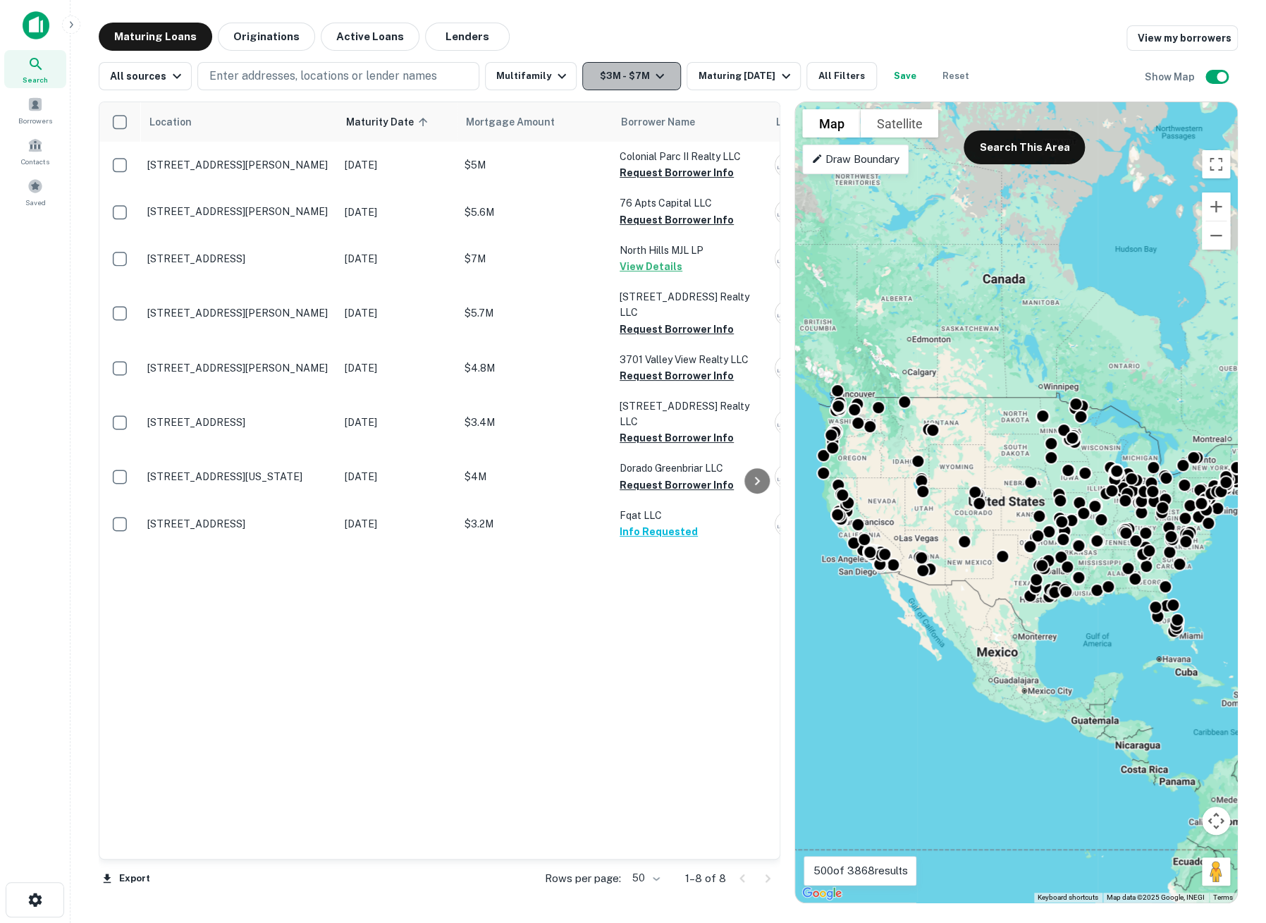
click at [656, 75] on icon "button" at bounding box center [660, 76] width 8 height 5
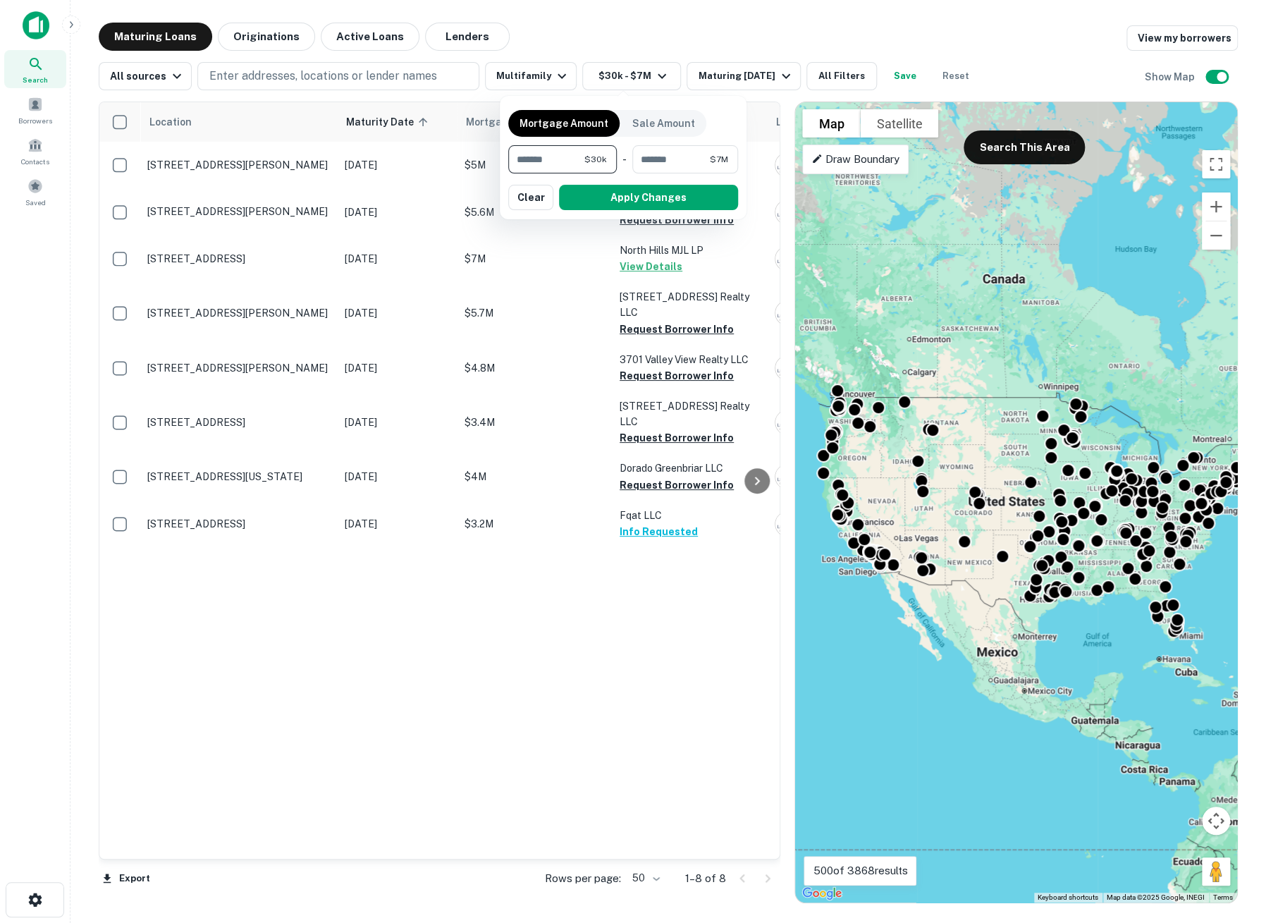
type input "*"
type input "*******"
click at [637, 195] on button "Apply Changes" at bounding box center [648, 197] width 179 height 25
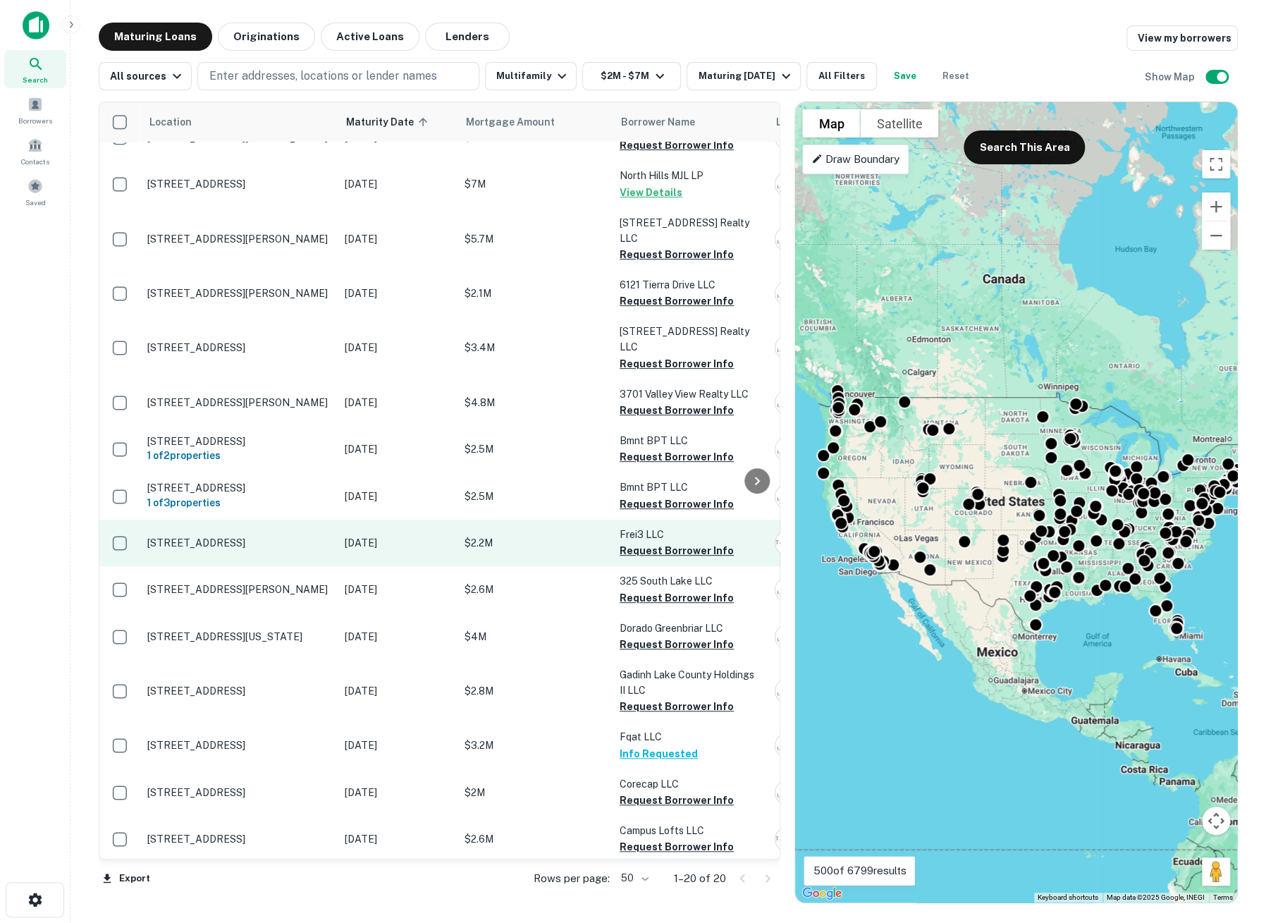
scroll to position [295, 0]
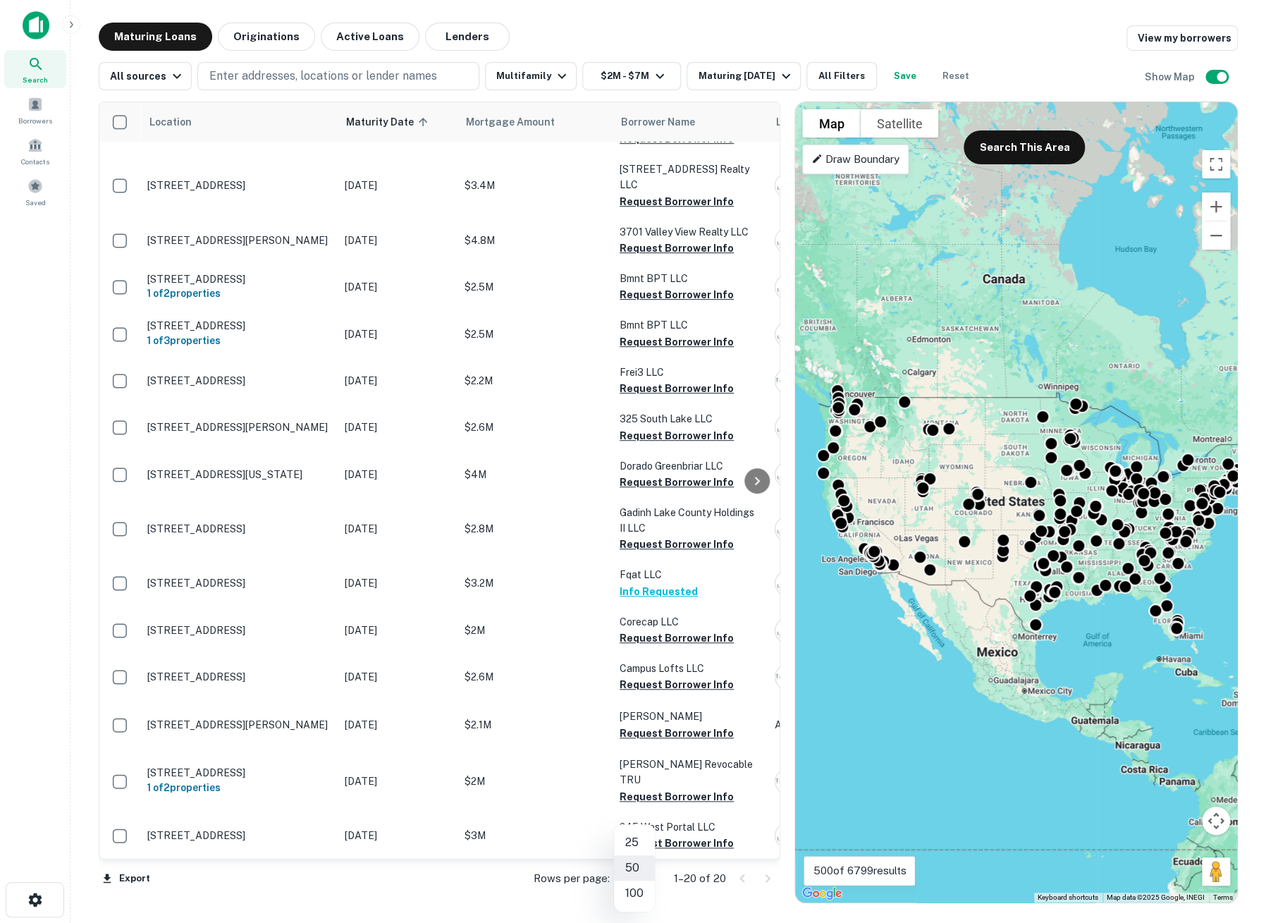
click at [638, 876] on body "Search Borrowers Contacts Saved Maturing Loans Originations Active Loans Lender…" at bounding box center [633, 461] width 1266 height 923
drag, startPoint x: 774, startPoint y: 356, endPoint x: 806, endPoint y: 218, distance: 141.8
click at [806, 218] on div at bounding box center [633, 461] width 1266 height 923
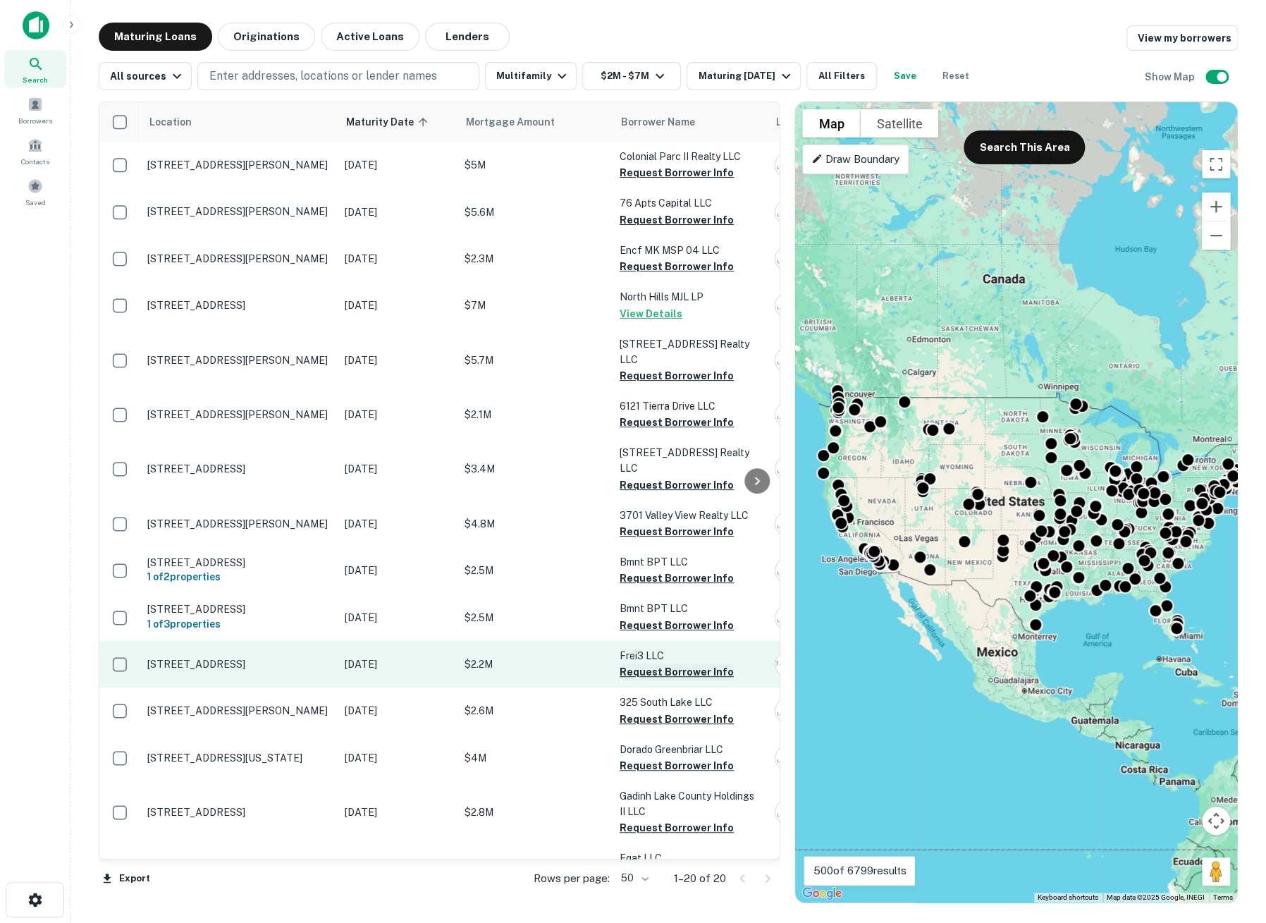
click at [700, 668] on button "Request Borrower Info" at bounding box center [677, 671] width 114 height 17
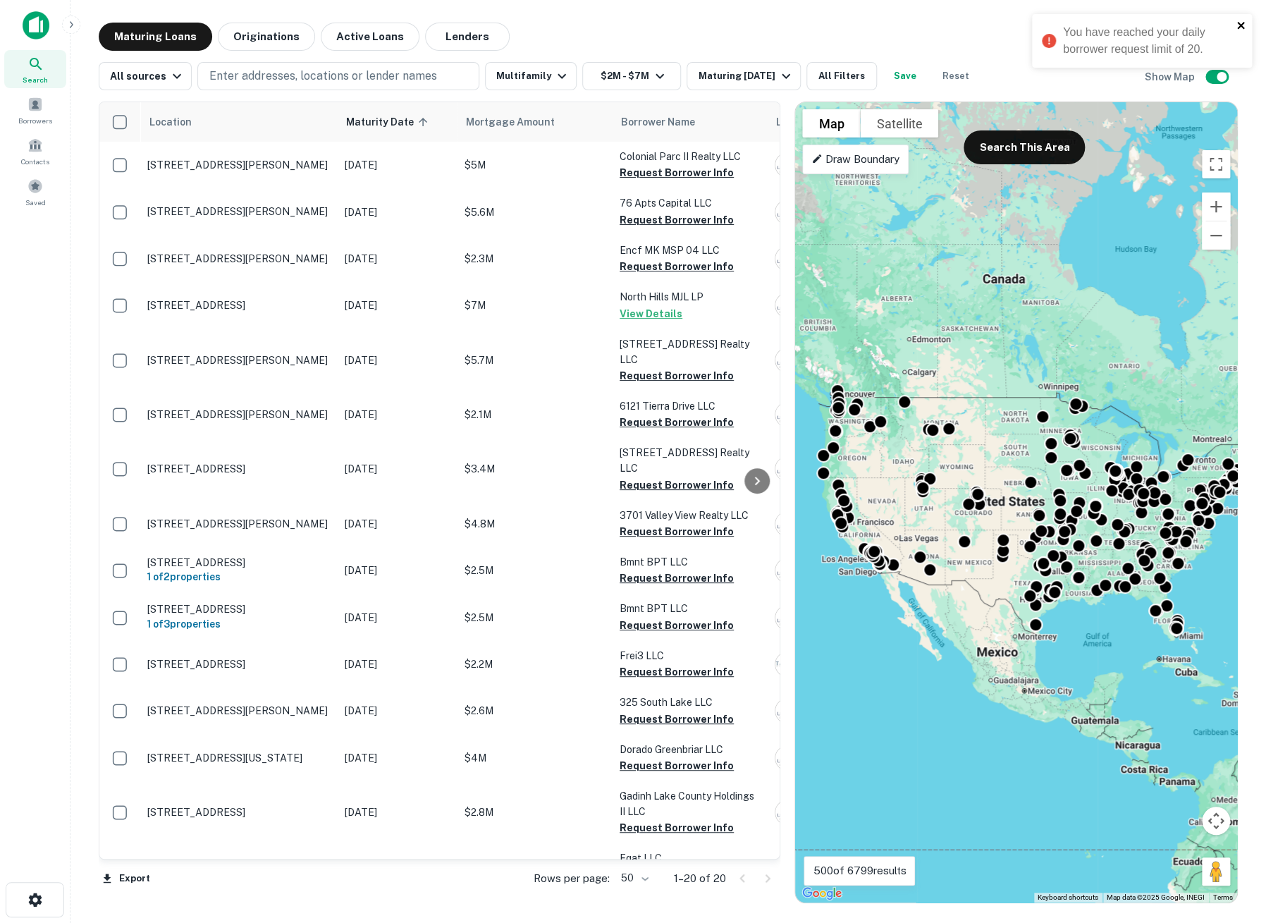
click at [1242, 24] on icon "close" at bounding box center [1240, 25] width 7 height 7
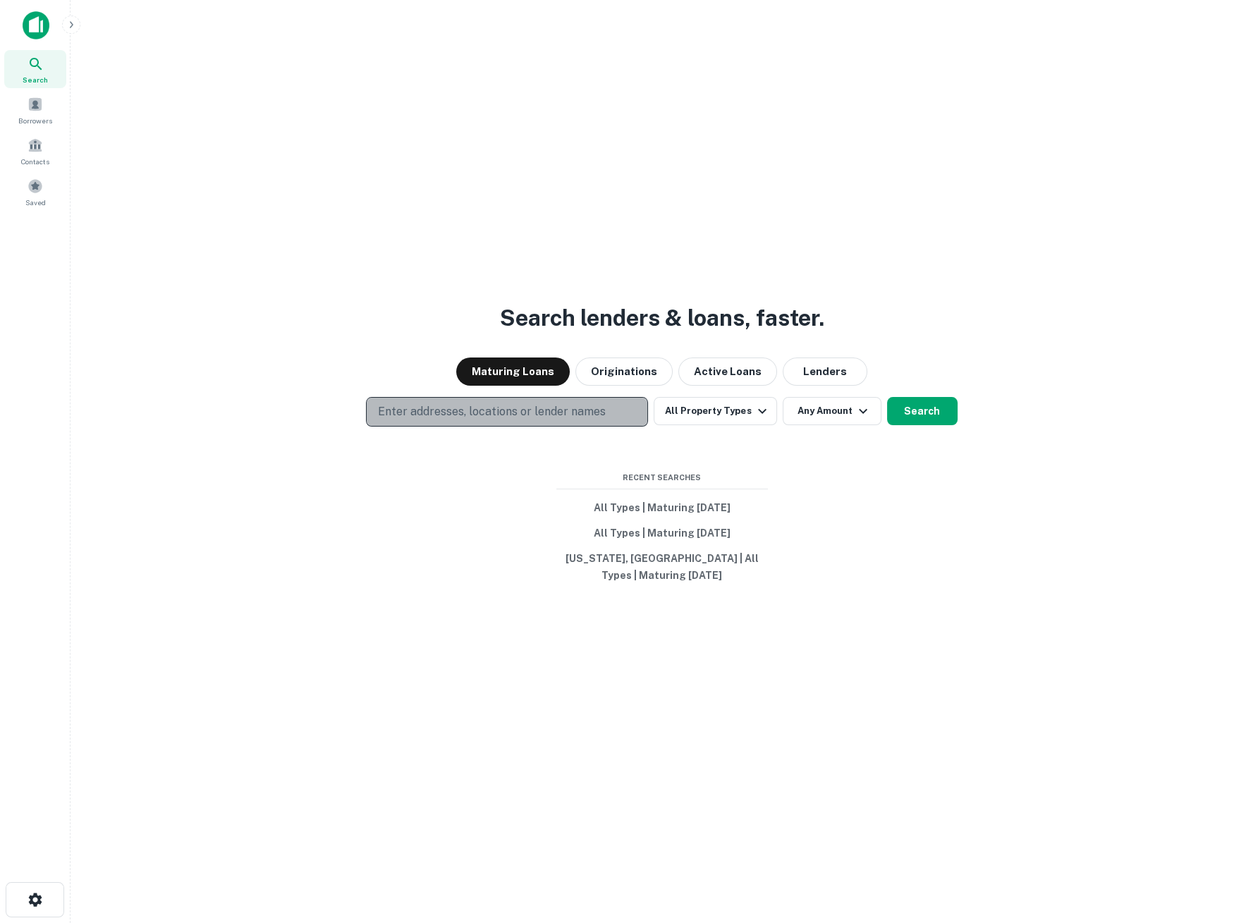
click at [424, 417] on p "Enter addresses, locations or lender names" at bounding box center [492, 411] width 228 height 17
type input "**********"
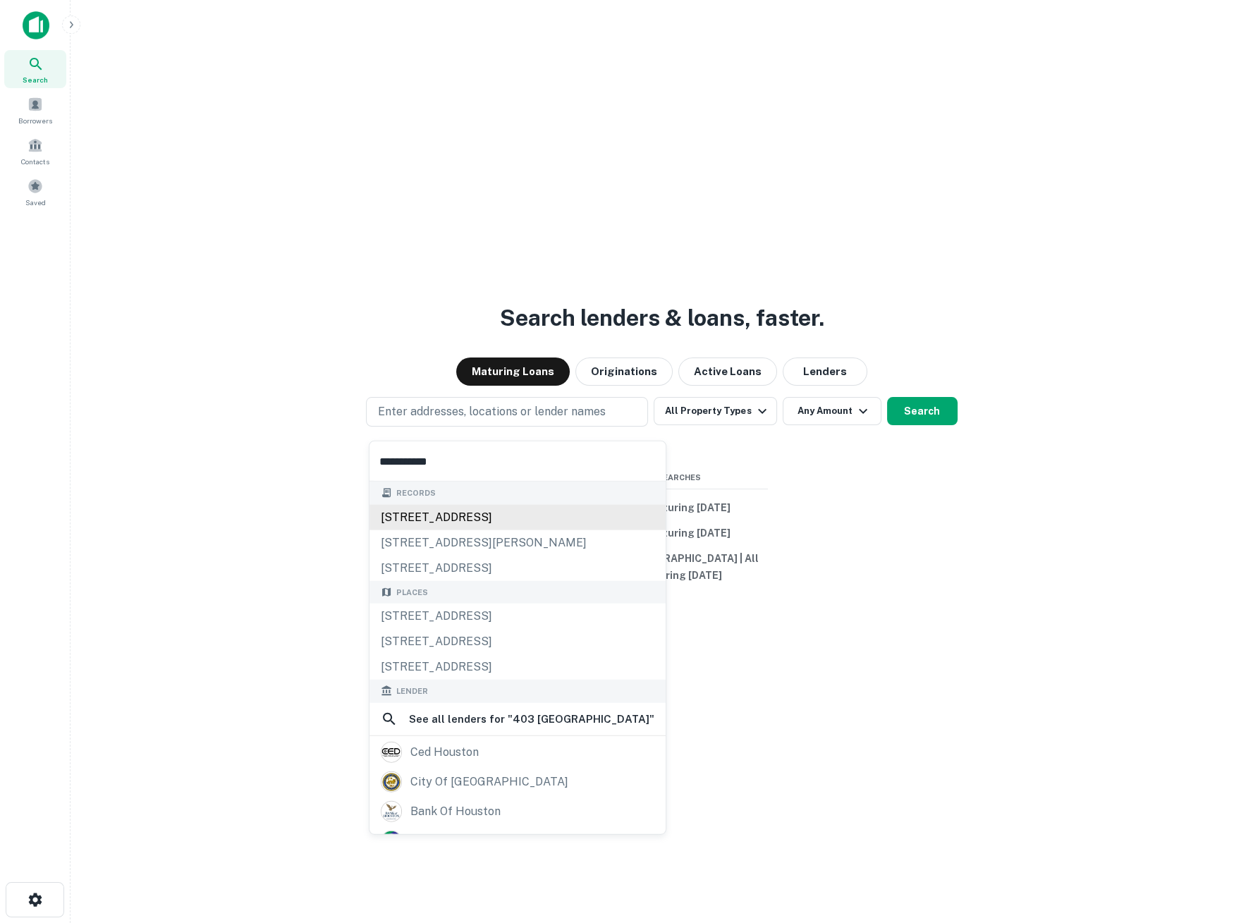
click at [429, 515] on div "[STREET_ADDRESS]" at bounding box center [517, 516] width 296 height 25
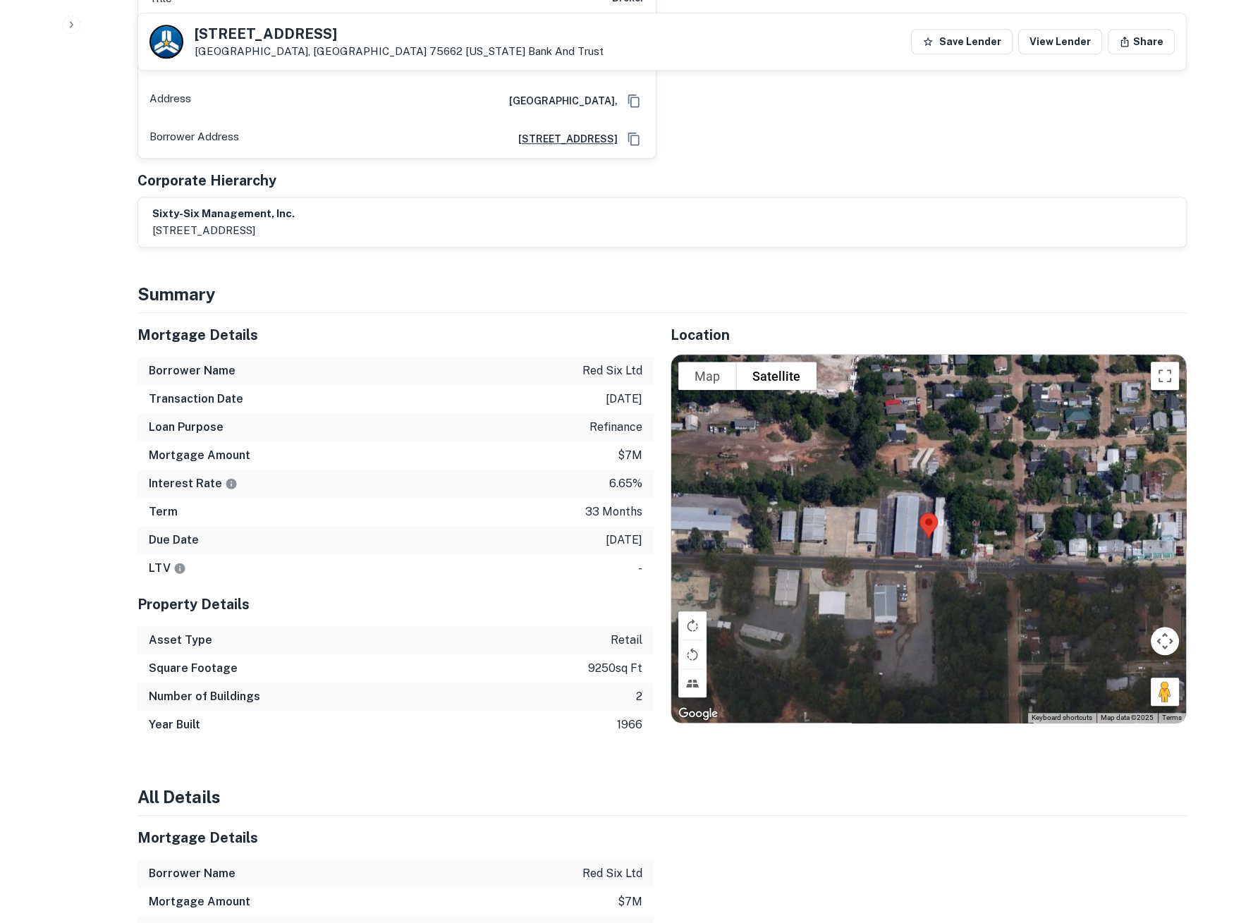
scroll to position [2115, 0]
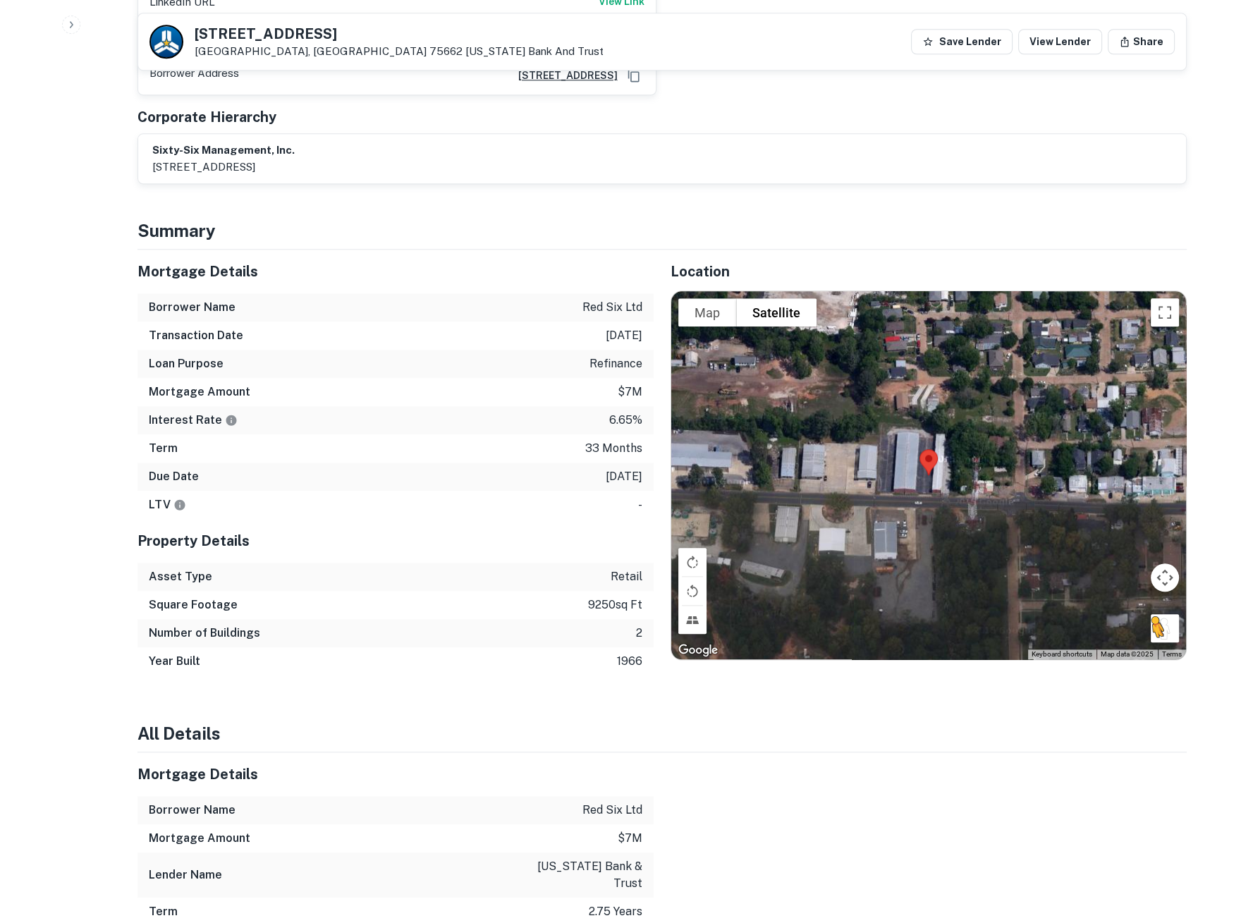
click at [1168, 614] on button "Drag Pegman onto the map to open Street View" at bounding box center [1165, 628] width 28 height 28
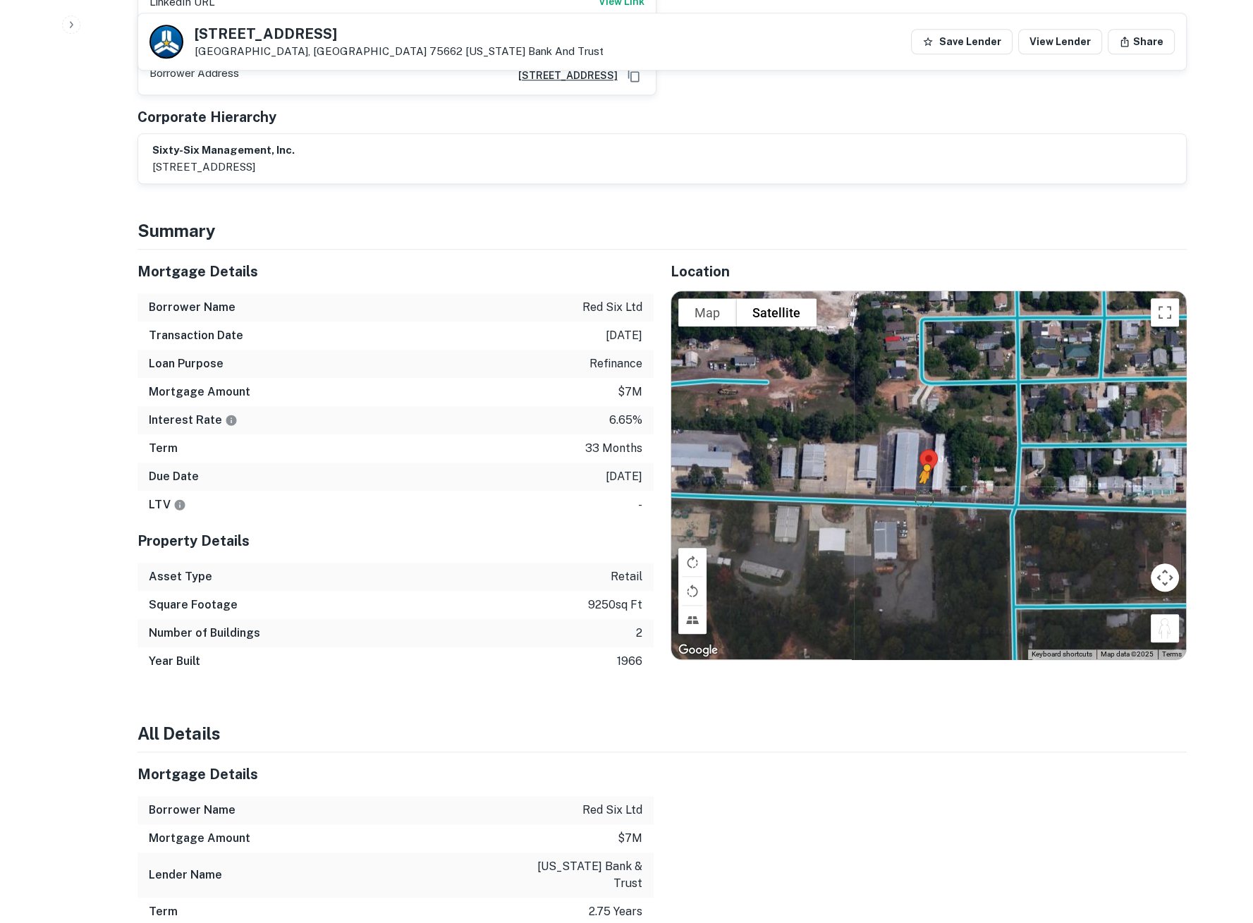
drag, startPoint x: 1158, startPoint y: 568, endPoint x: 921, endPoint y: 434, distance: 272.8
click at [921, 434] on div "To activate drag with keyboard, press Alt + Enter. Once in keyboard drag state,…" at bounding box center [928, 475] width 515 height 368
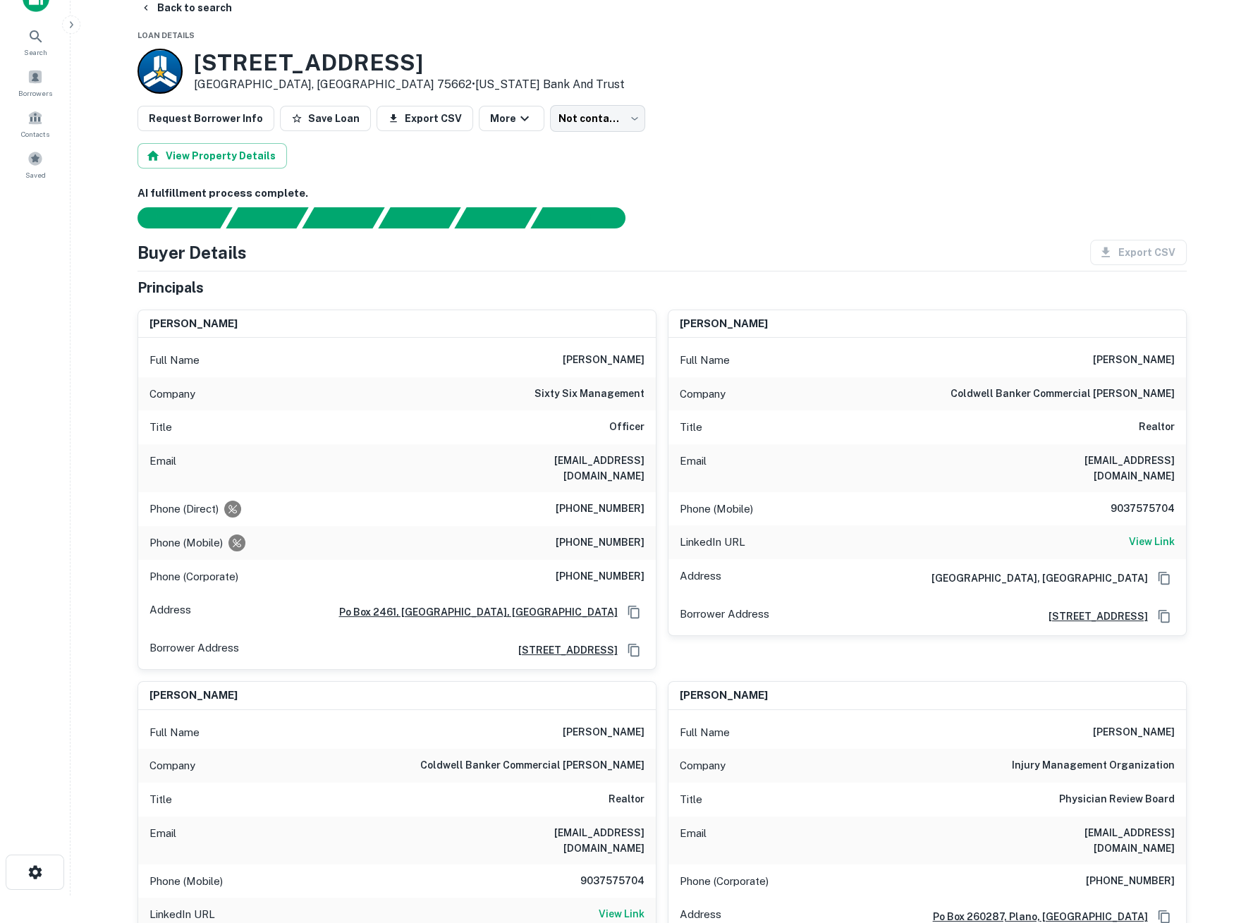
scroll to position [0, 0]
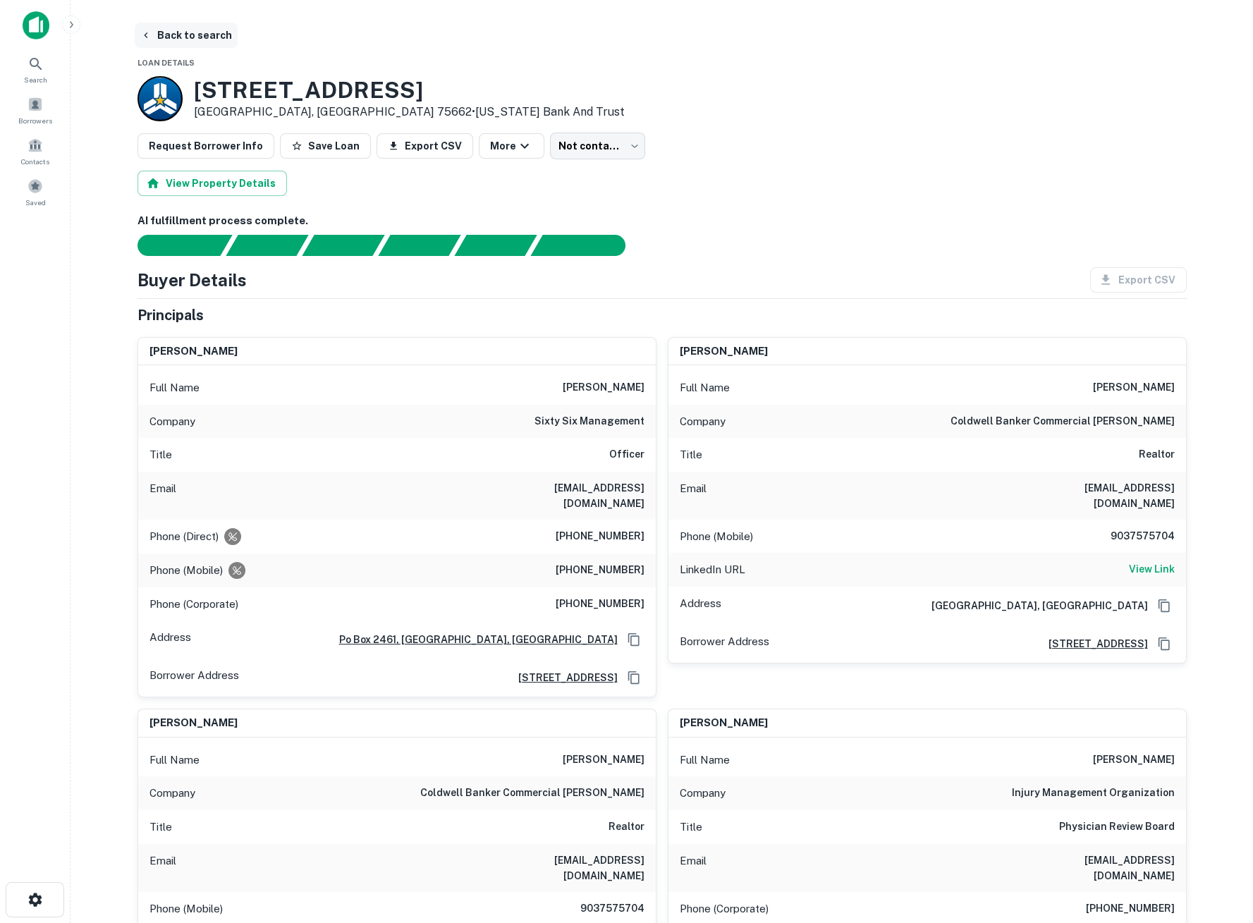
click at [166, 32] on button "Back to search" at bounding box center [186, 35] width 103 height 25
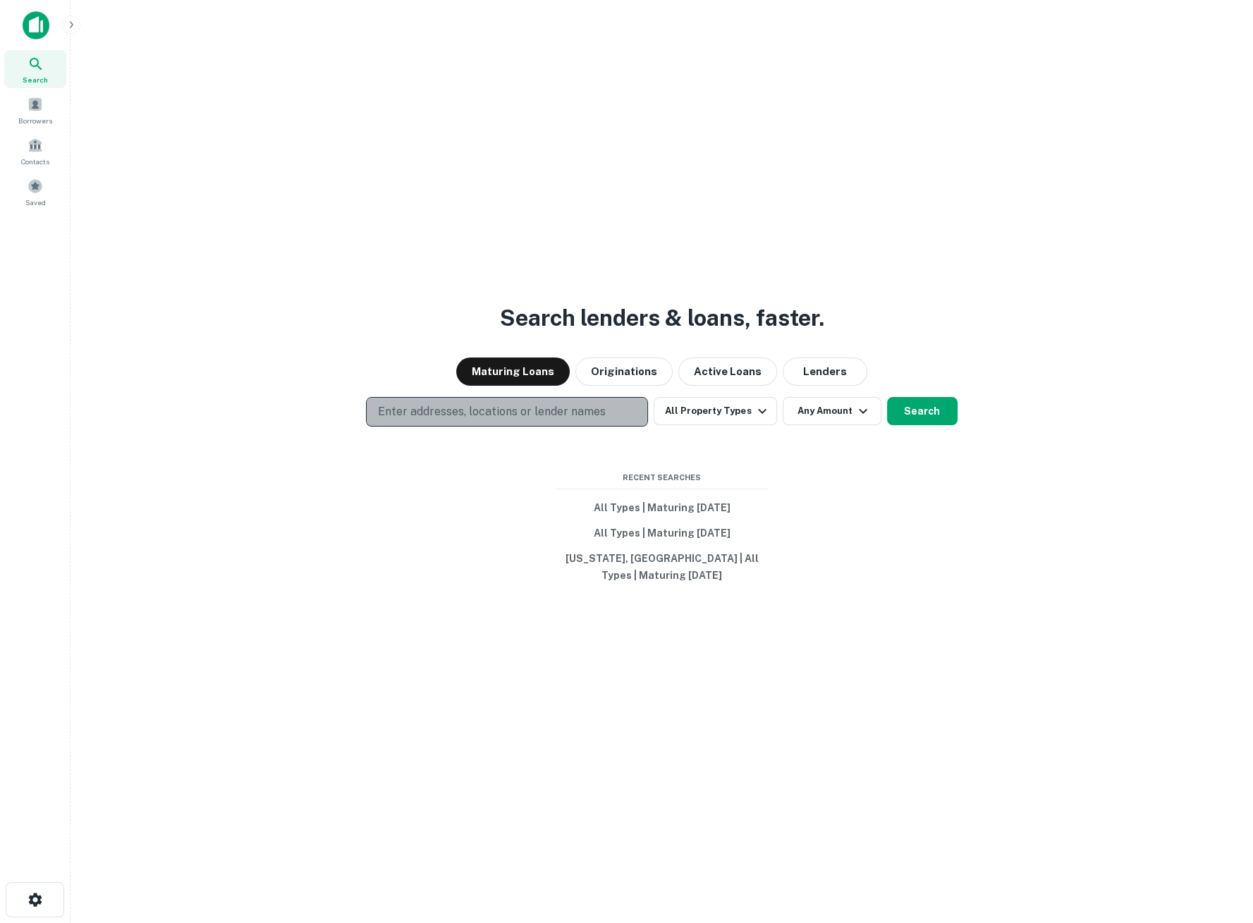
click at [436, 420] on p "Enter addresses, locations or lender names" at bounding box center [492, 411] width 228 height 17
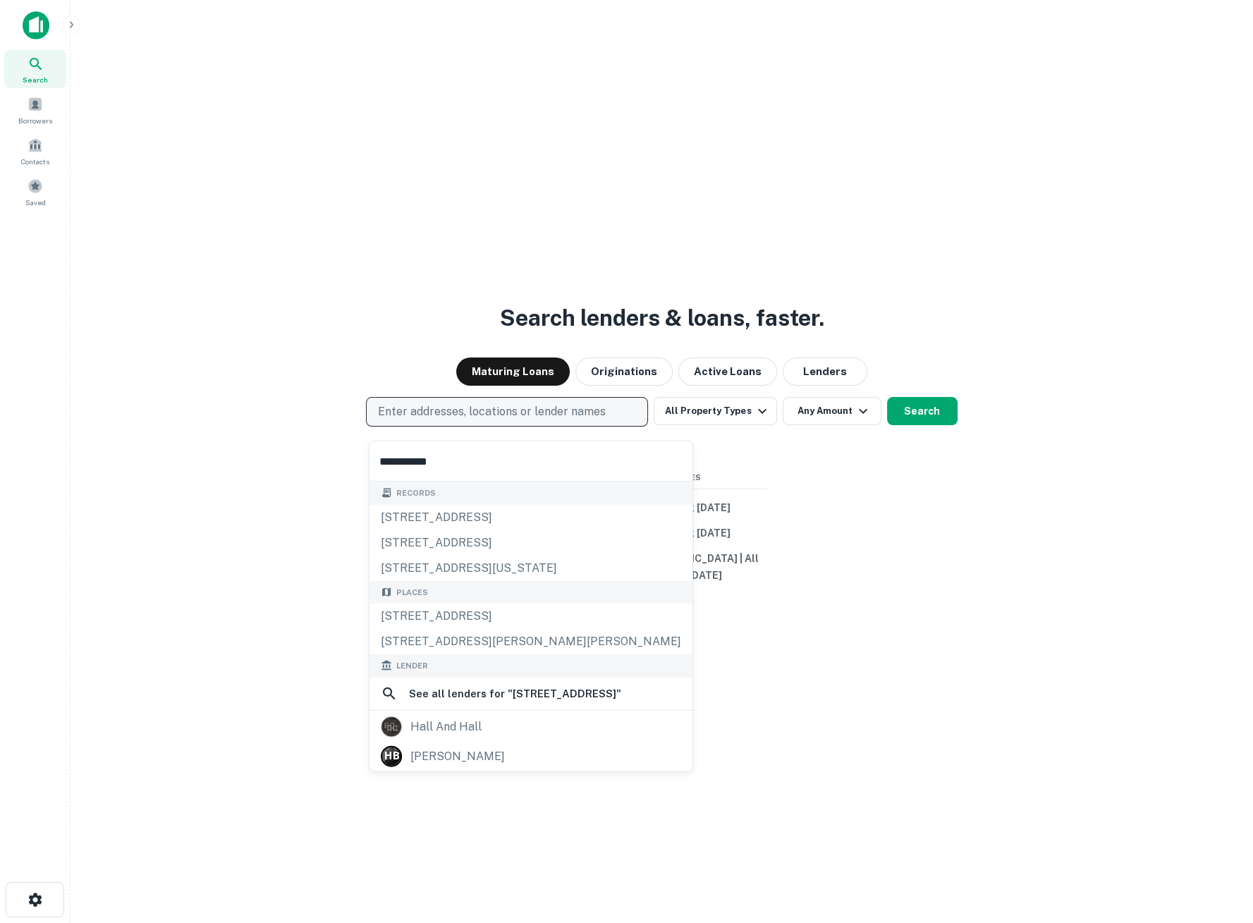
type input "**********"
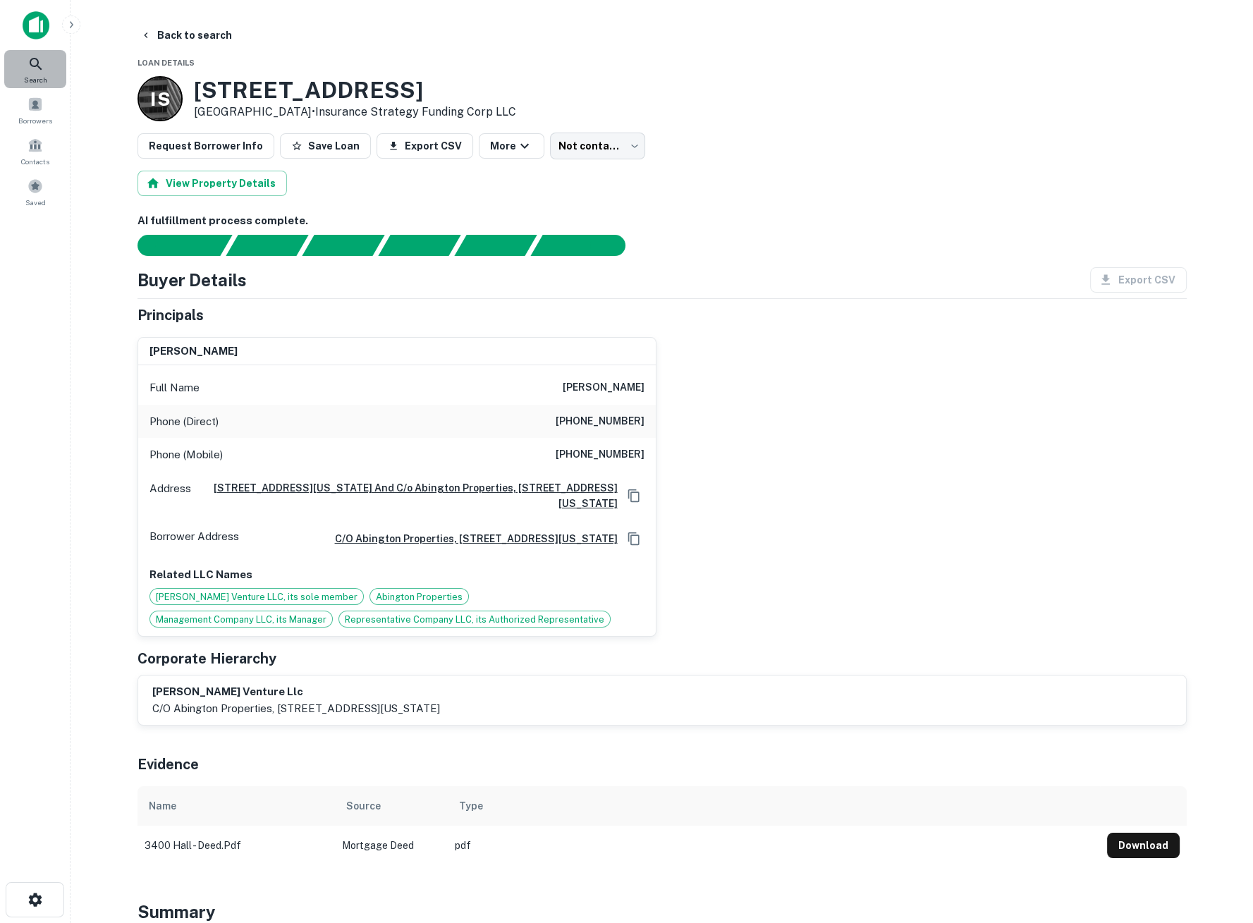
click at [26, 71] on div "Search" at bounding box center [35, 69] width 62 height 38
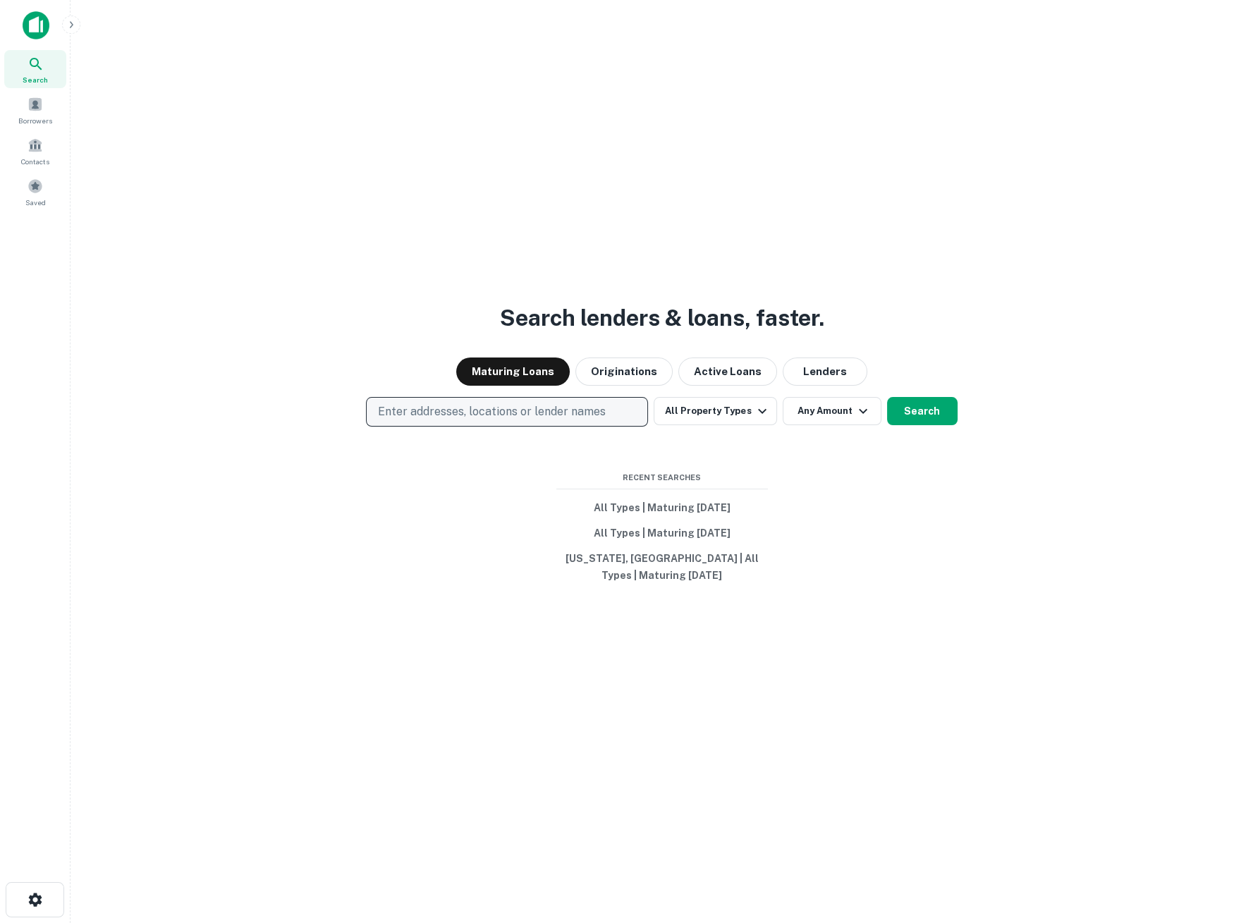
click at [521, 420] on p "Enter addresses, locations or lender names" at bounding box center [492, 411] width 228 height 17
type input "**********"
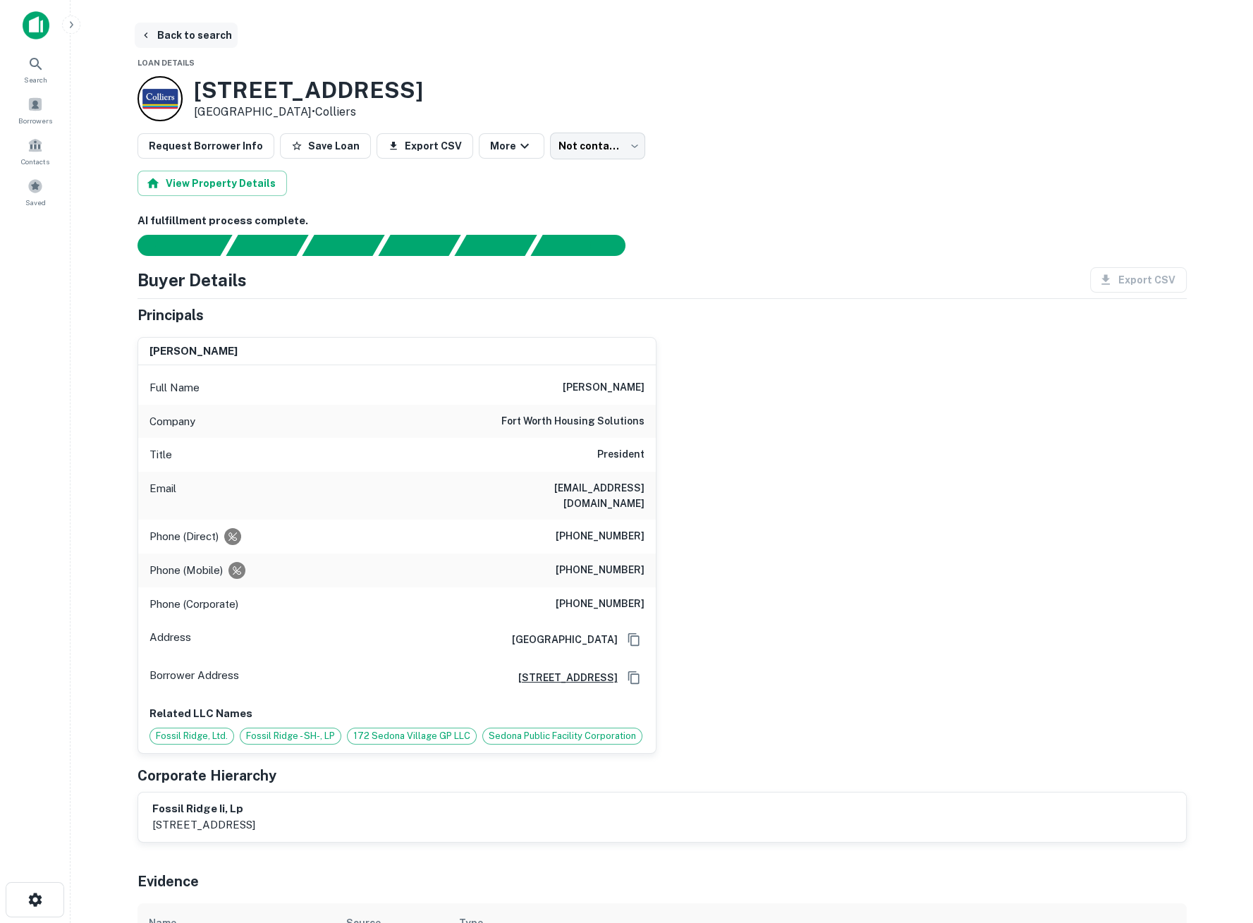
click at [175, 30] on button "Back to search" at bounding box center [186, 35] width 103 height 25
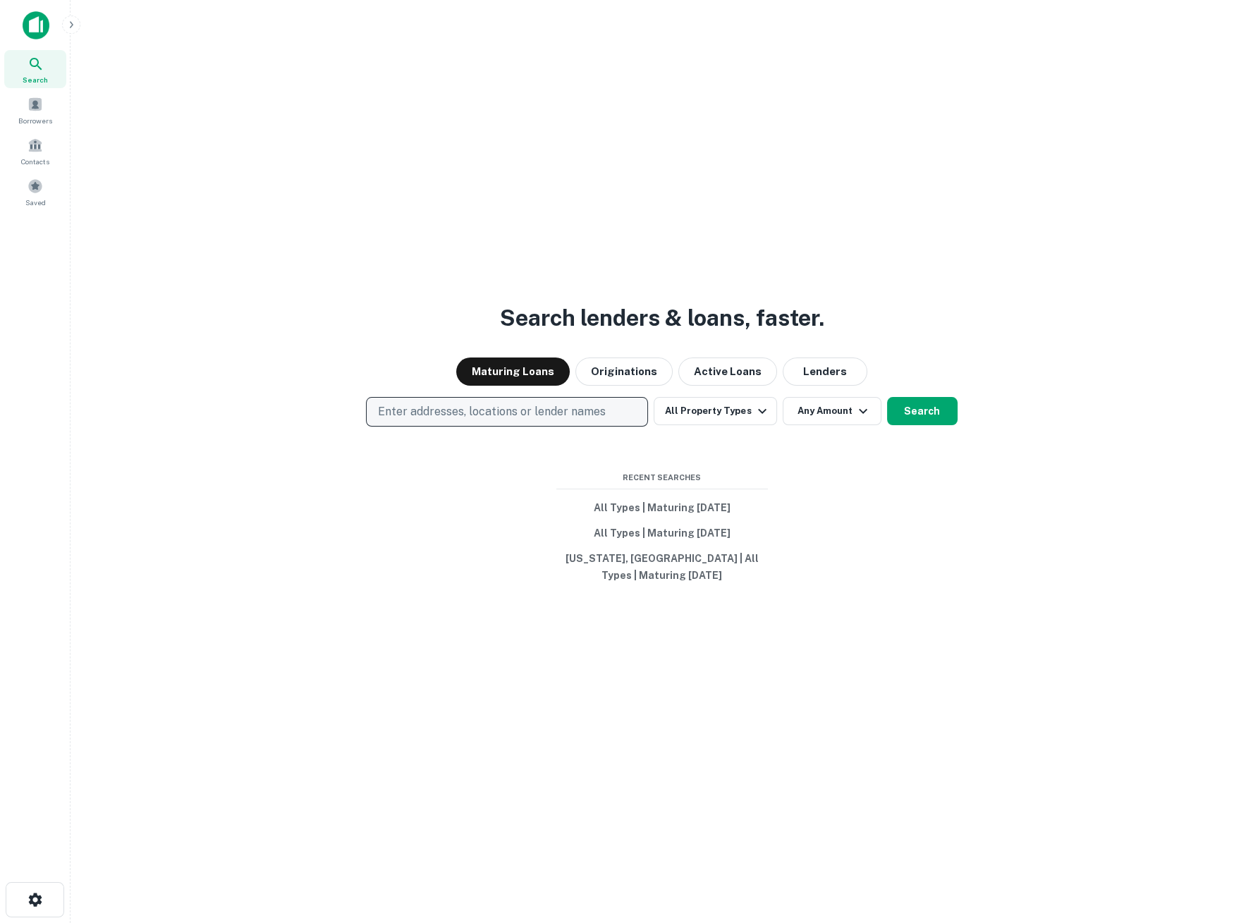
click at [416, 420] on p "Enter addresses, locations or lender names" at bounding box center [492, 411] width 228 height 17
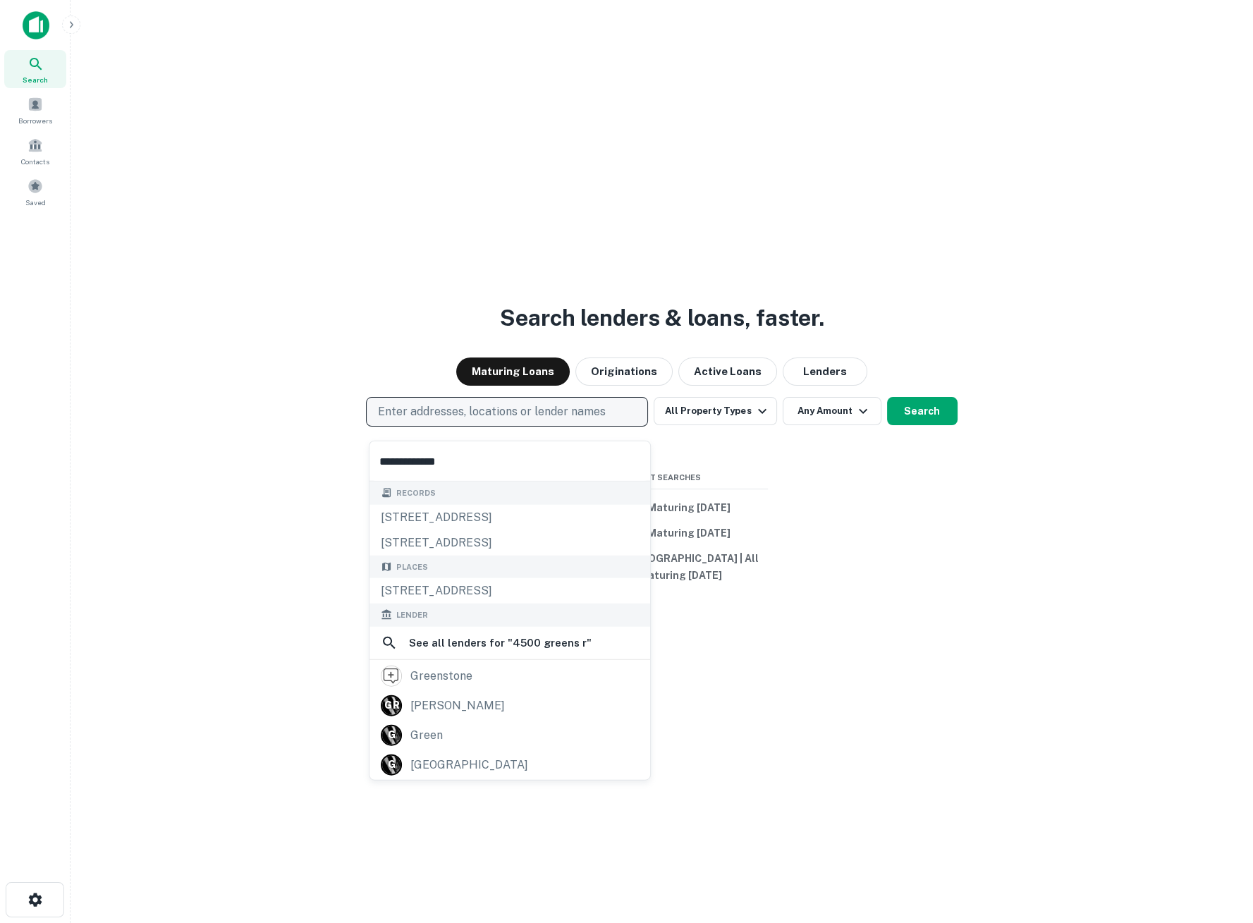
type input "**********"
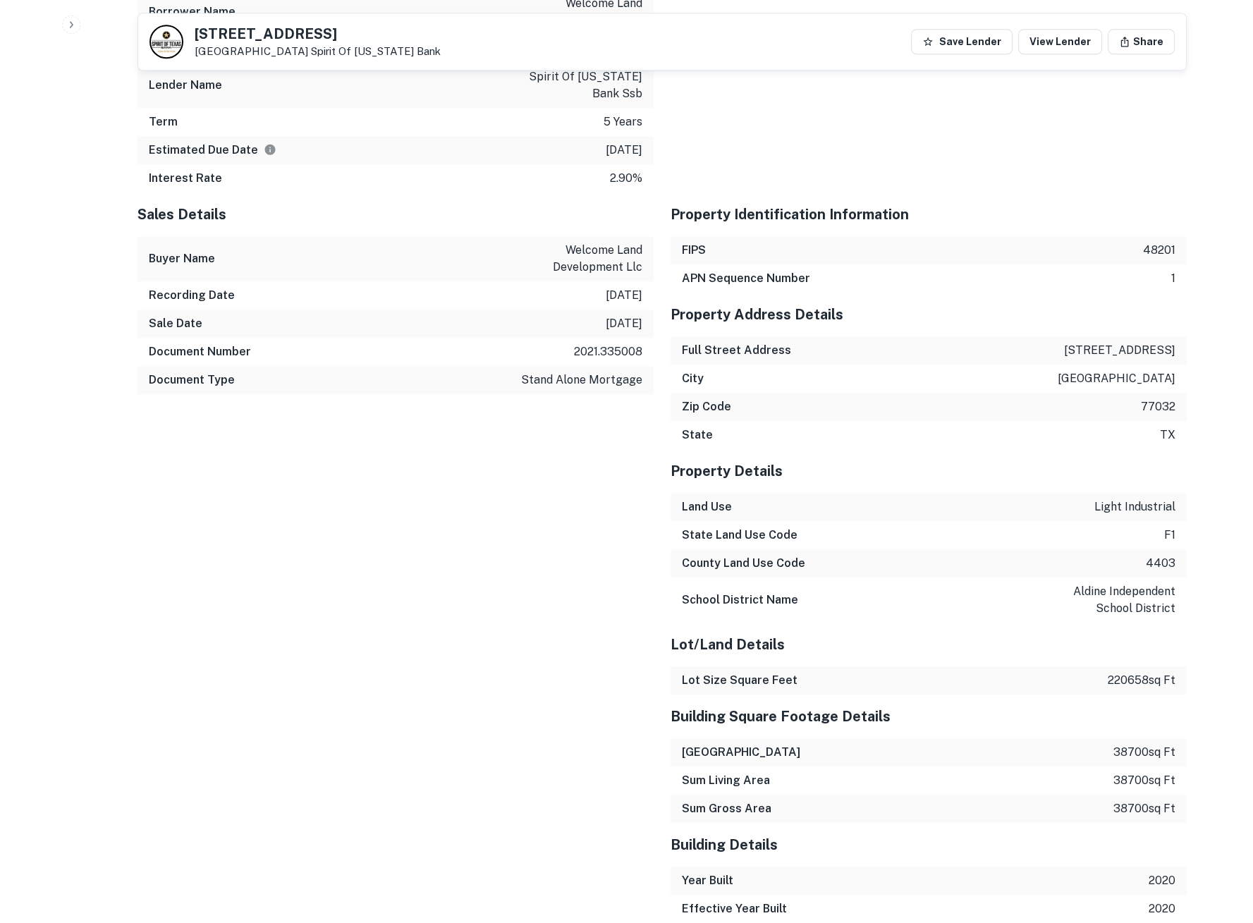
scroll to position [1959, 0]
